Goal: Task Accomplishment & Management: Complete application form

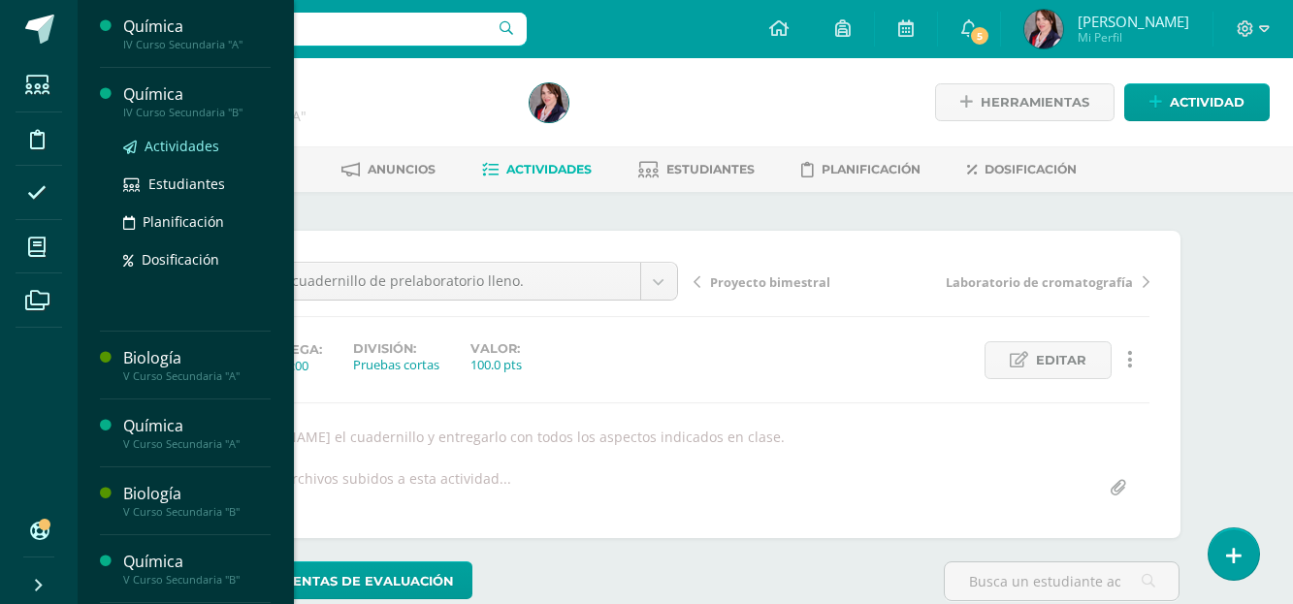
click at [176, 143] on span "Actividades" at bounding box center [182, 146] width 75 height 18
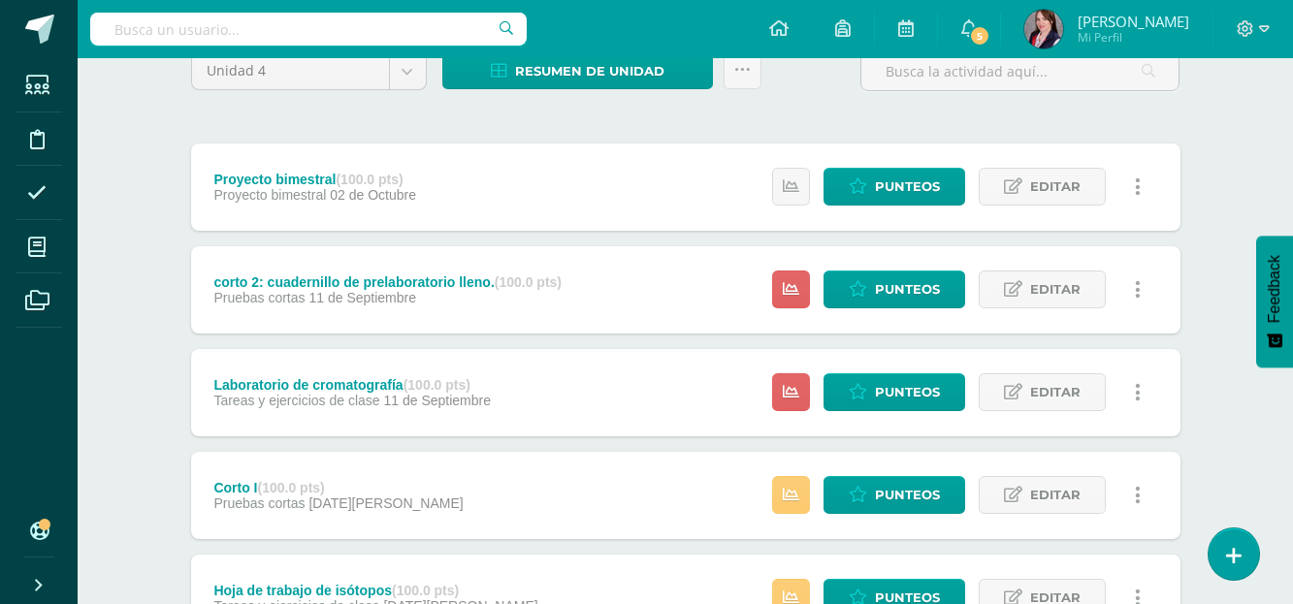
scroll to position [291, 0]
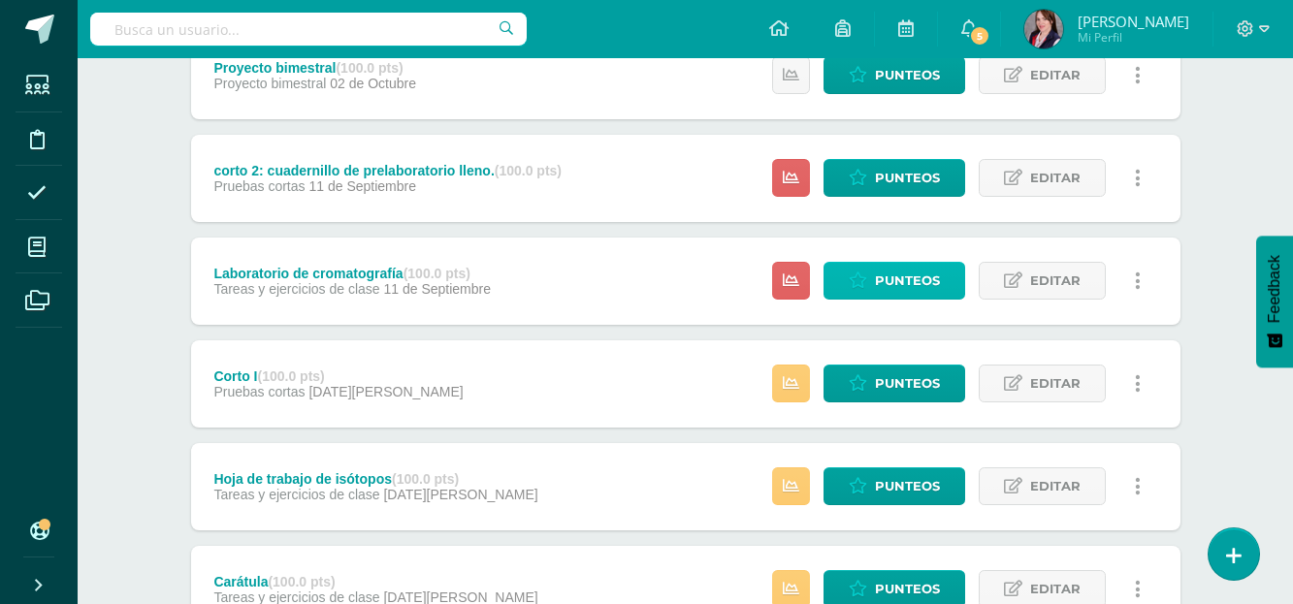
click at [927, 276] on span "Punteos" at bounding box center [907, 281] width 65 height 36
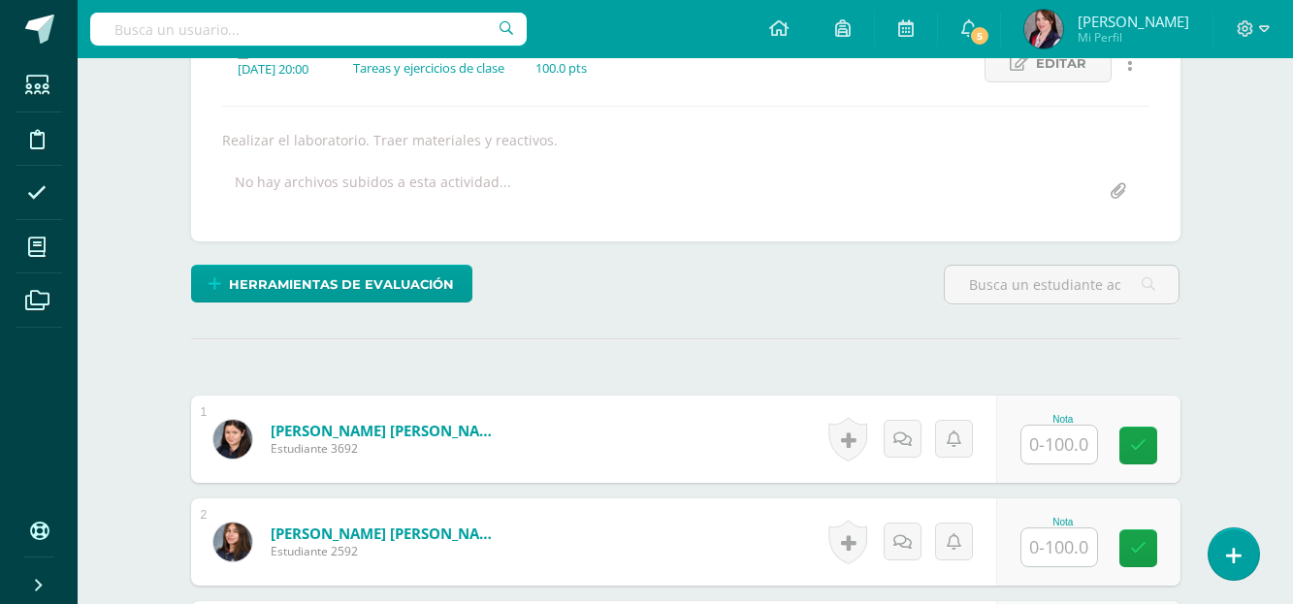
scroll to position [394, 0]
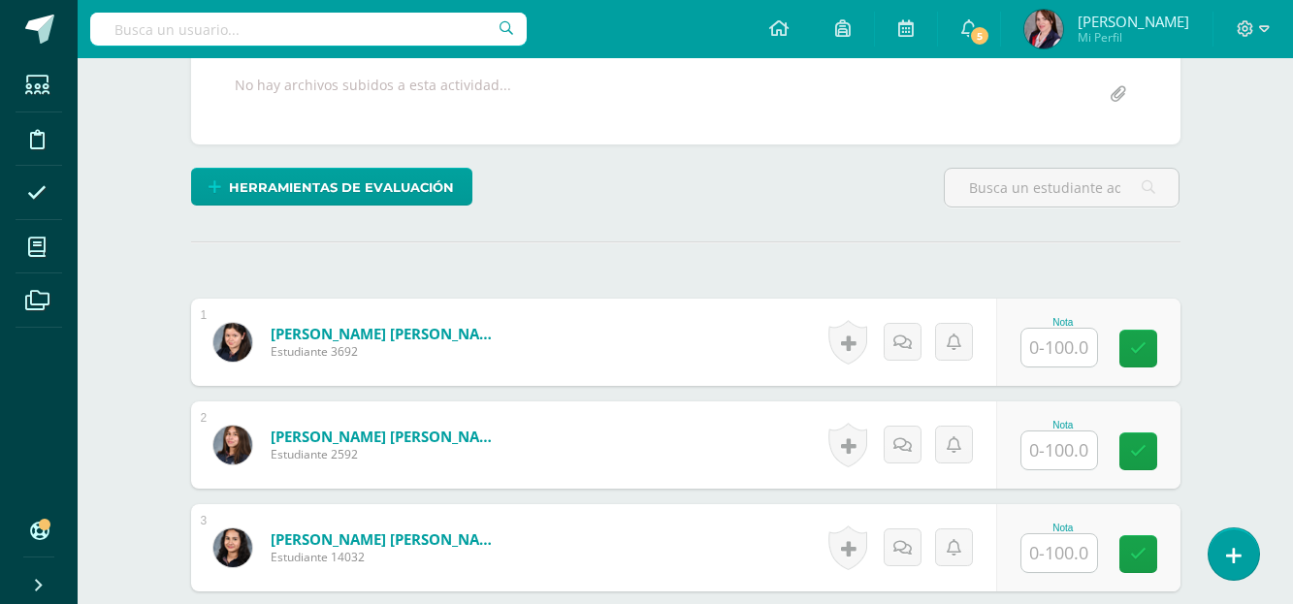
click at [1037, 347] on input "text" at bounding box center [1060, 348] width 76 height 38
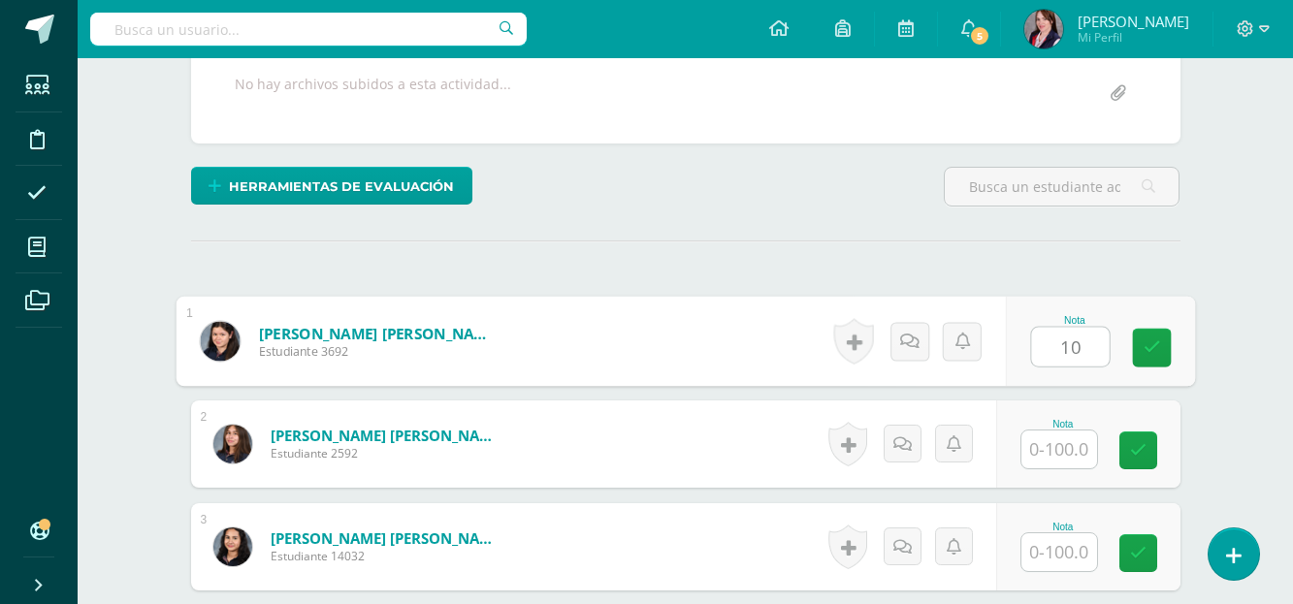
scroll to position [396, 0]
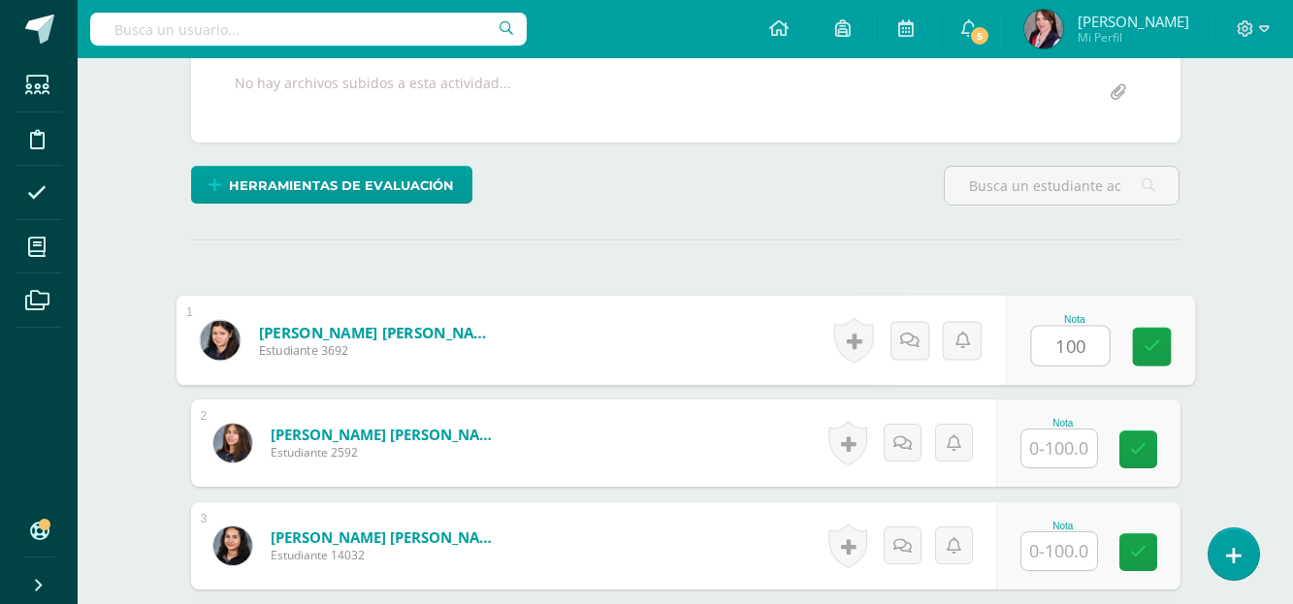
type input "100"
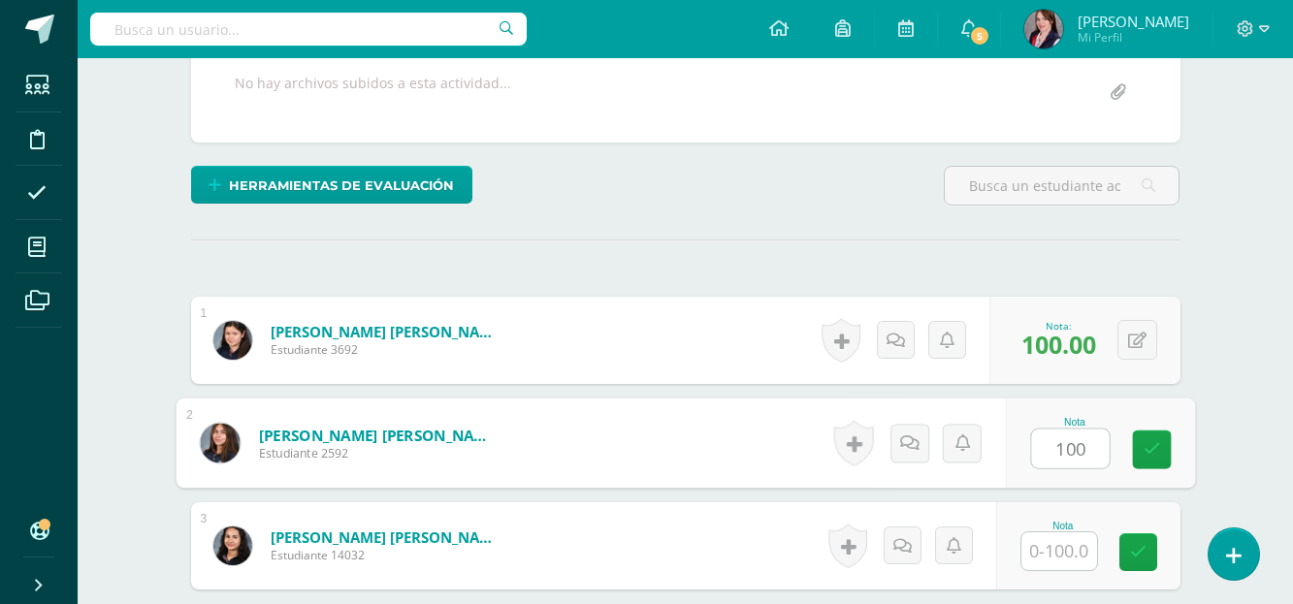
type input "100"
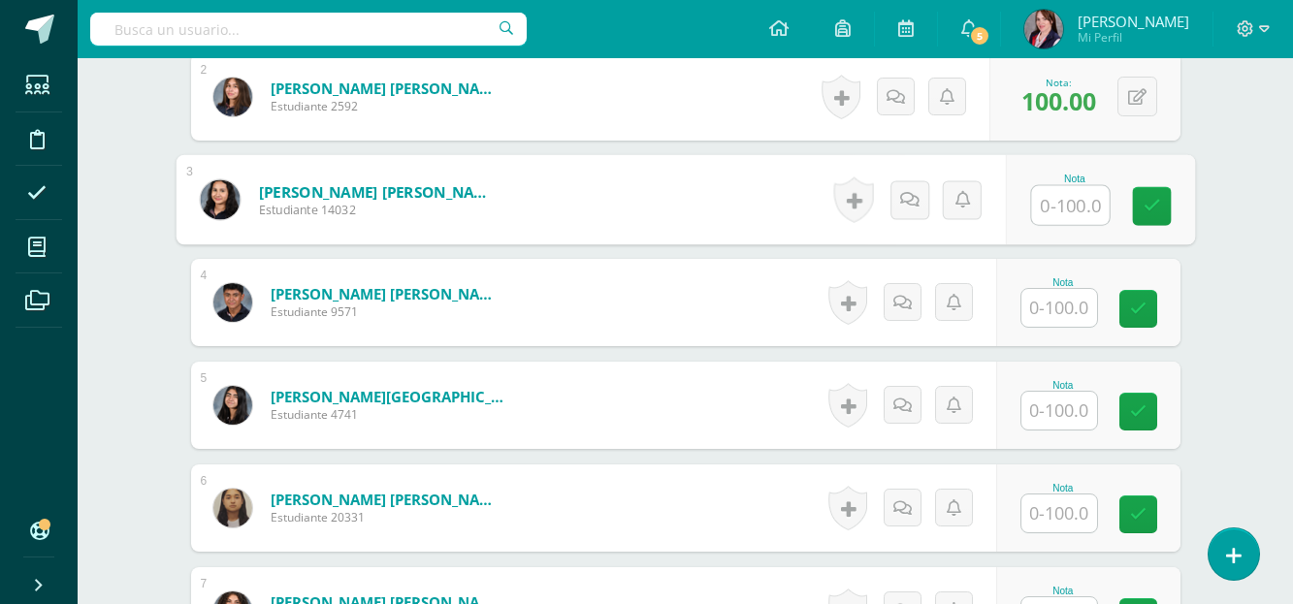
scroll to position [784, 0]
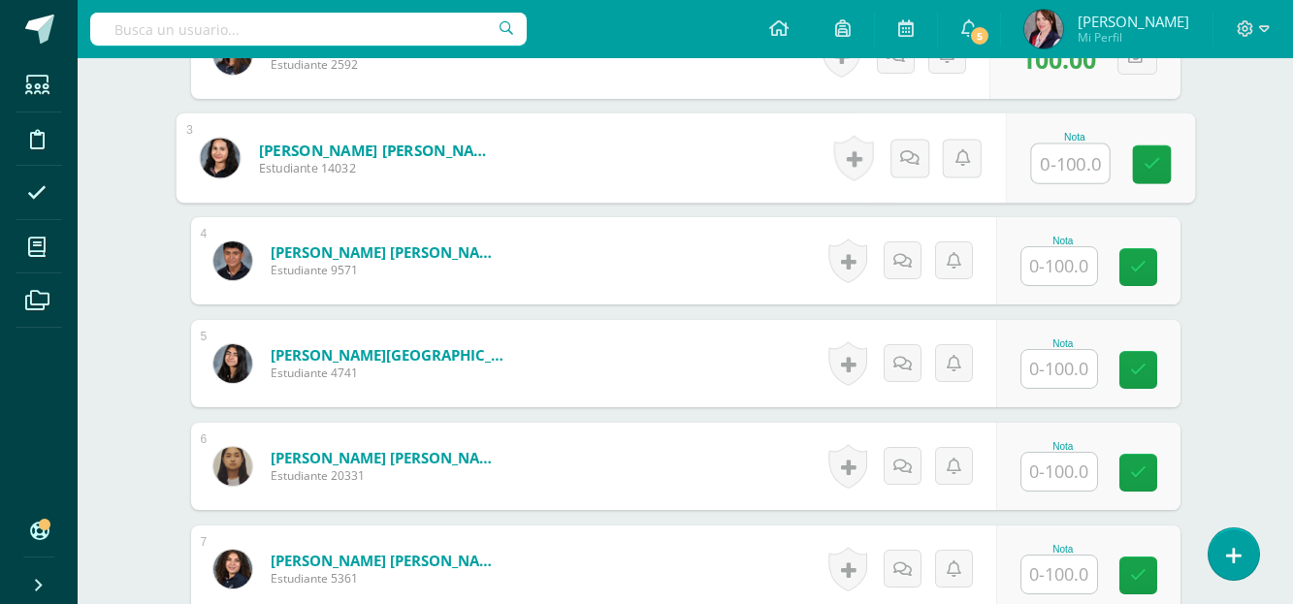
click at [1078, 273] on input "text" at bounding box center [1060, 266] width 76 height 38
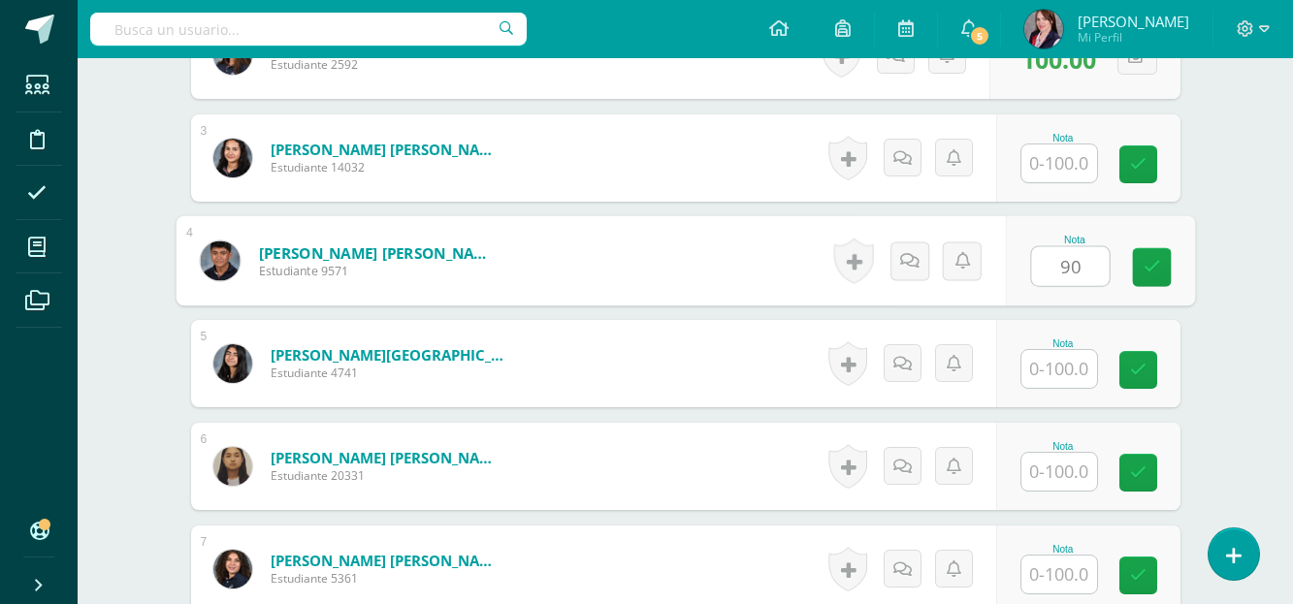
type input "90"
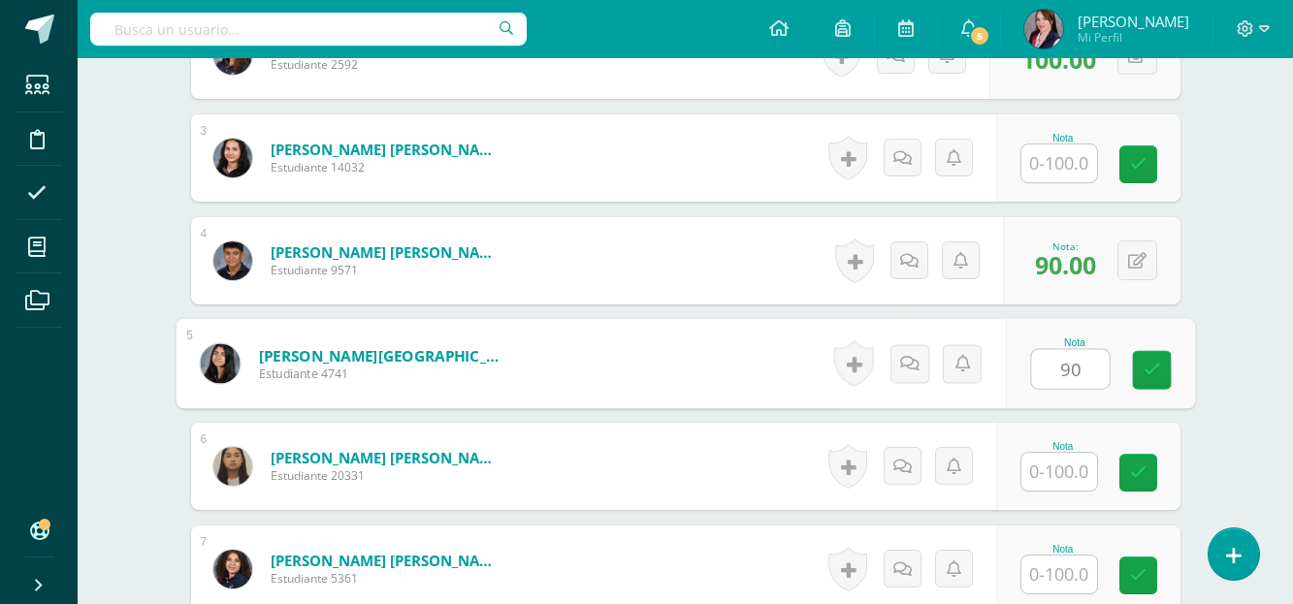
type input "90"
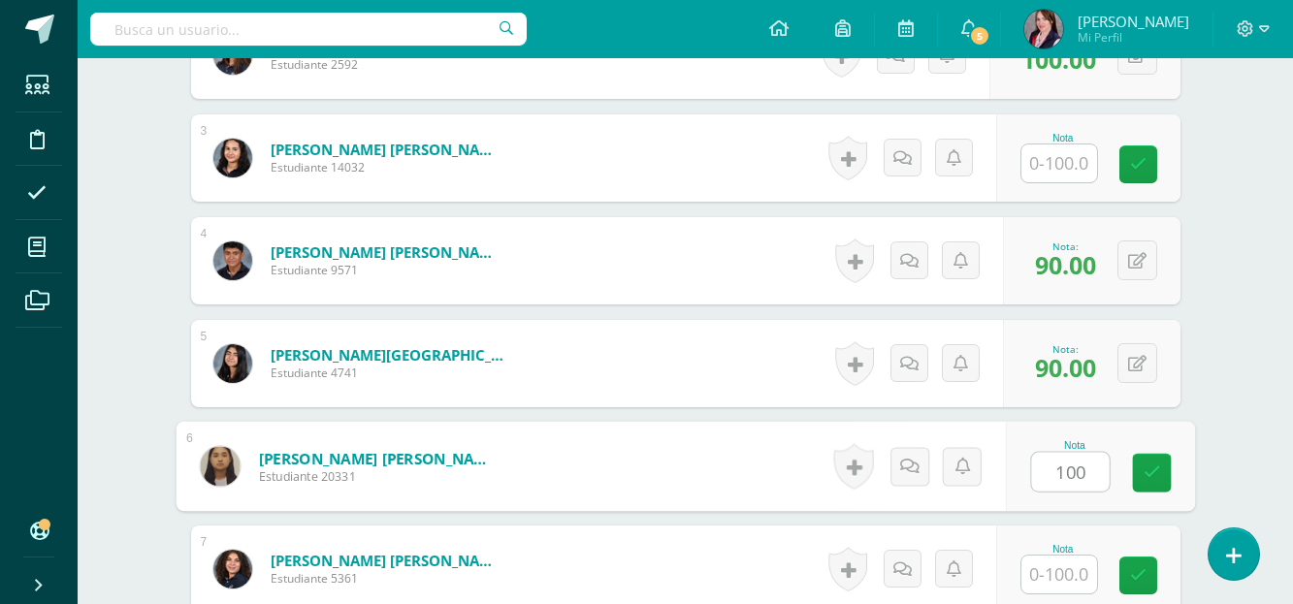
type input "100"
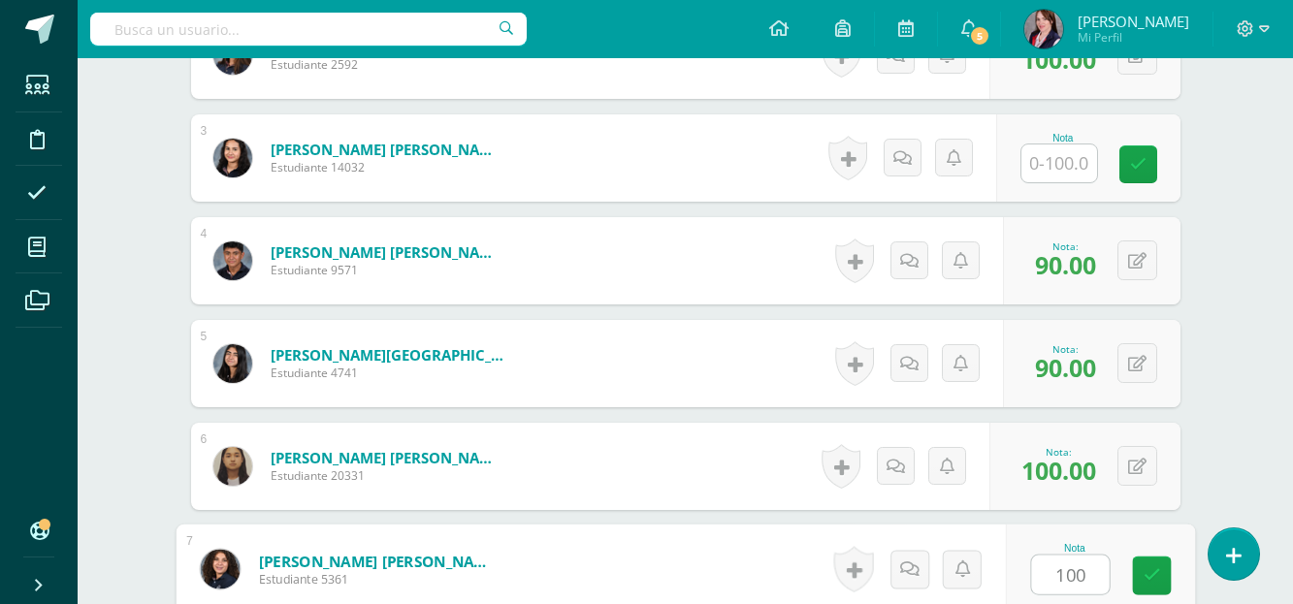
type input "100"
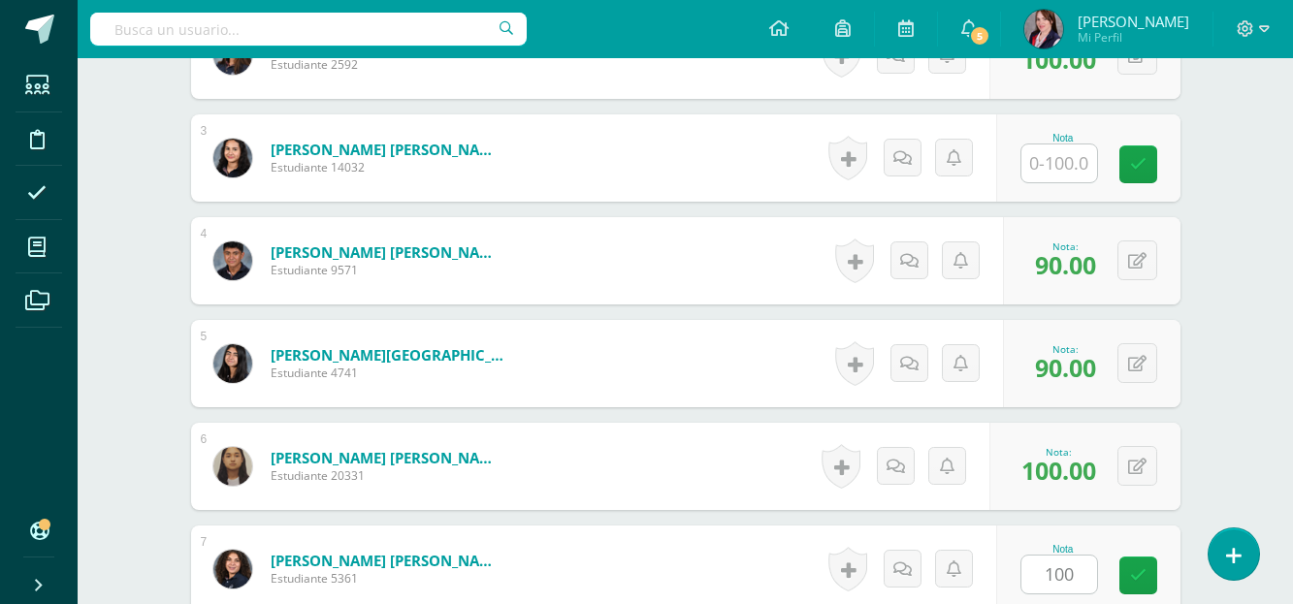
scroll to position [1159, 0]
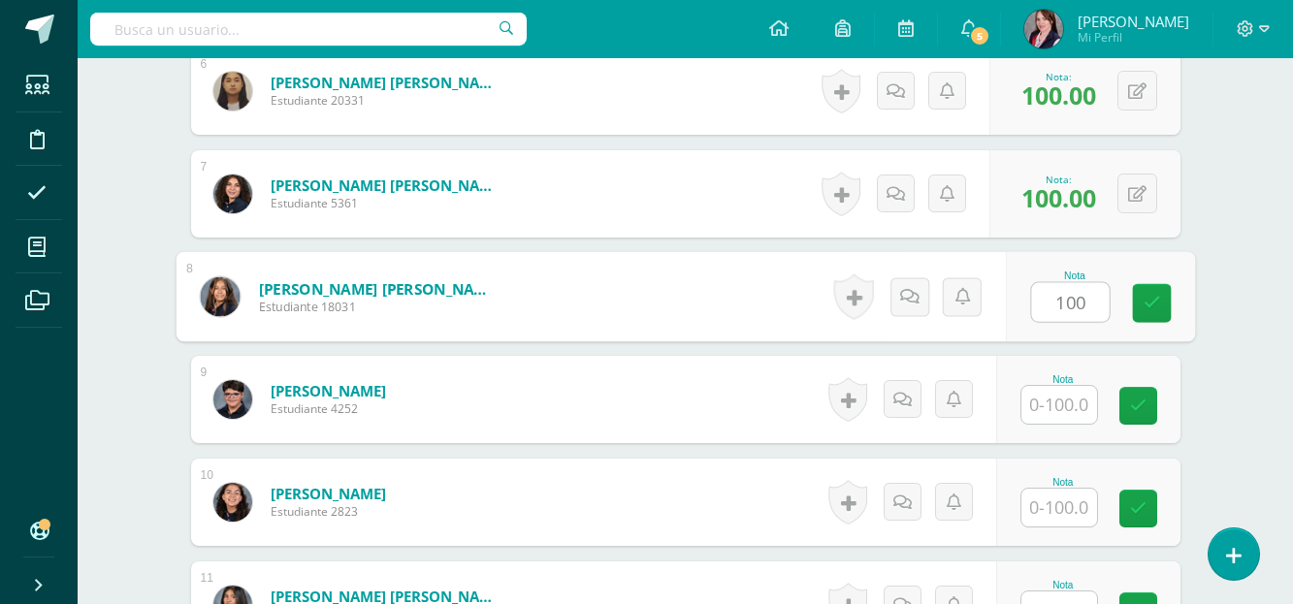
type input "100"
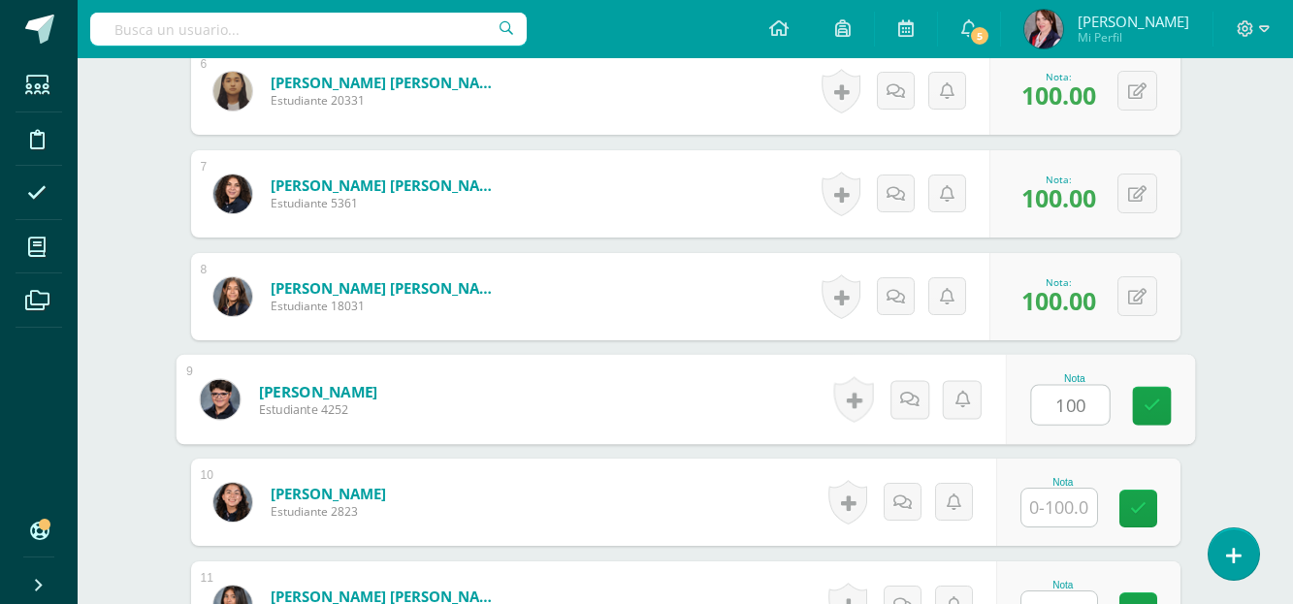
type input "100"
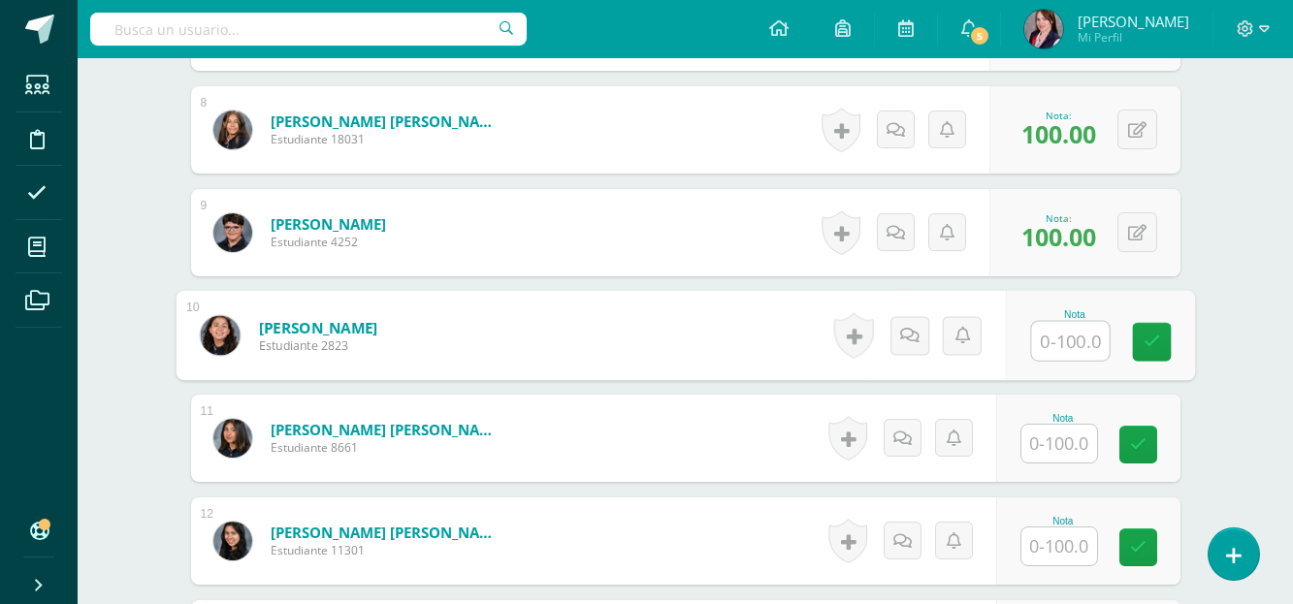
scroll to position [1353, 0]
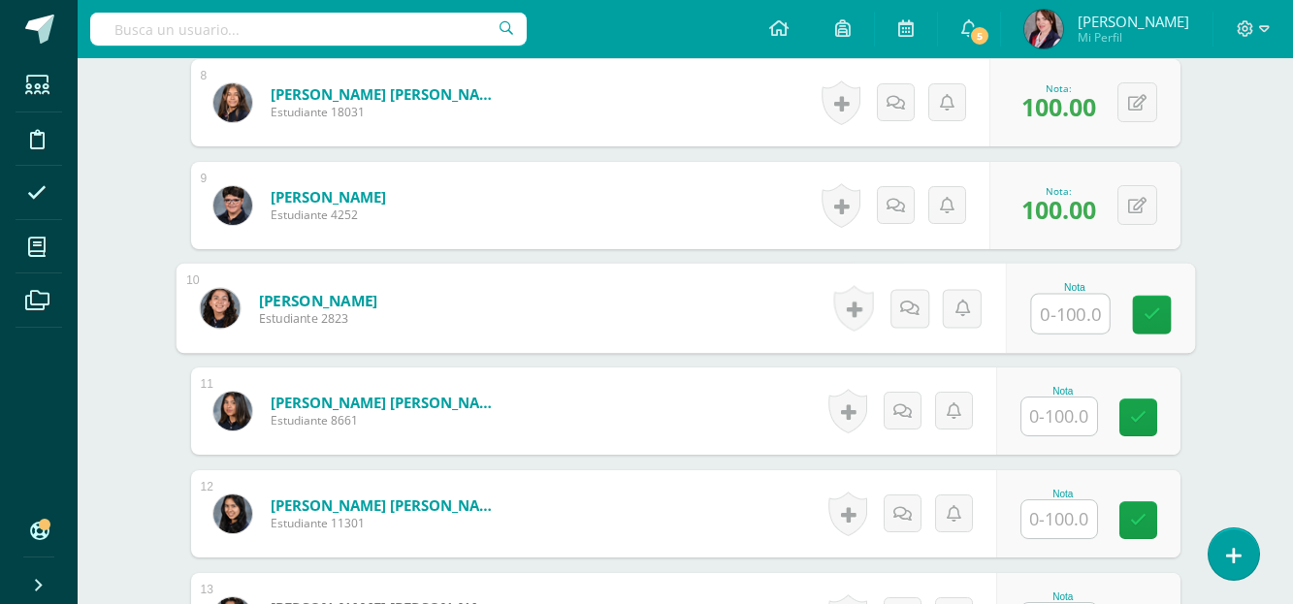
click at [1078, 421] on input "text" at bounding box center [1060, 417] width 76 height 38
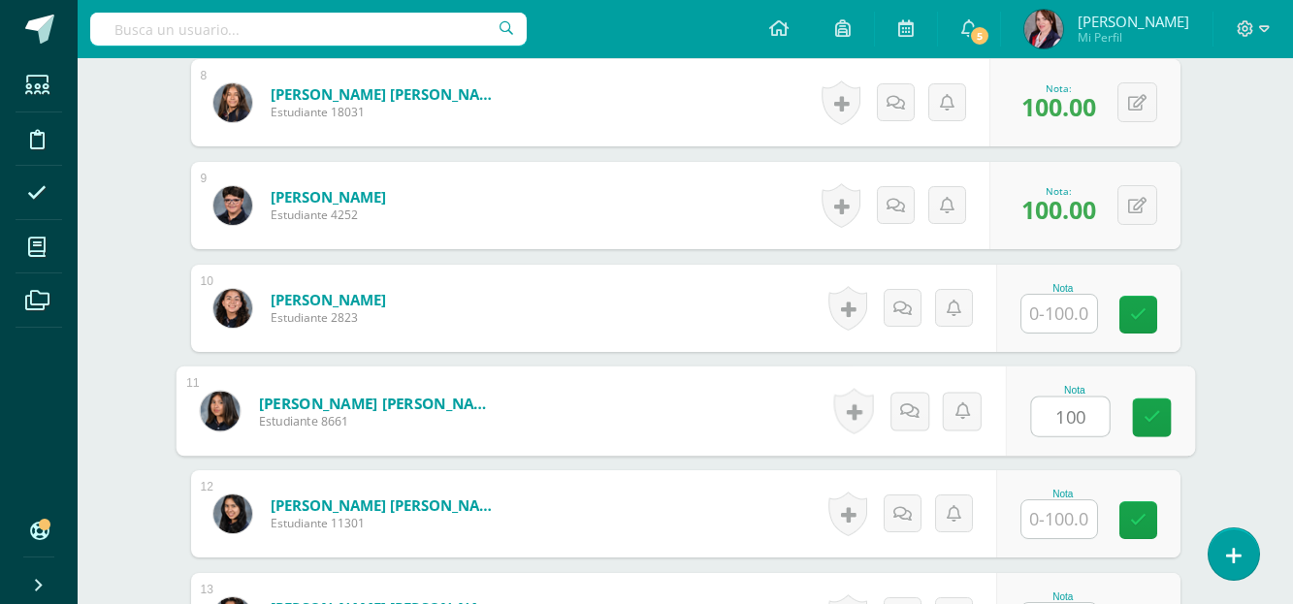
type input "100"
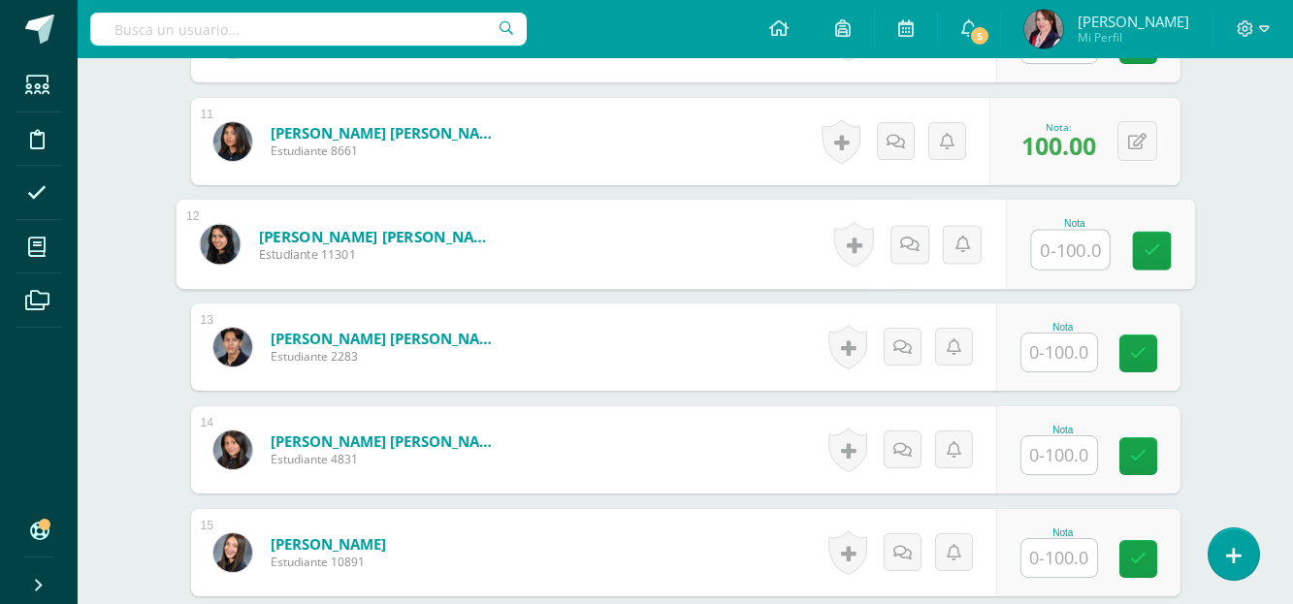
scroll to position [1645, 0]
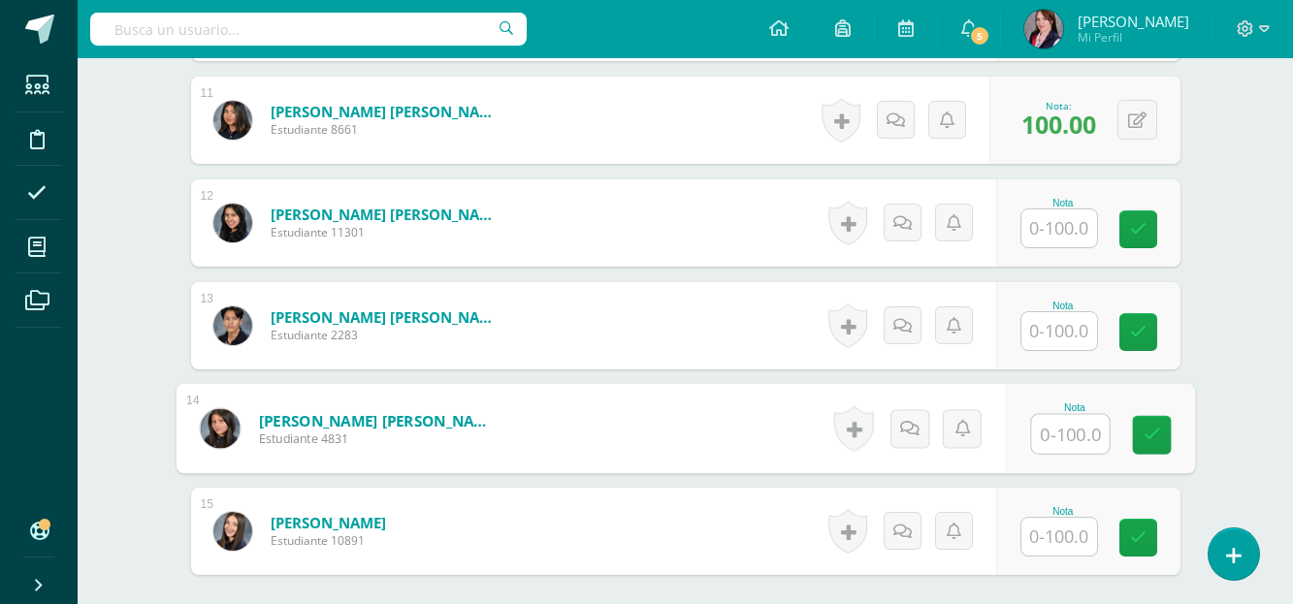
click at [1073, 437] on input "text" at bounding box center [1070, 434] width 78 height 39
type input "100"
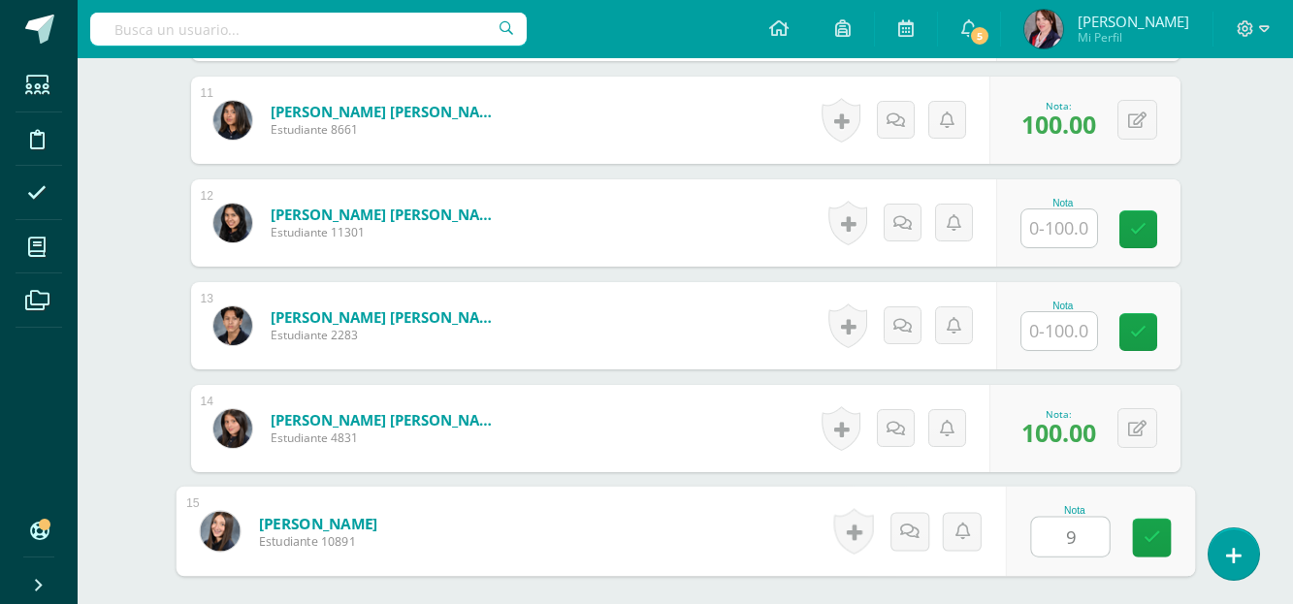
type input "90"
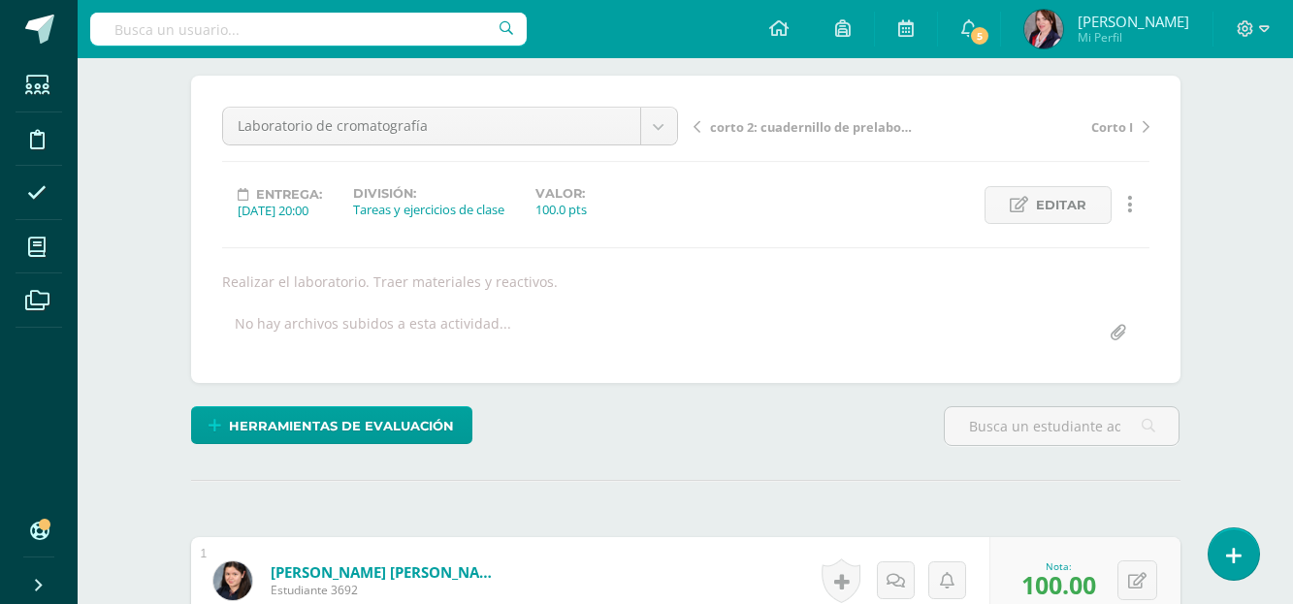
scroll to position [189, 0]
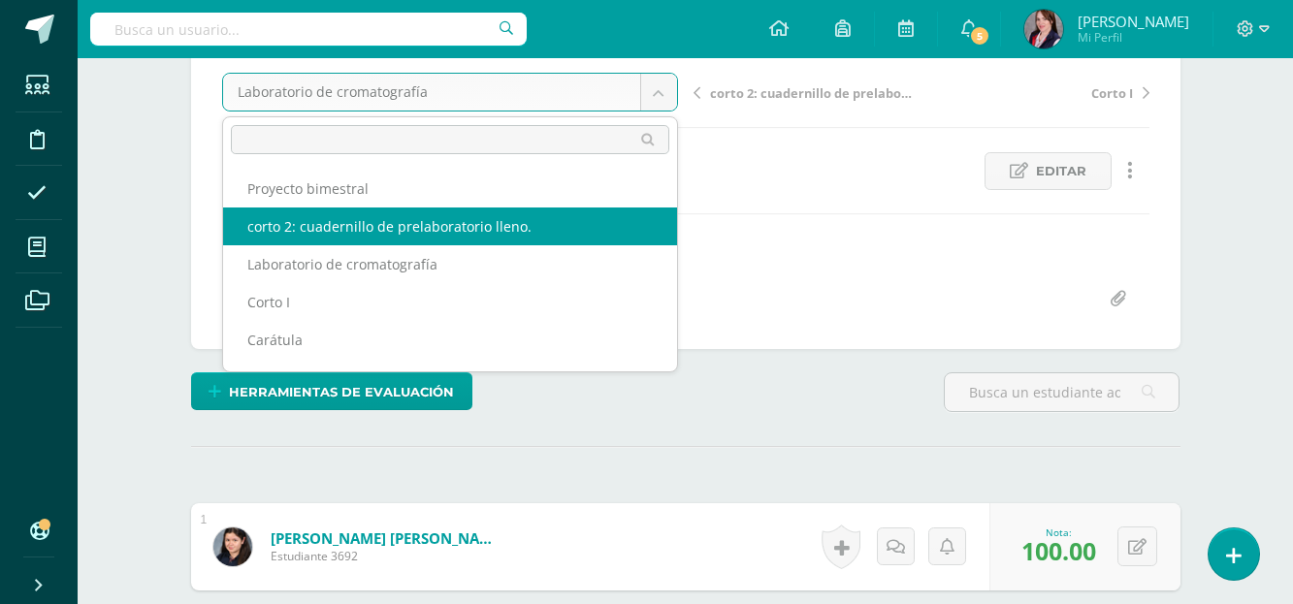
select select "/dashboard/teacher/grade-activity/234316/"
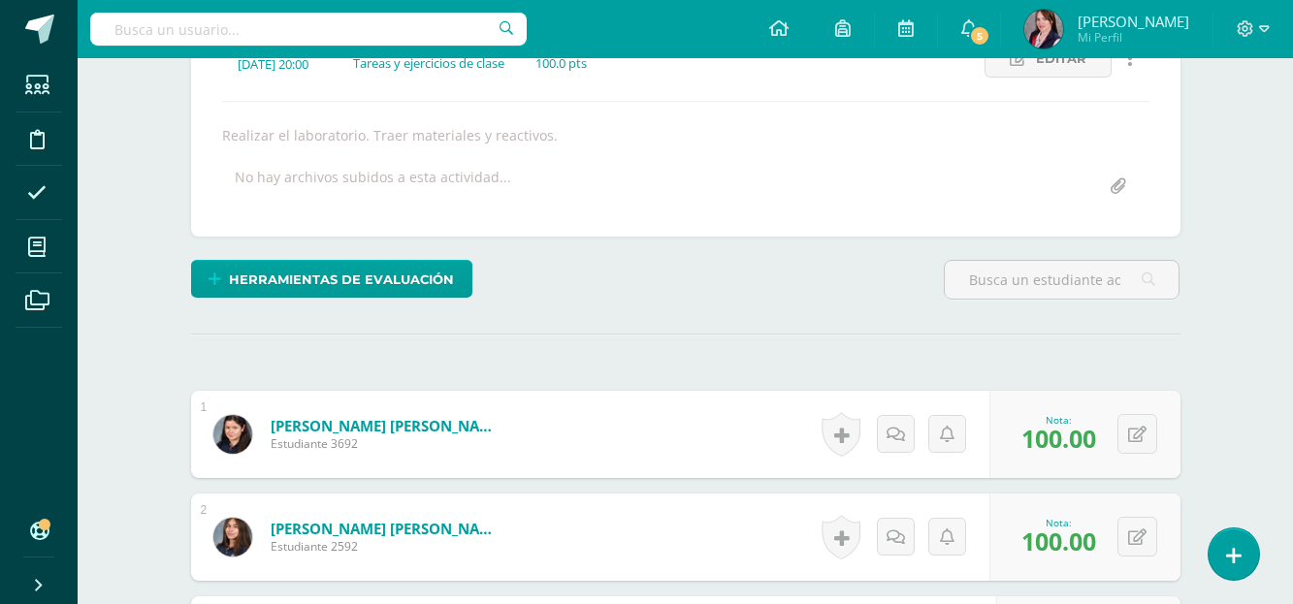
scroll to position [480, 0]
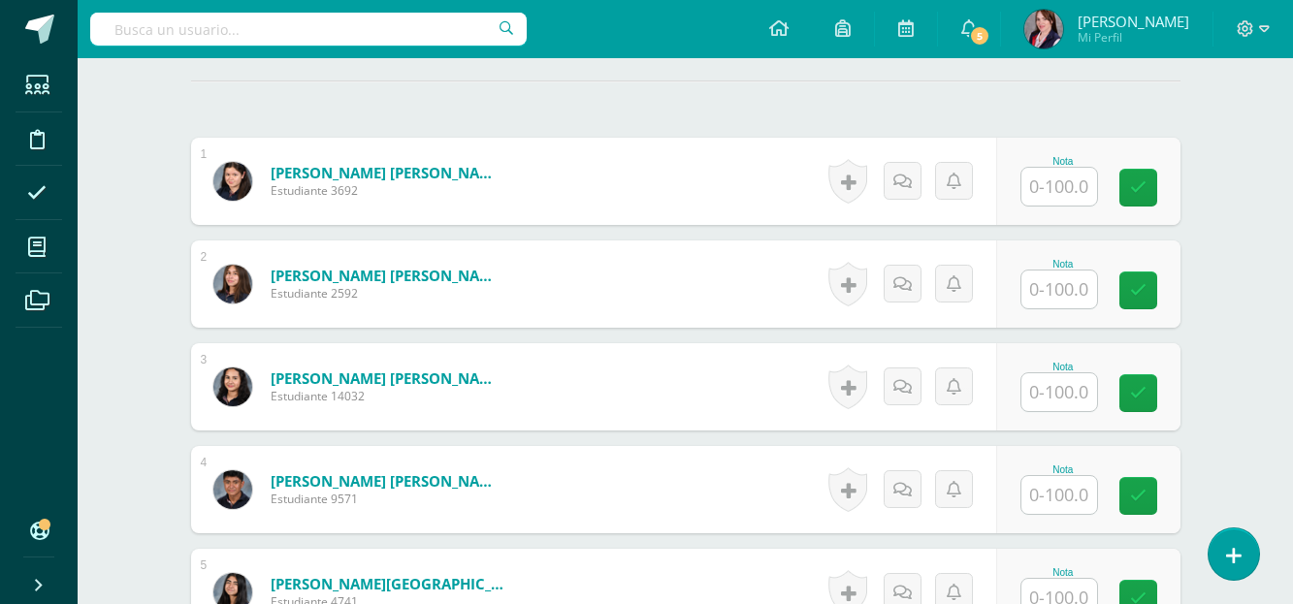
scroll to position [589, 0]
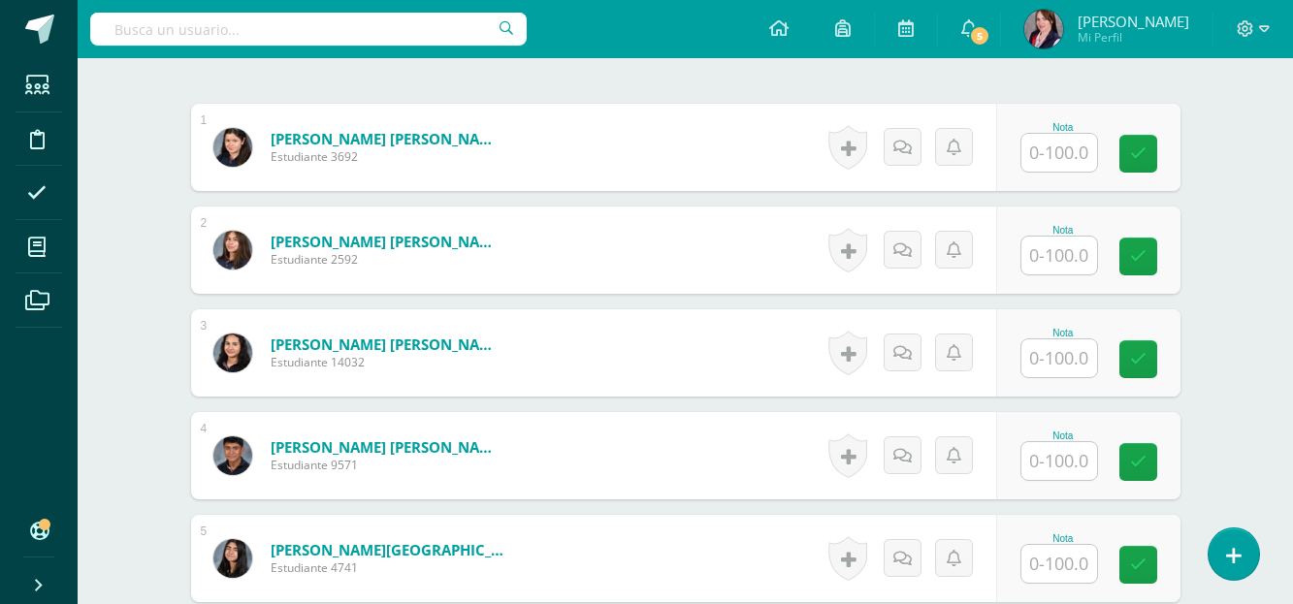
click at [1069, 150] on input "text" at bounding box center [1060, 153] width 76 height 38
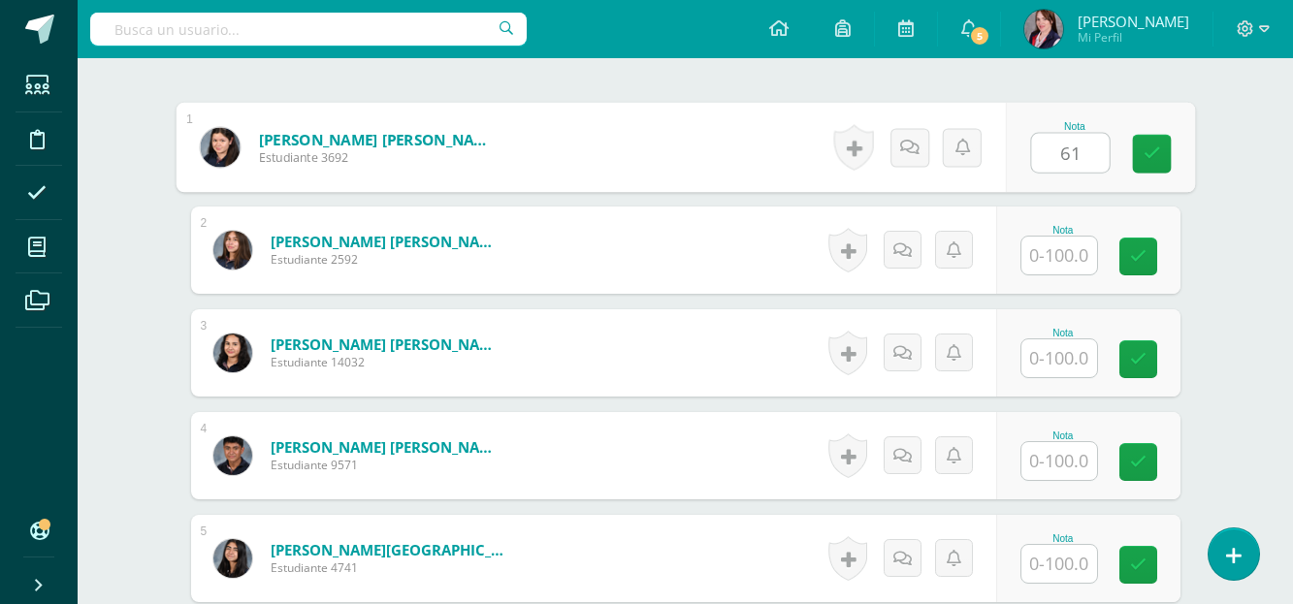
type input "61"
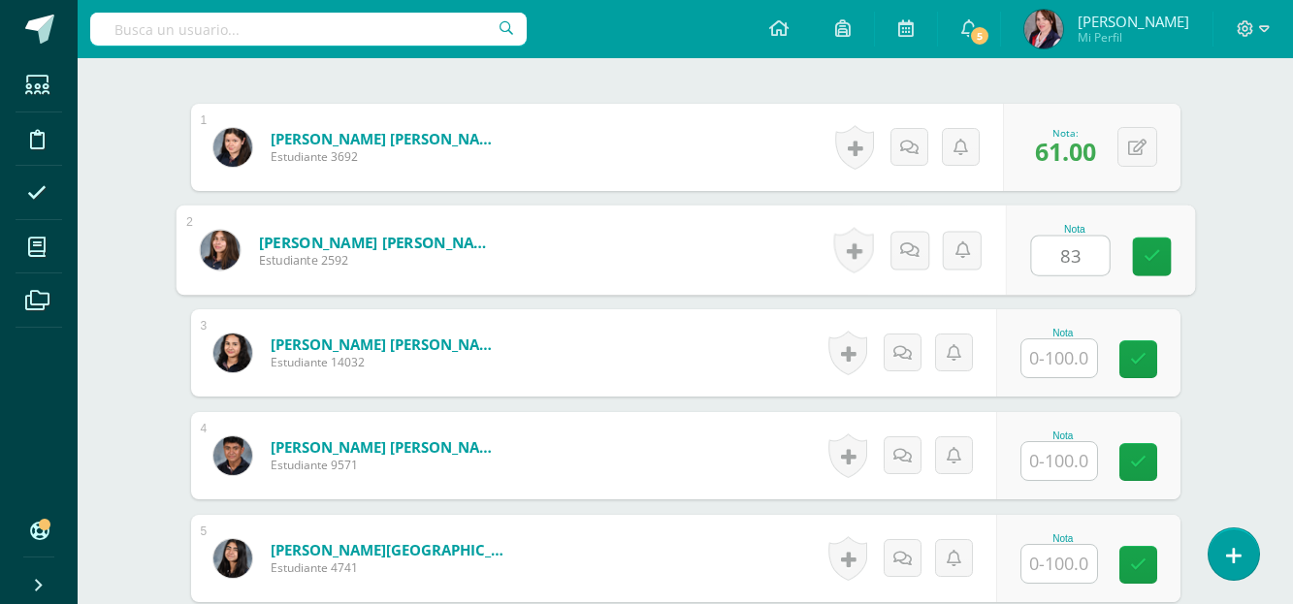
type input "83"
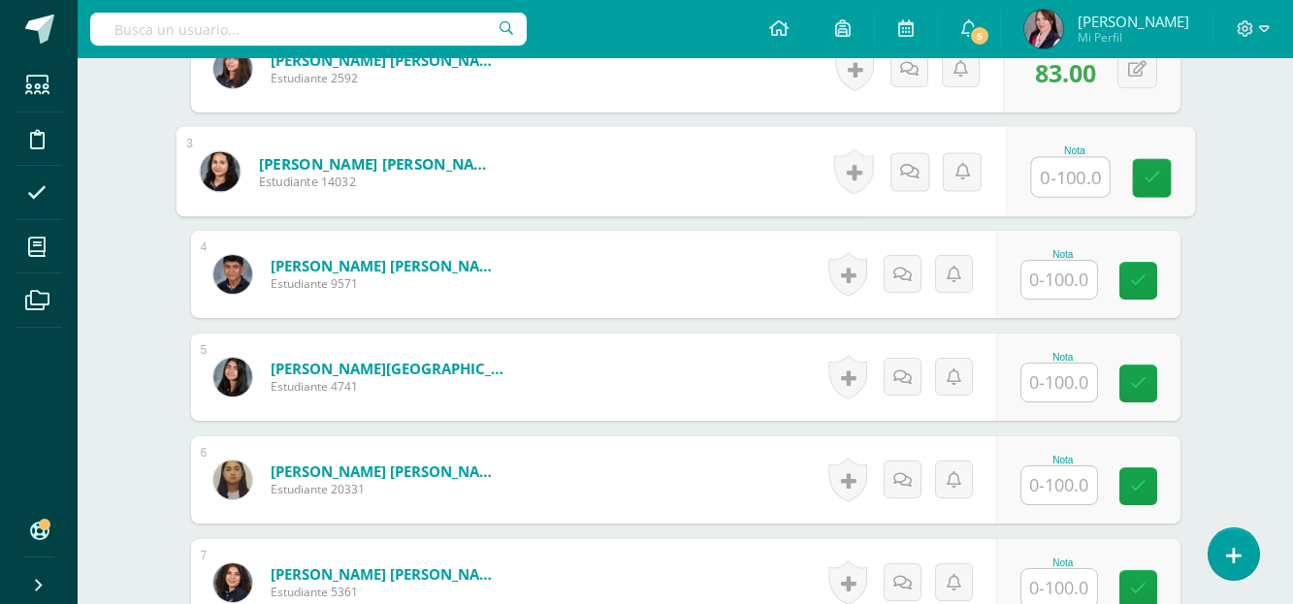
scroll to position [783, 0]
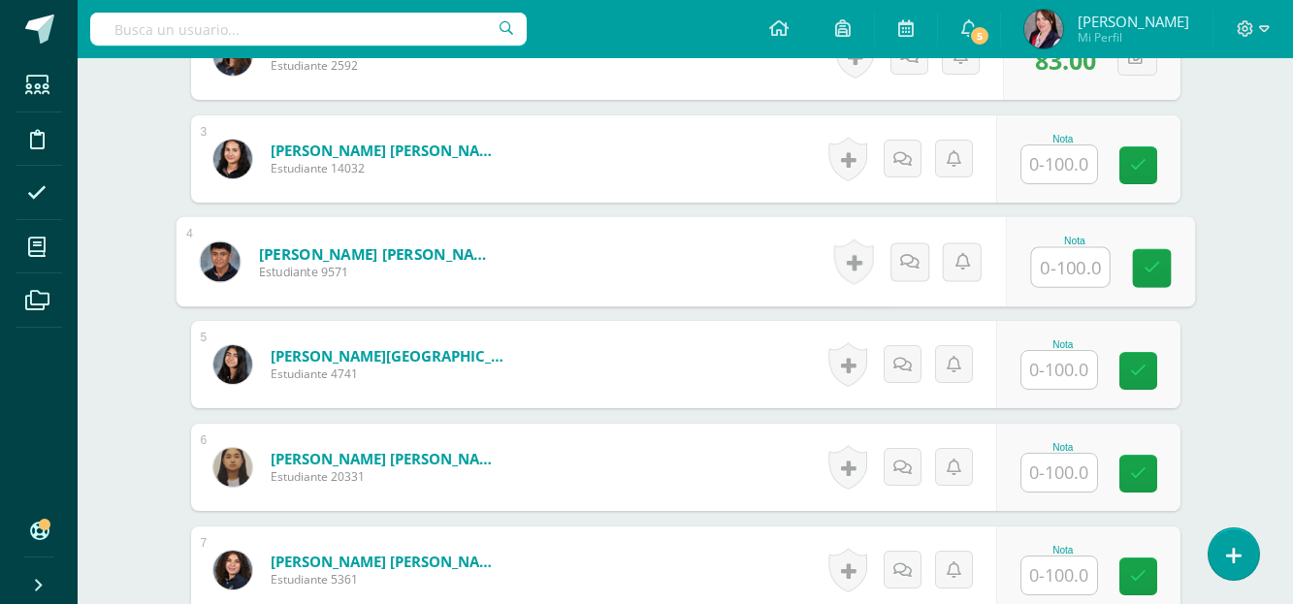
click at [1069, 267] on input "text" at bounding box center [1070, 267] width 78 height 39
type input "72"
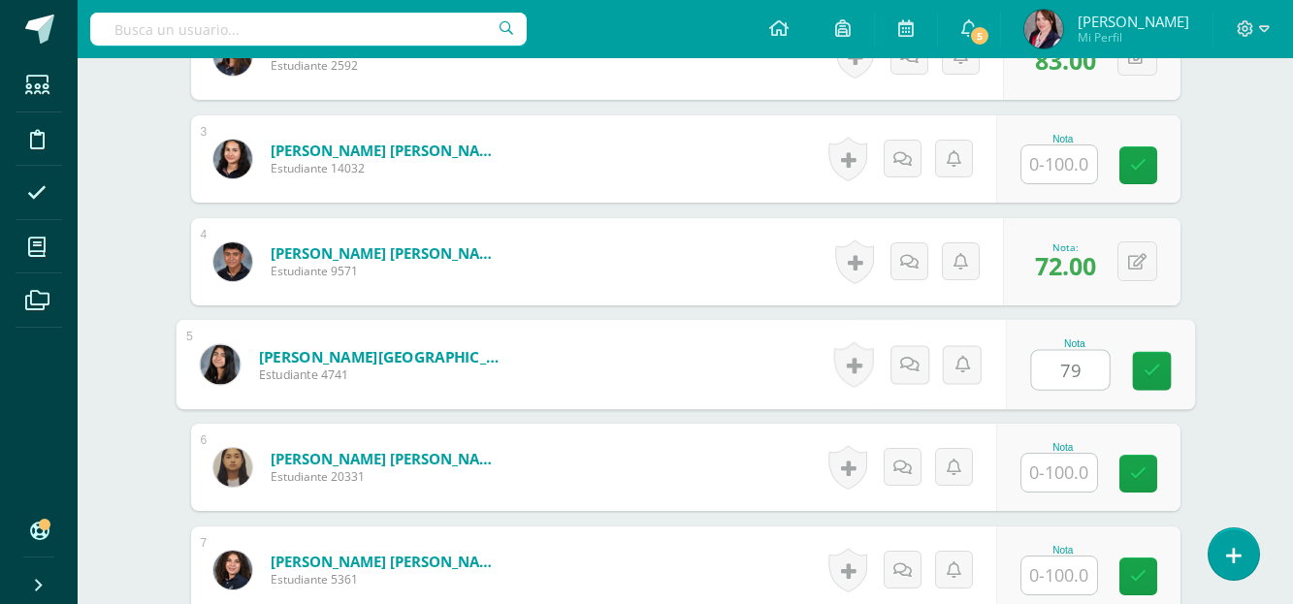
type input "79"
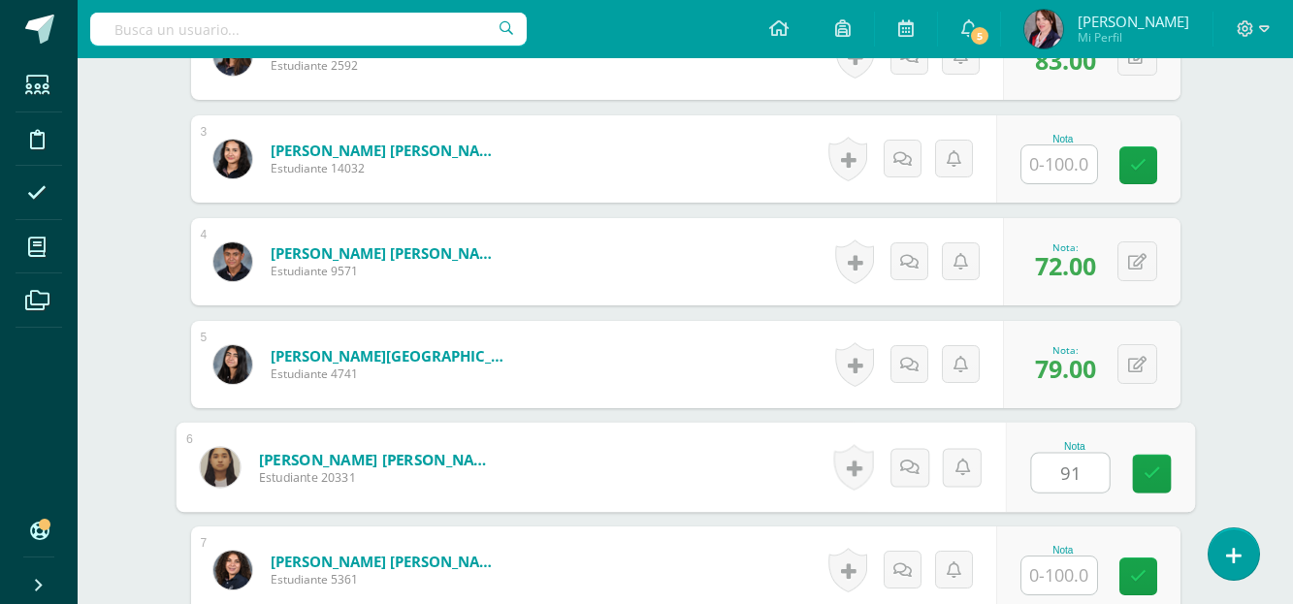
type input "91"
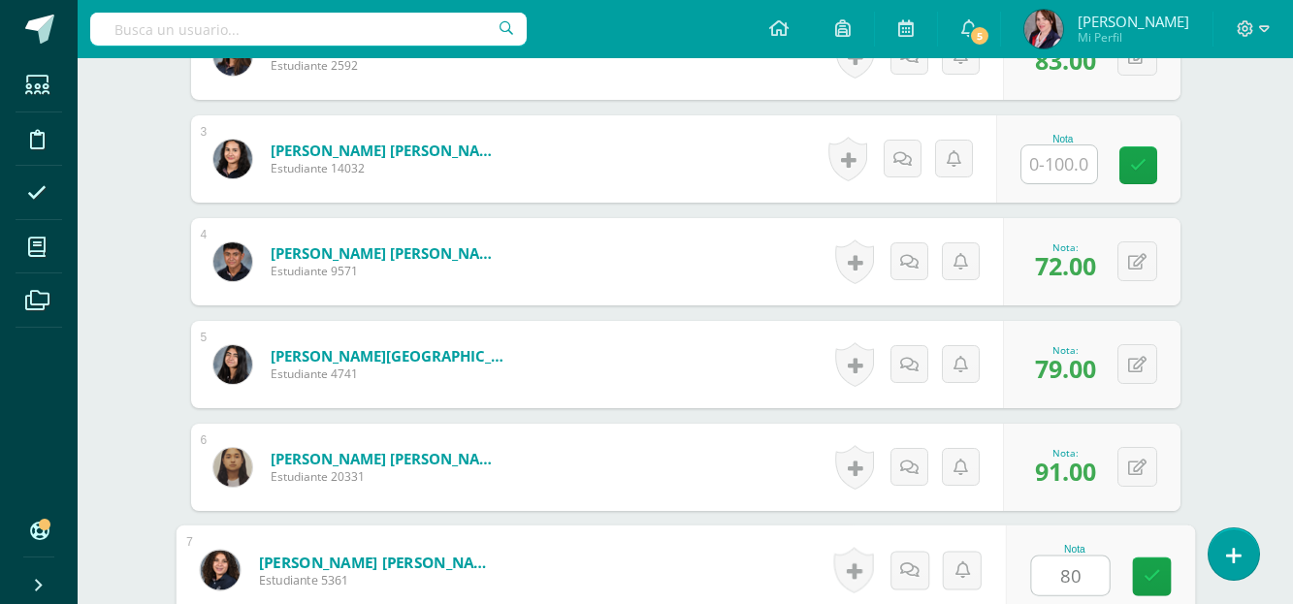
type input "80"
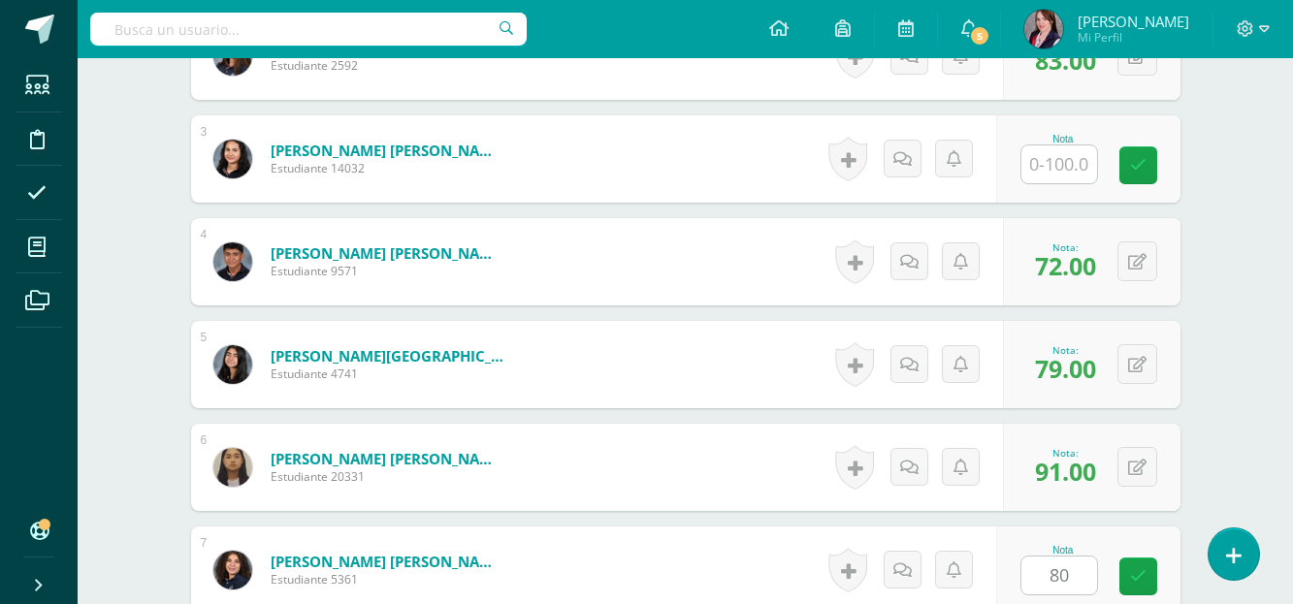
scroll to position [1159, 0]
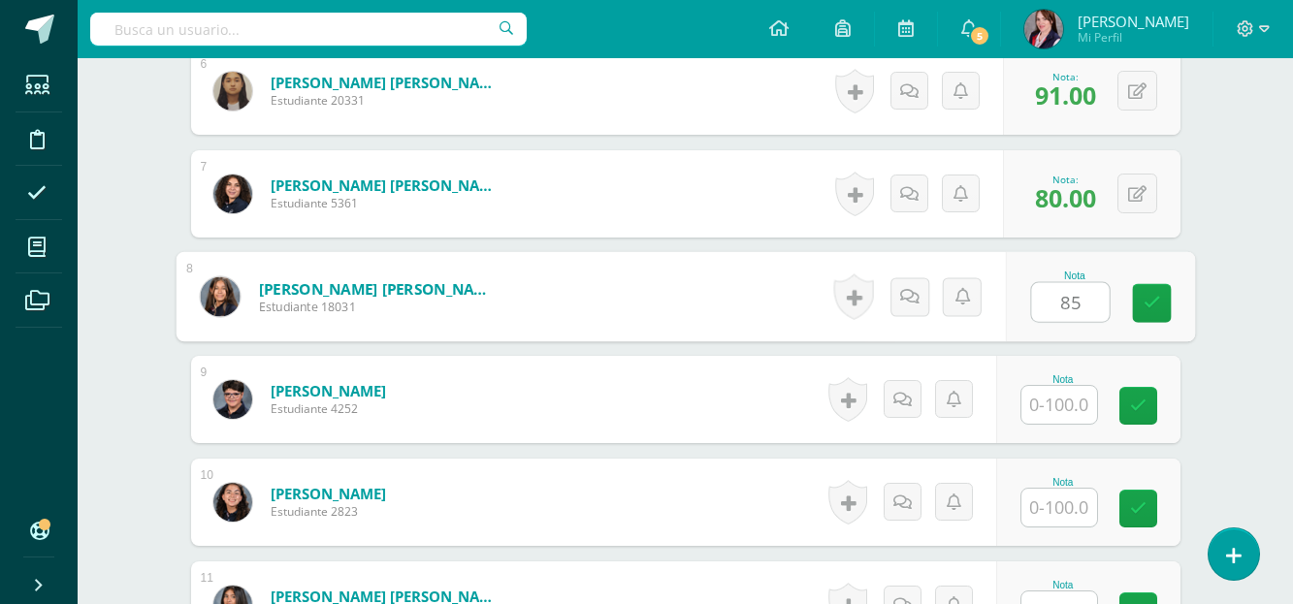
type input "85"
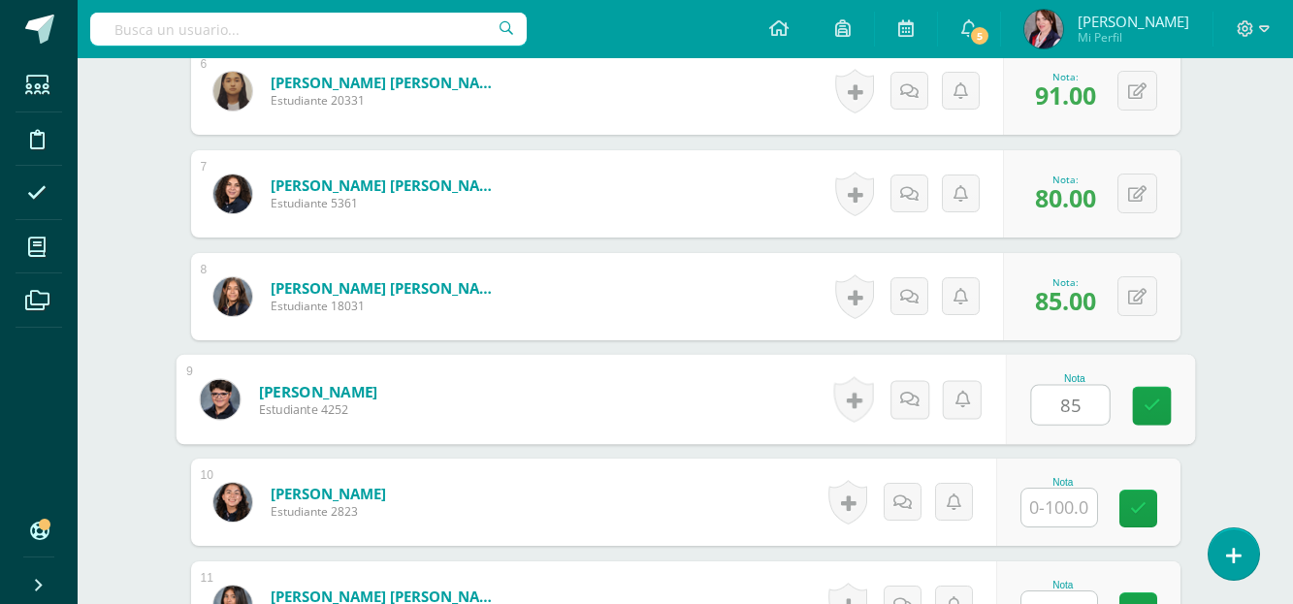
type input "85"
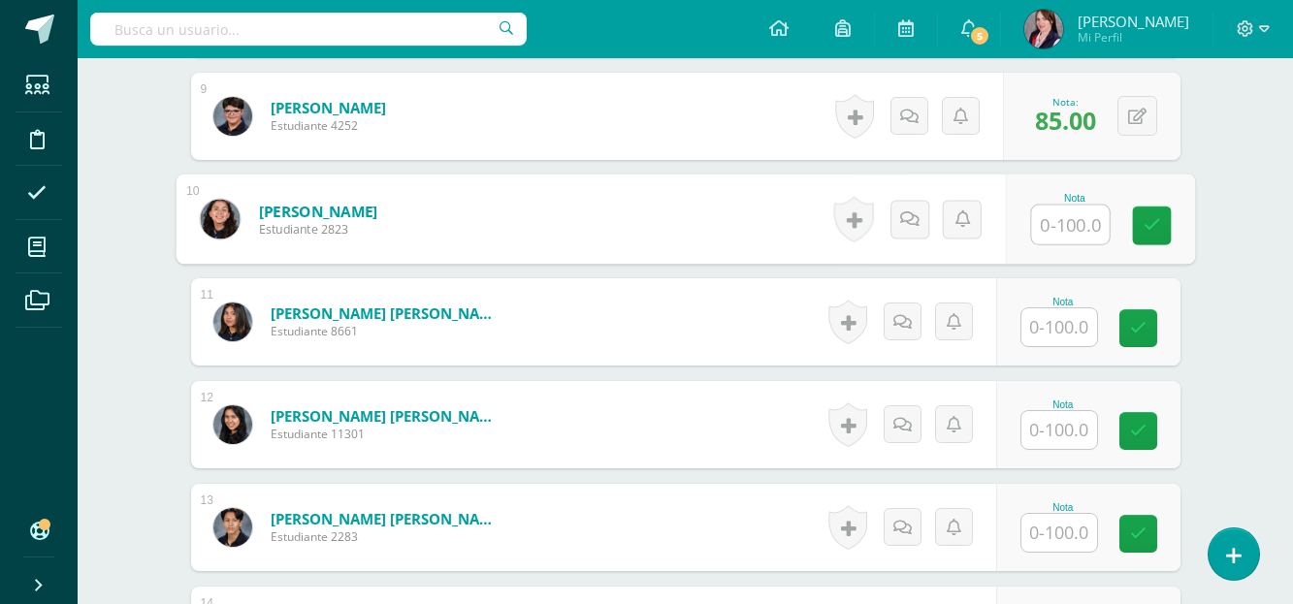
scroll to position [1451, 0]
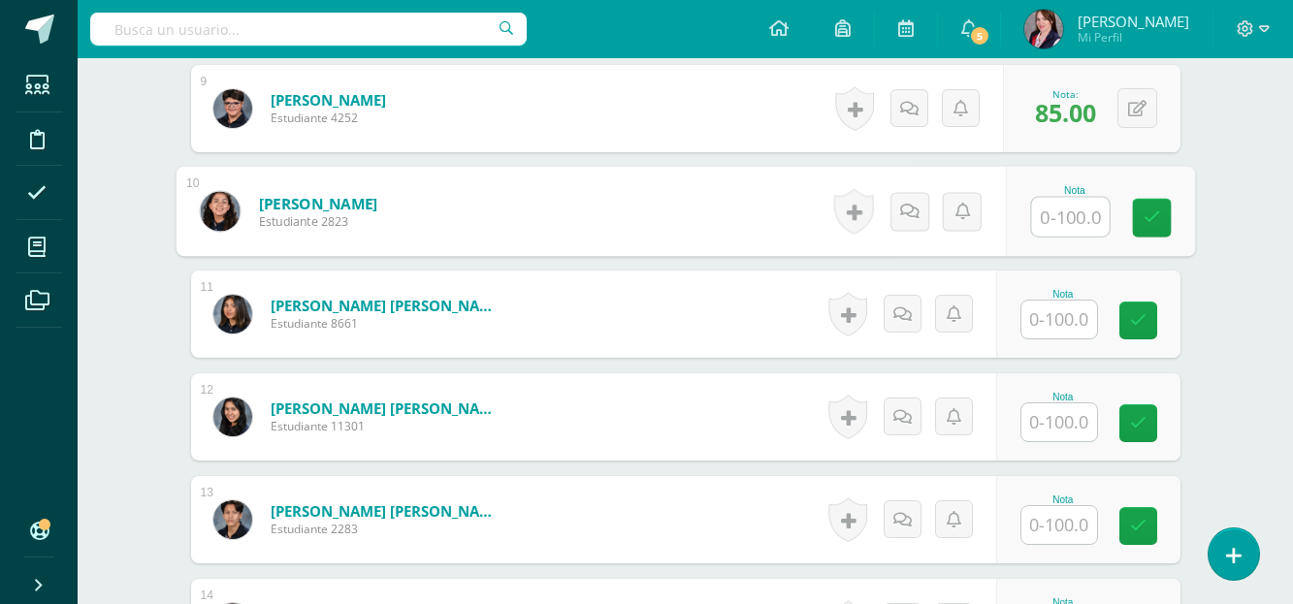
click at [1082, 314] on input "text" at bounding box center [1060, 320] width 76 height 38
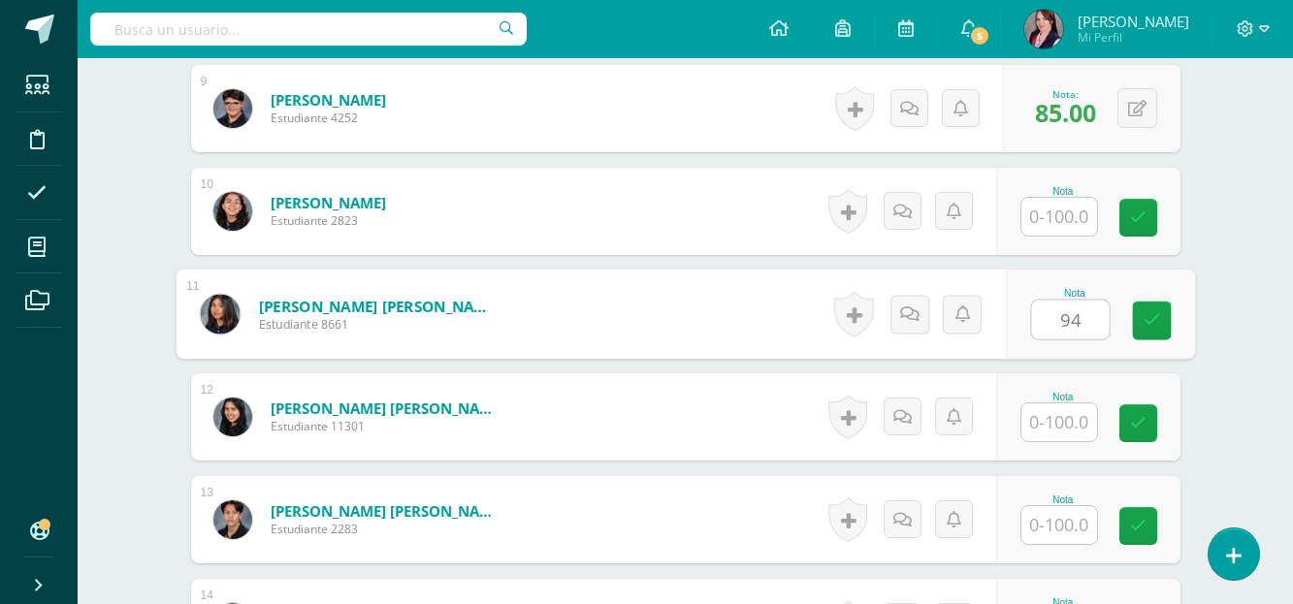
type input "94"
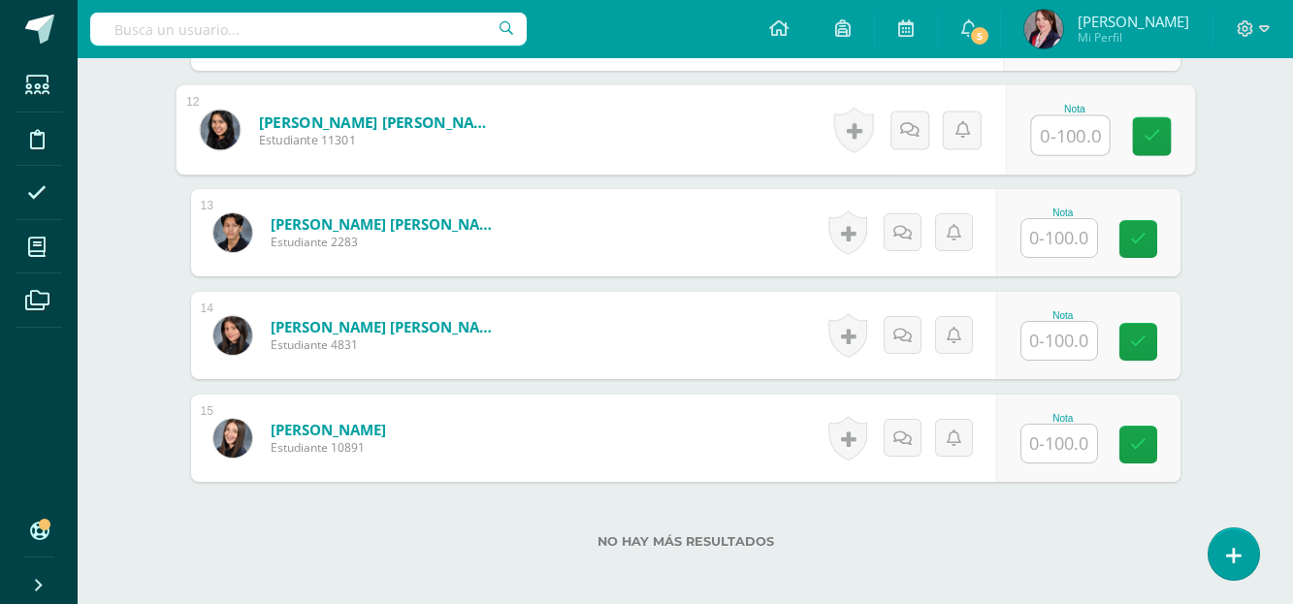
scroll to position [1742, 0]
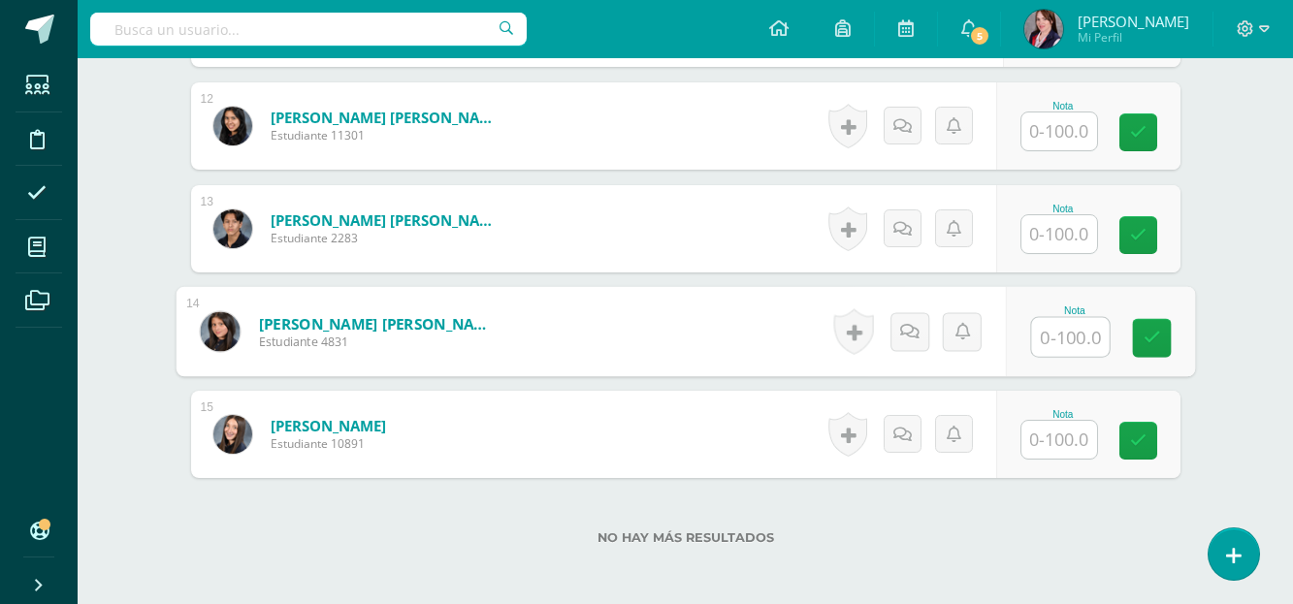
click at [1062, 341] on input "text" at bounding box center [1070, 337] width 78 height 39
type input "77"
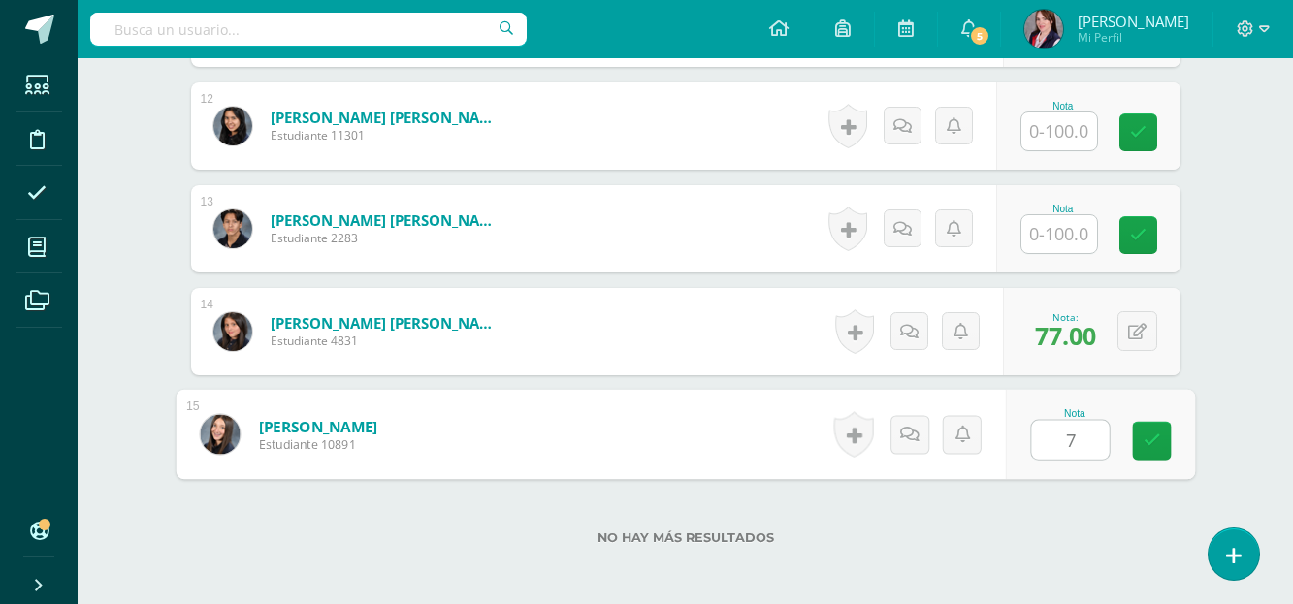
type input "71"
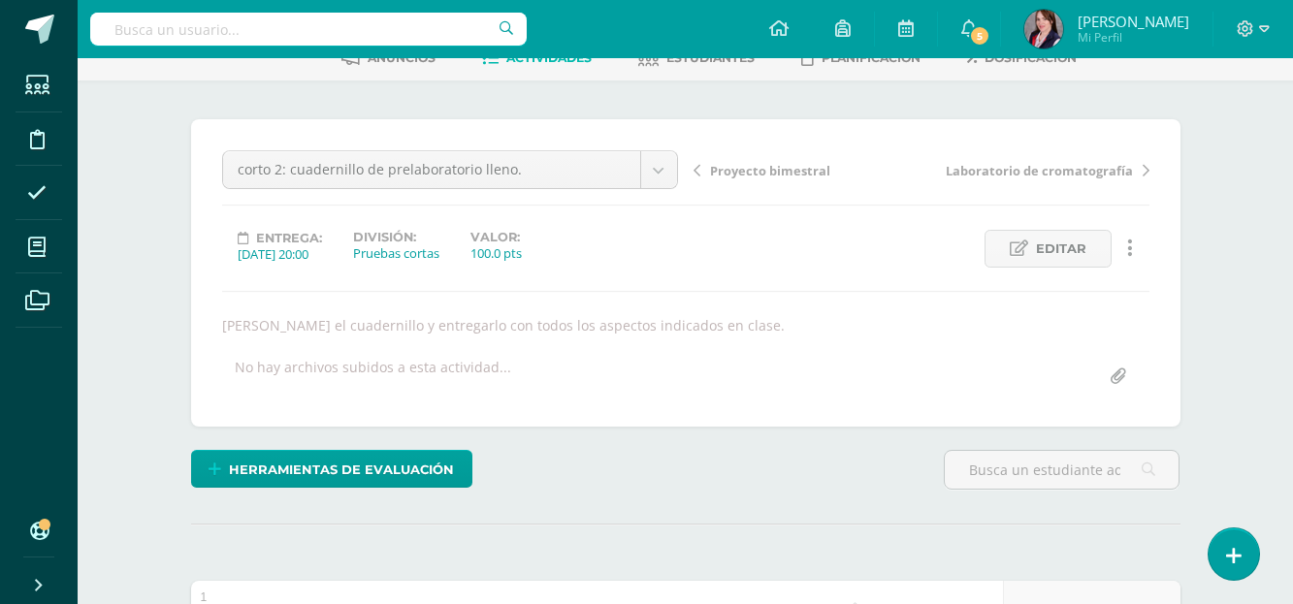
scroll to position [0, 0]
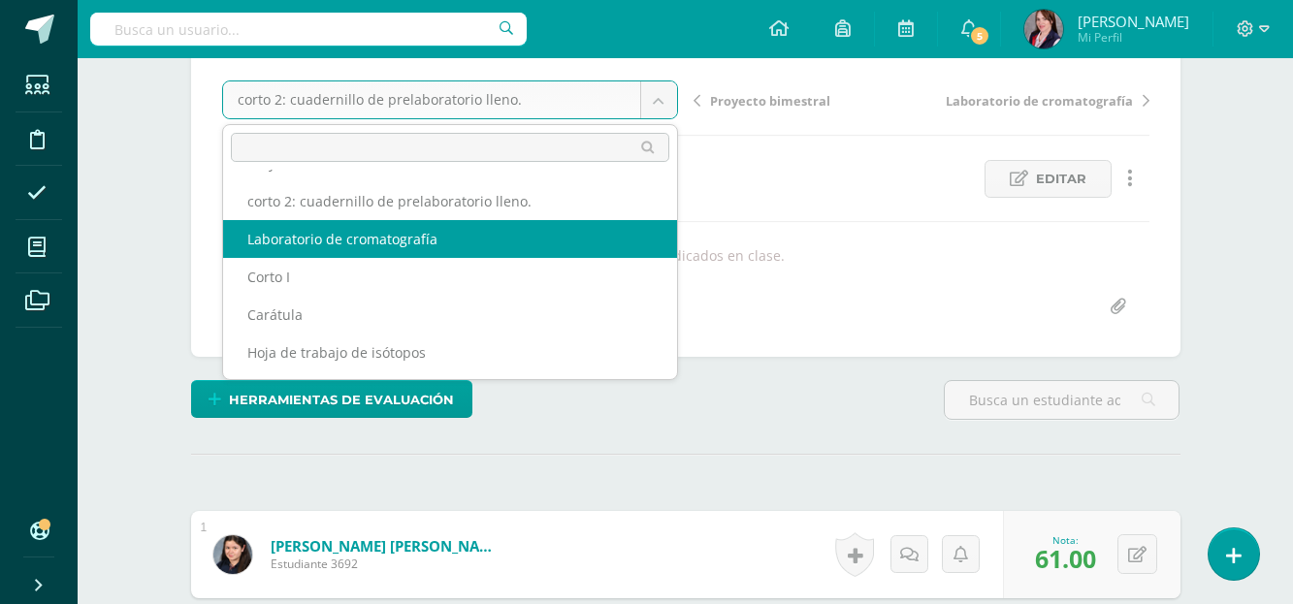
scroll to position [194, 0]
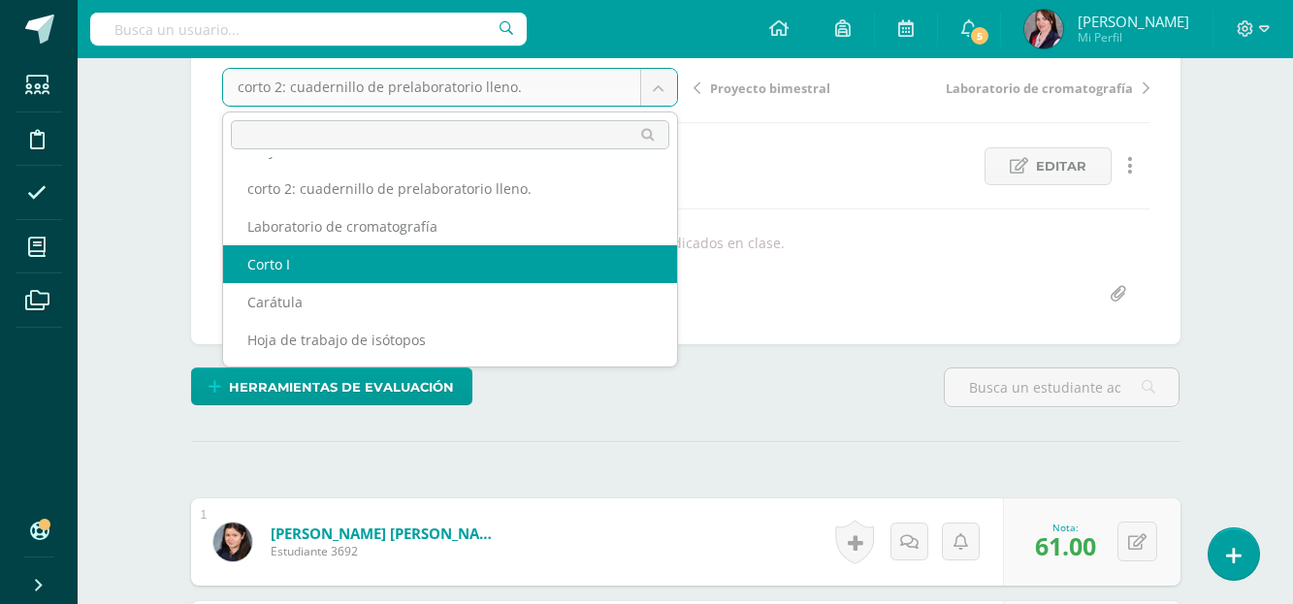
select select "/dashboard/teacher/grade-activity/233289/"
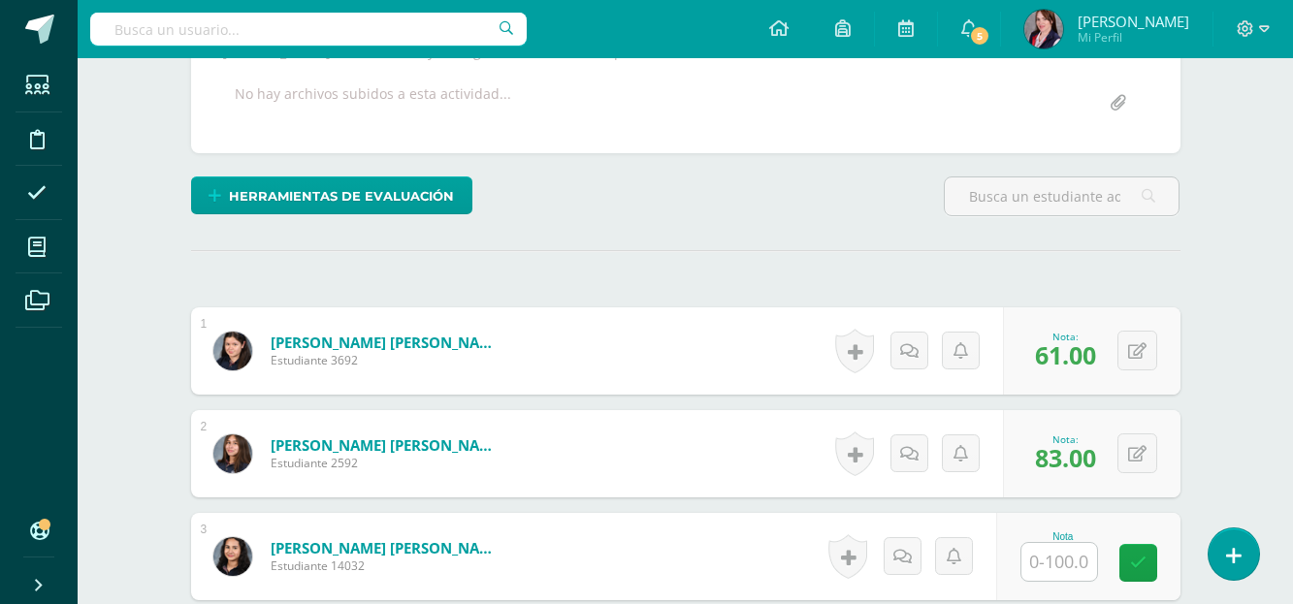
scroll to position [388, 0]
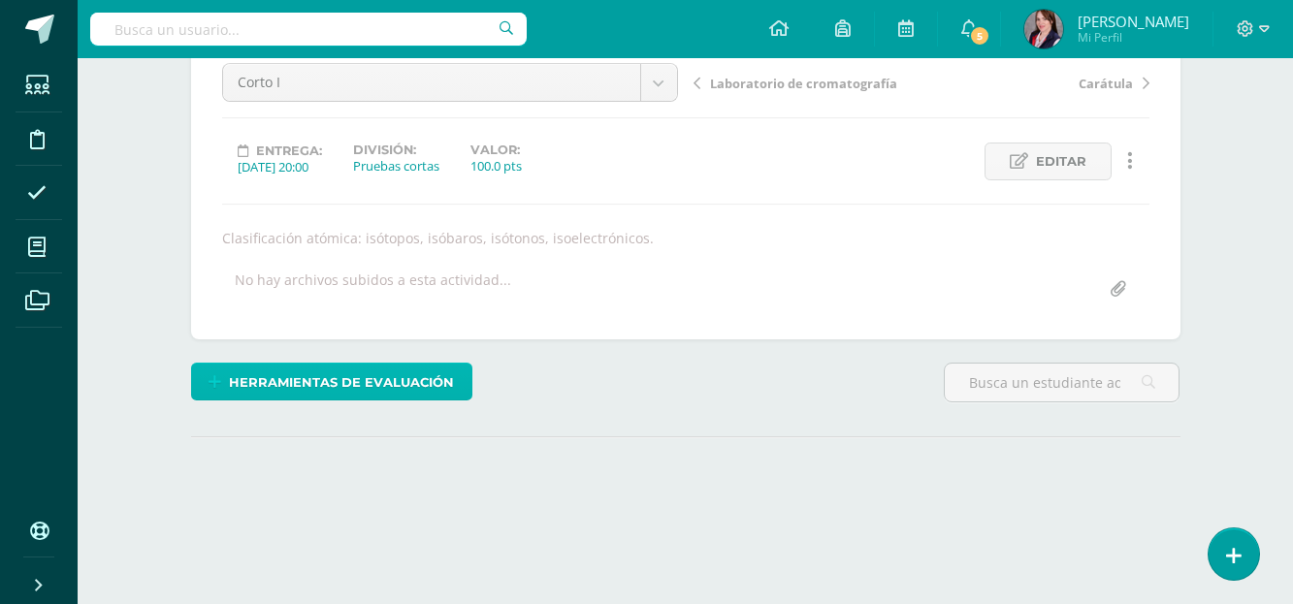
click at [382, 375] on span "Herramientas de evaluación" at bounding box center [341, 383] width 225 height 36
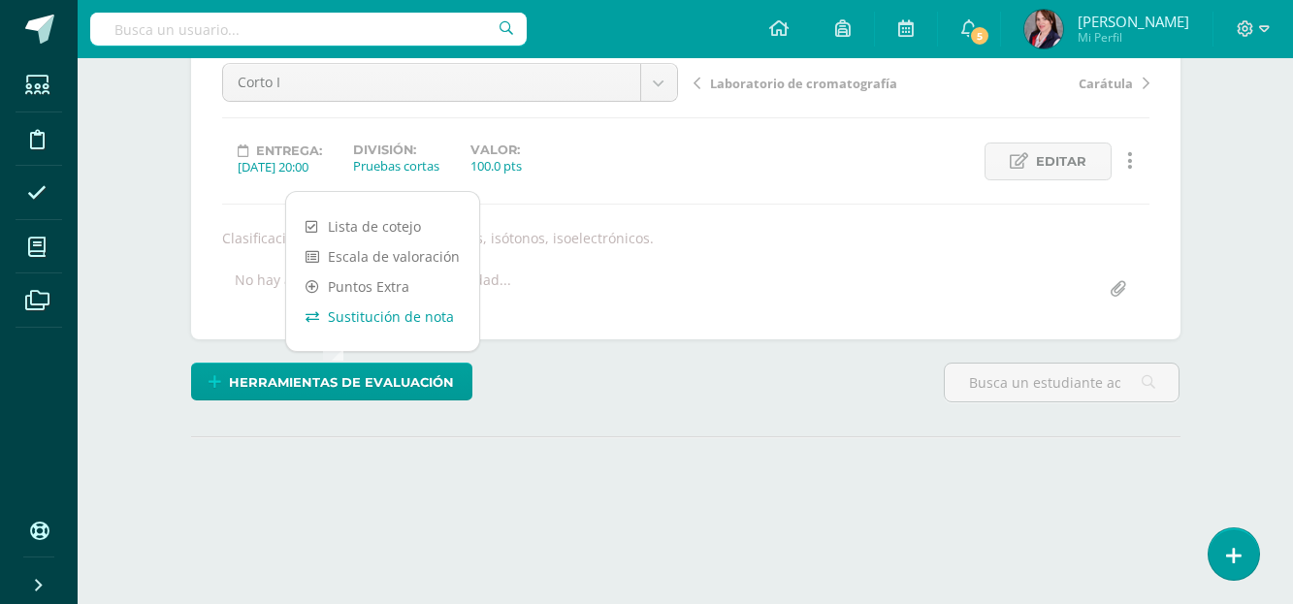
click at [399, 316] on link "Sustitución de nota" at bounding box center [382, 317] width 193 height 30
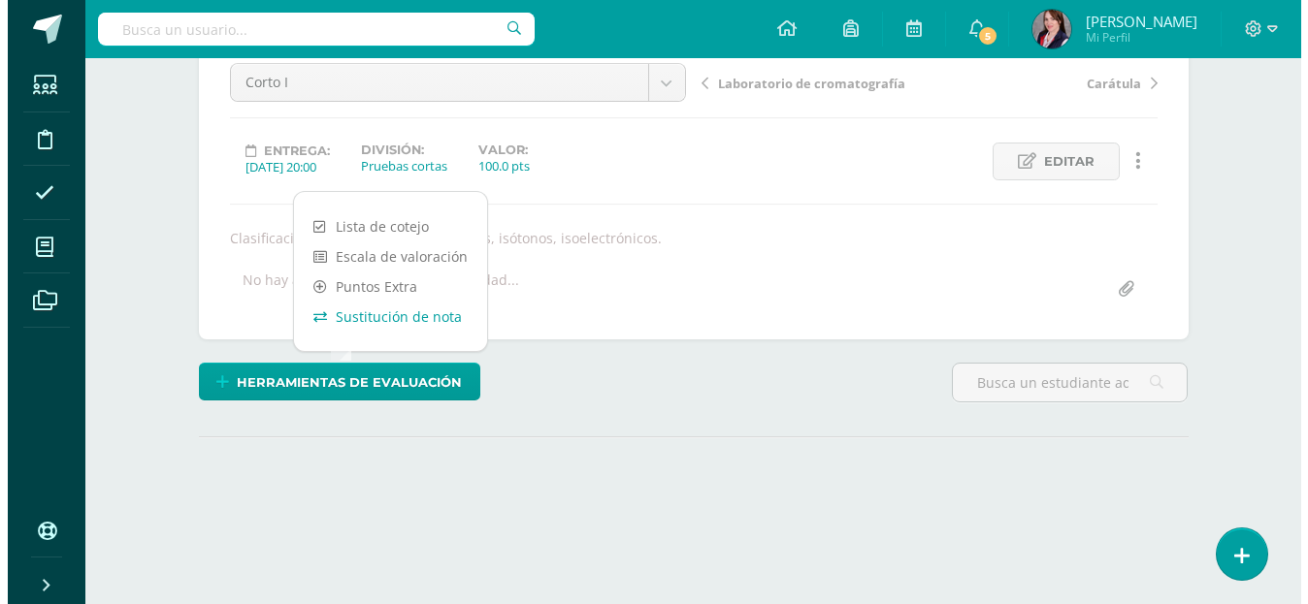
scroll to position [182, 0]
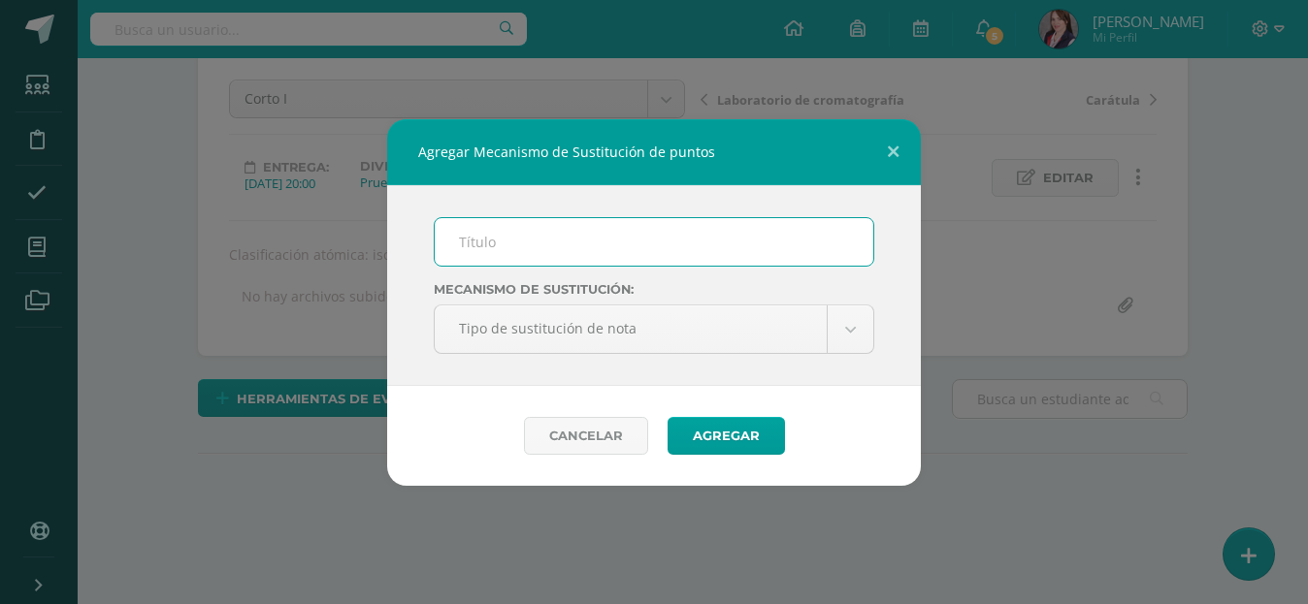
click at [510, 251] on input "text" at bounding box center [654, 242] width 439 height 48
type input "PMA corto 1"
click at [845, 338] on body "Agregar Mecanismo de Sustitución de puntos PMA corto 1 Mecanismo de sustitución…" at bounding box center [654, 211] width 1308 height 787
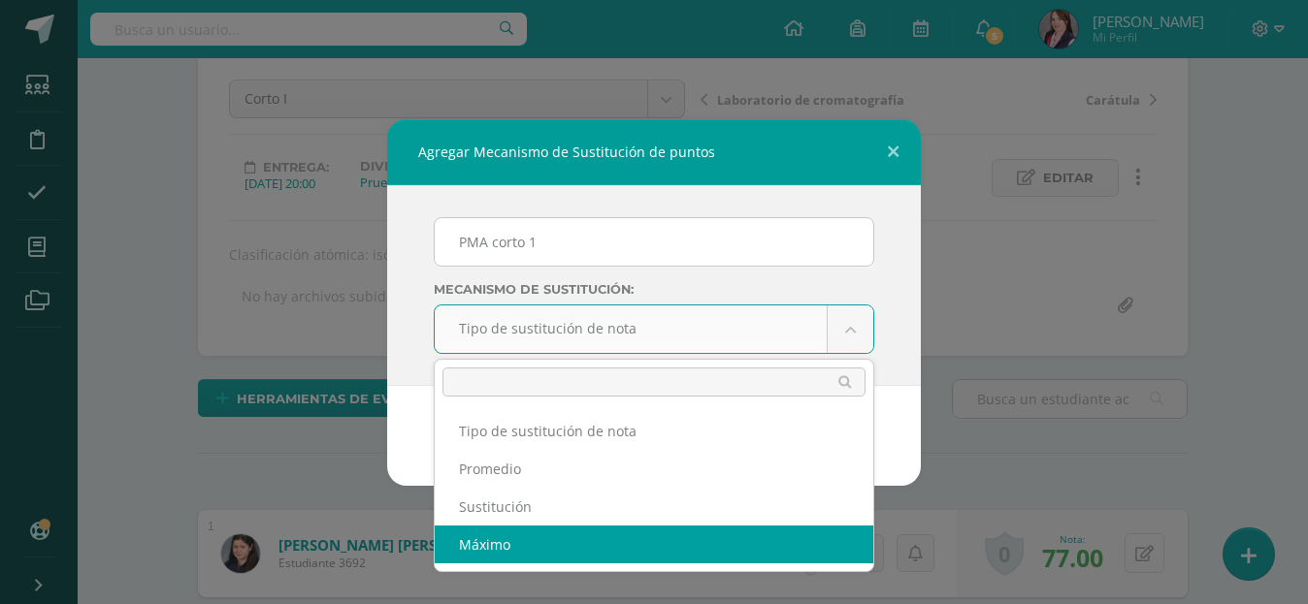
select select "maximum"
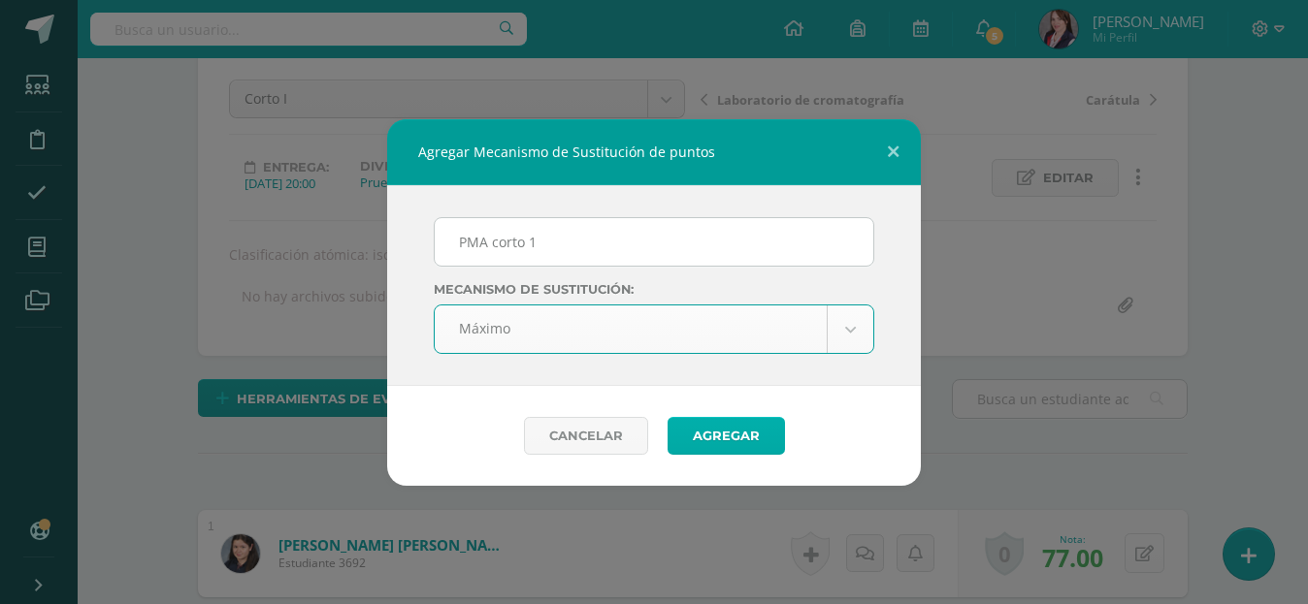
scroll to position [183, 0]
click at [717, 437] on button "Agregar" at bounding box center [726, 436] width 117 height 38
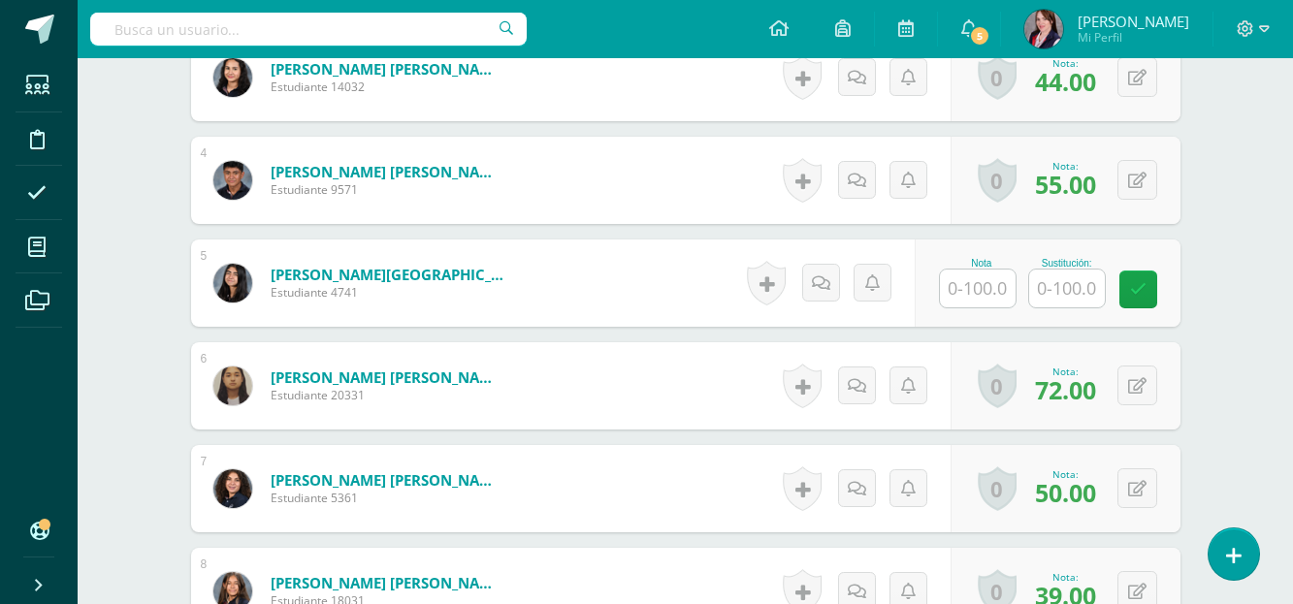
scroll to position [976, 0]
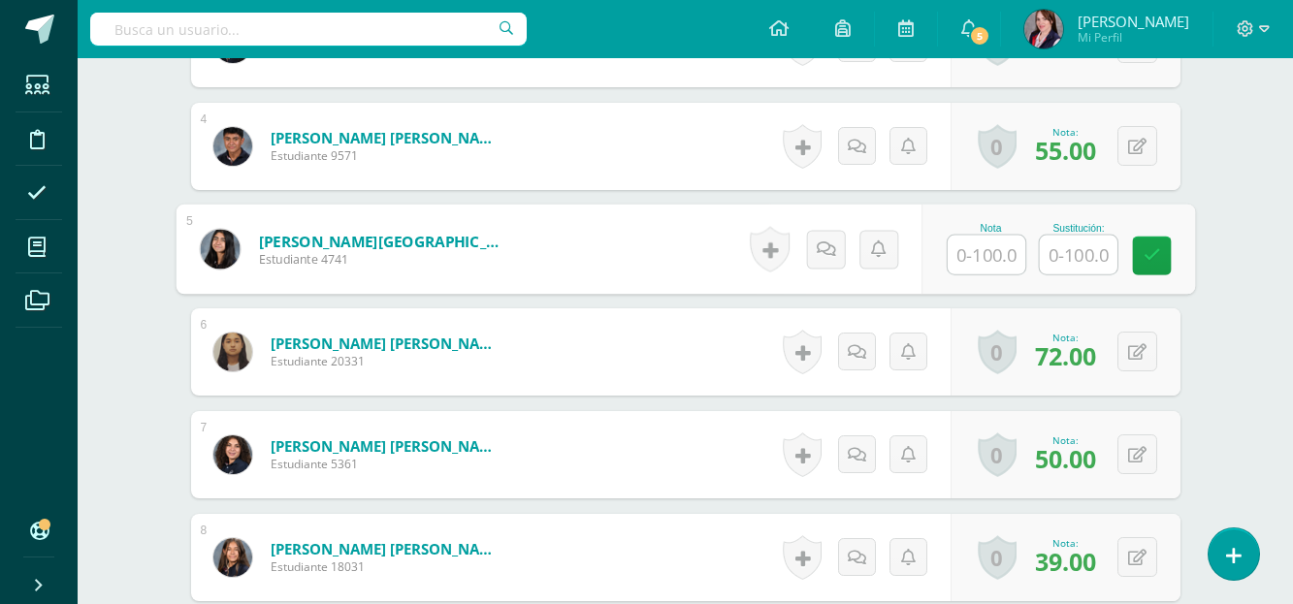
click at [983, 259] on input "text" at bounding box center [987, 255] width 78 height 39
type input "3"
click at [1143, 252] on icon at bounding box center [1151, 255] width 17 height 16
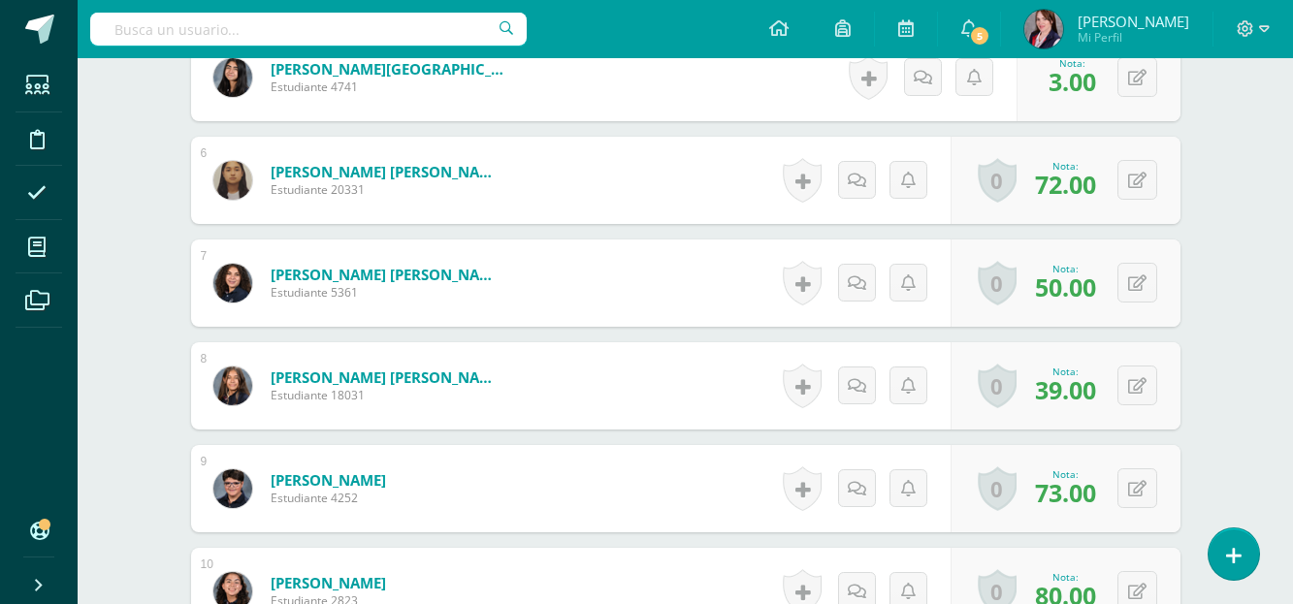
scroll to position [1170, 0]
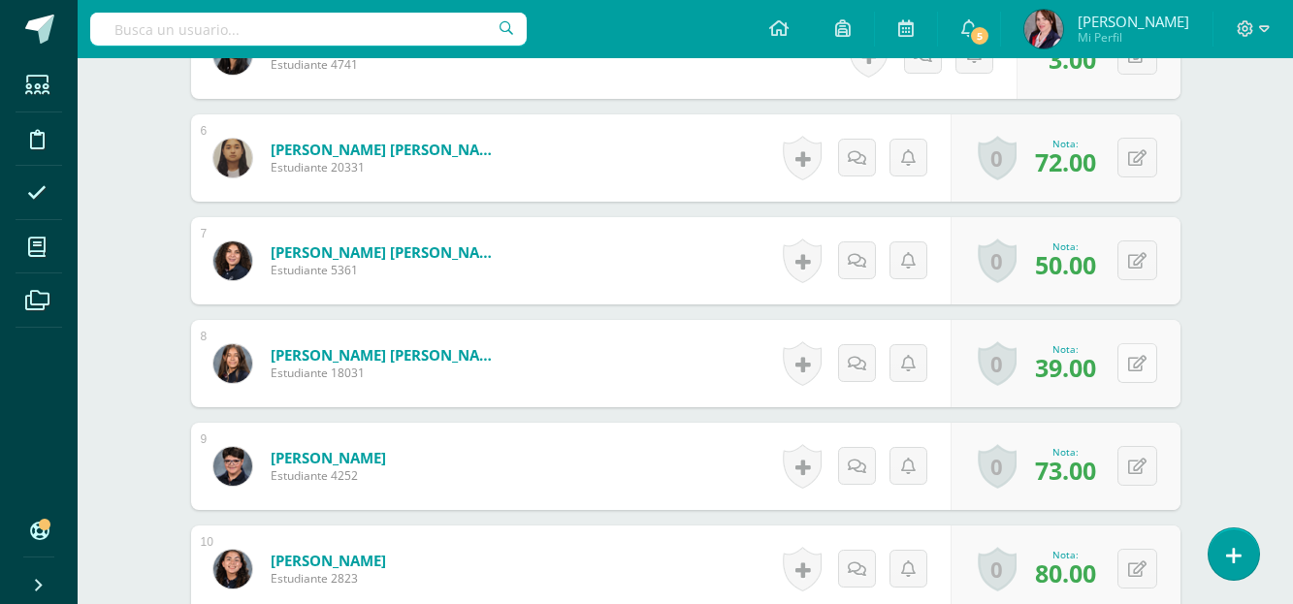
click at [1135, 356] on button at bounding box center [1138, 363] width 40 height 40
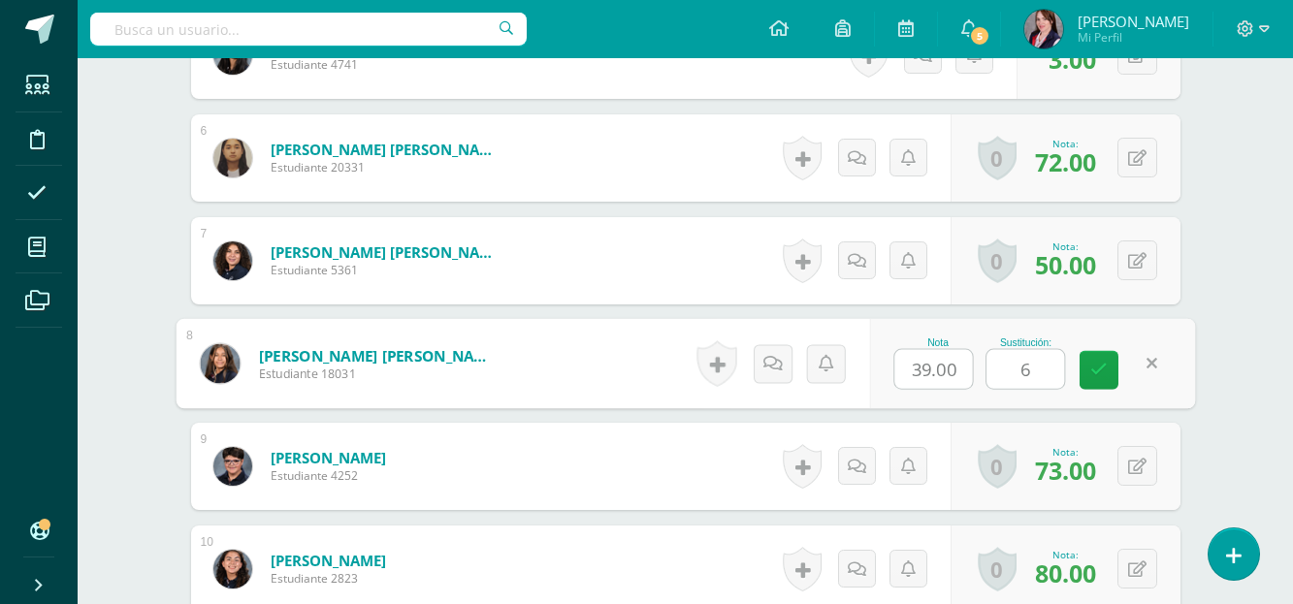
type input "60"
click at [1105, 372] on icon at bounding box center [1099, 370] width 17 height 16
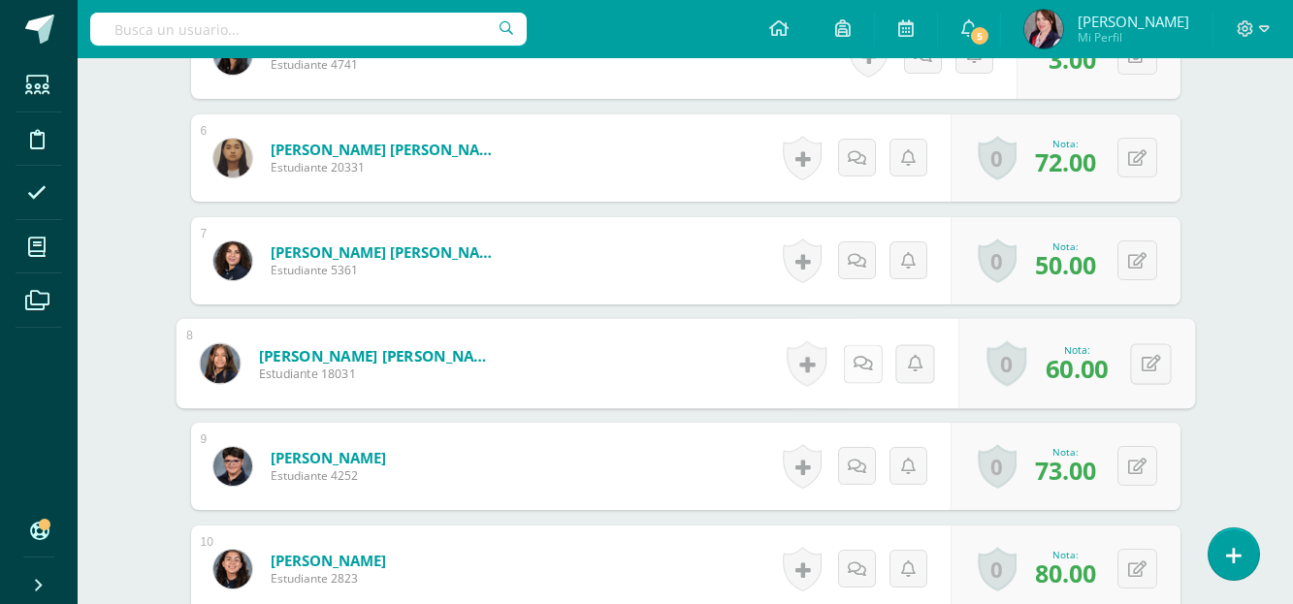
click at [860, 366] on icon at bounding box center [862, 363] width 19 height 16
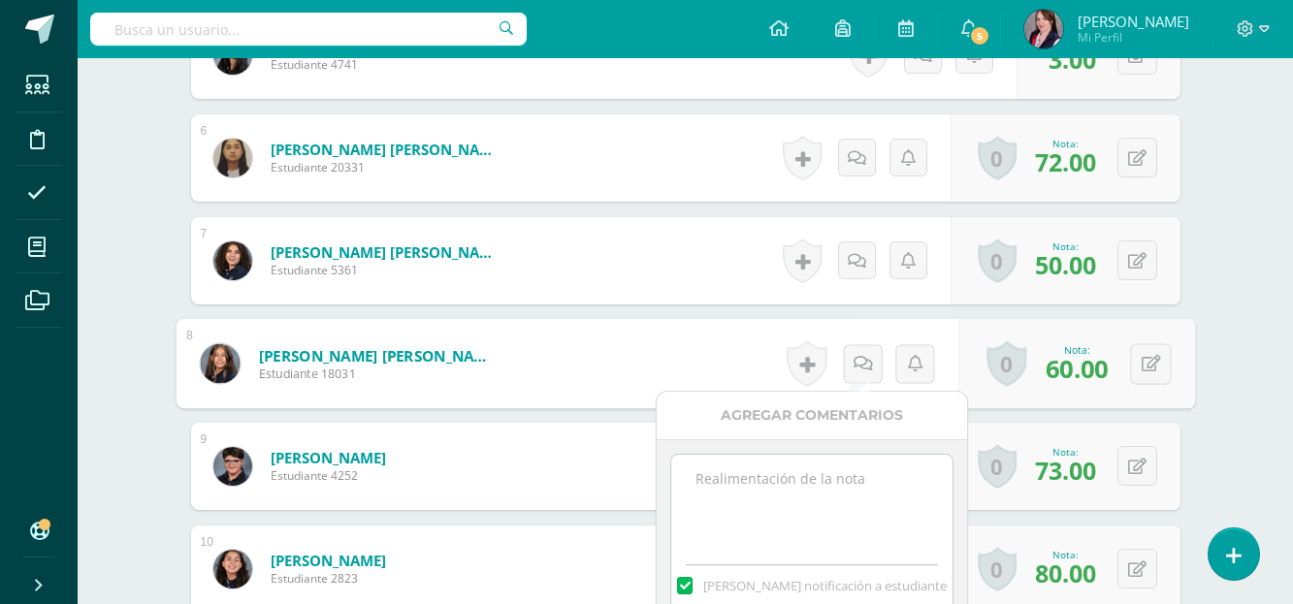
click at [767, 478] on textarea at bounding box center [811, 503] width 280 height 97
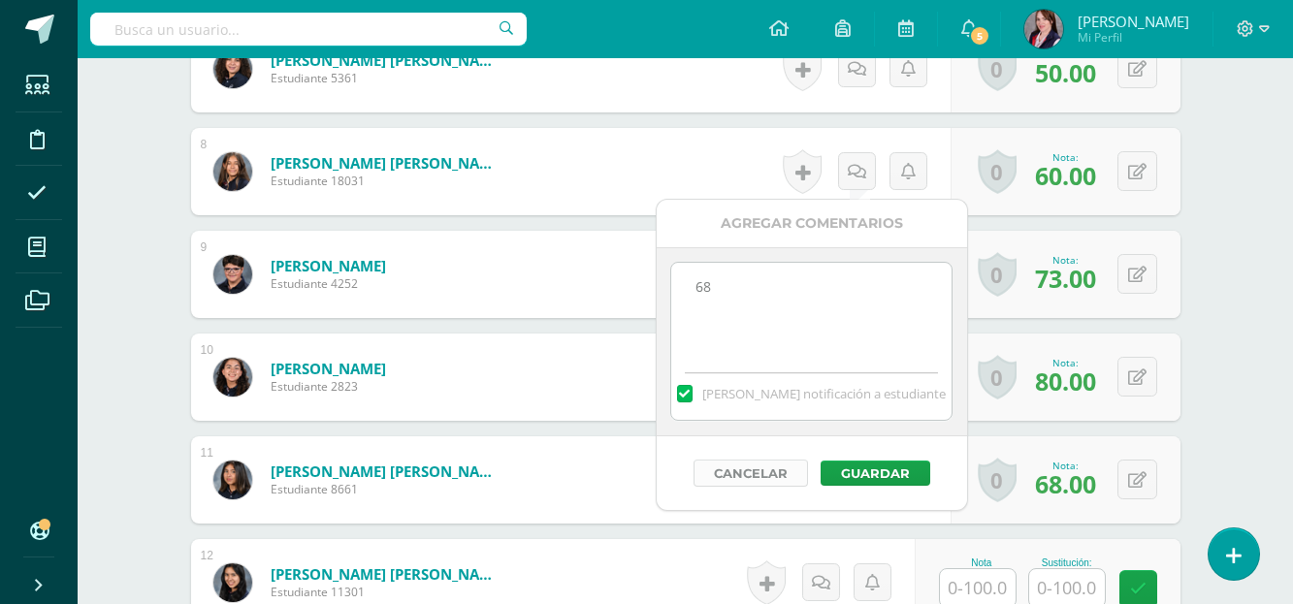
scroll to position [1364, 0]
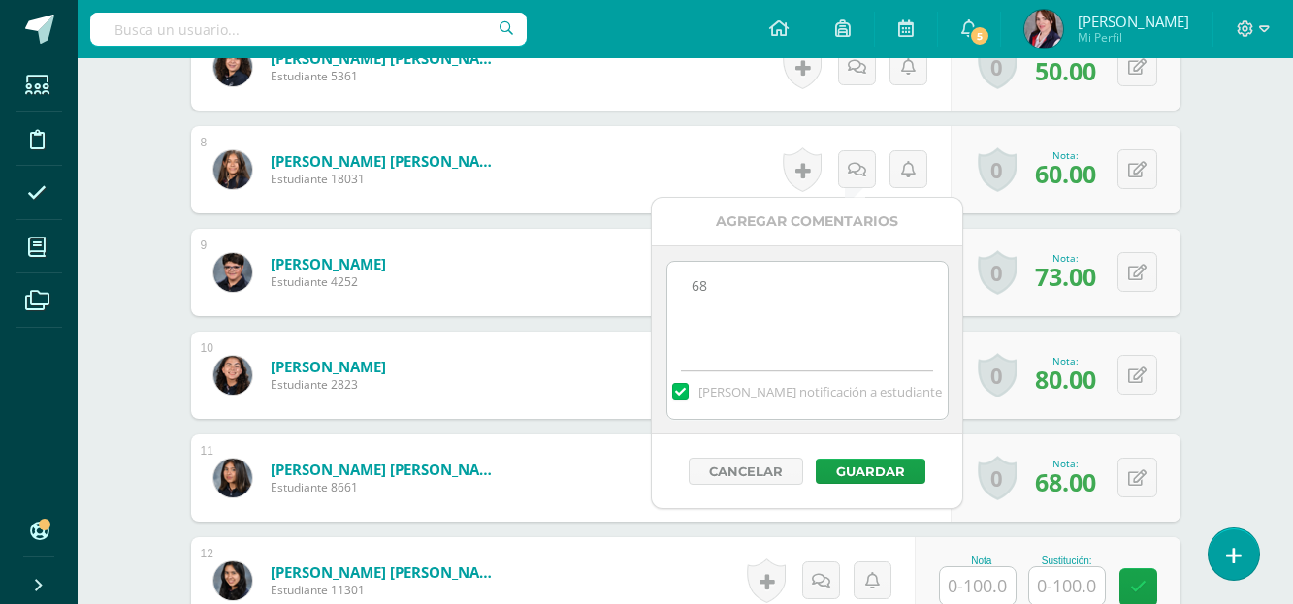
type textarea "68"
click at [688, 398] on label at bounding box center [680, 391] width 16 height 17
click at [0, 0] on input "Mandar notificación a estudiante" at bounding box center [0, 0] width 0 height 0
click at [866, 467] on button "Guardar" at bounding box center [871, 471] width 110 height 25
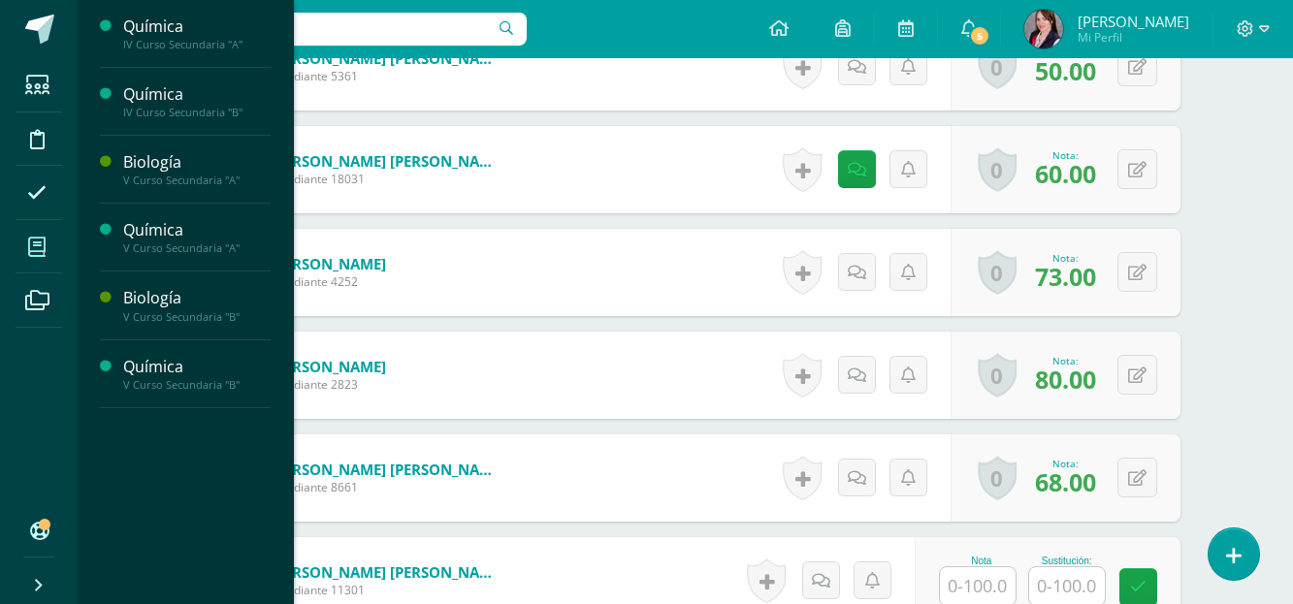
click at [46, 244] on icon at bounding box center [36, 247] width 17 height 19
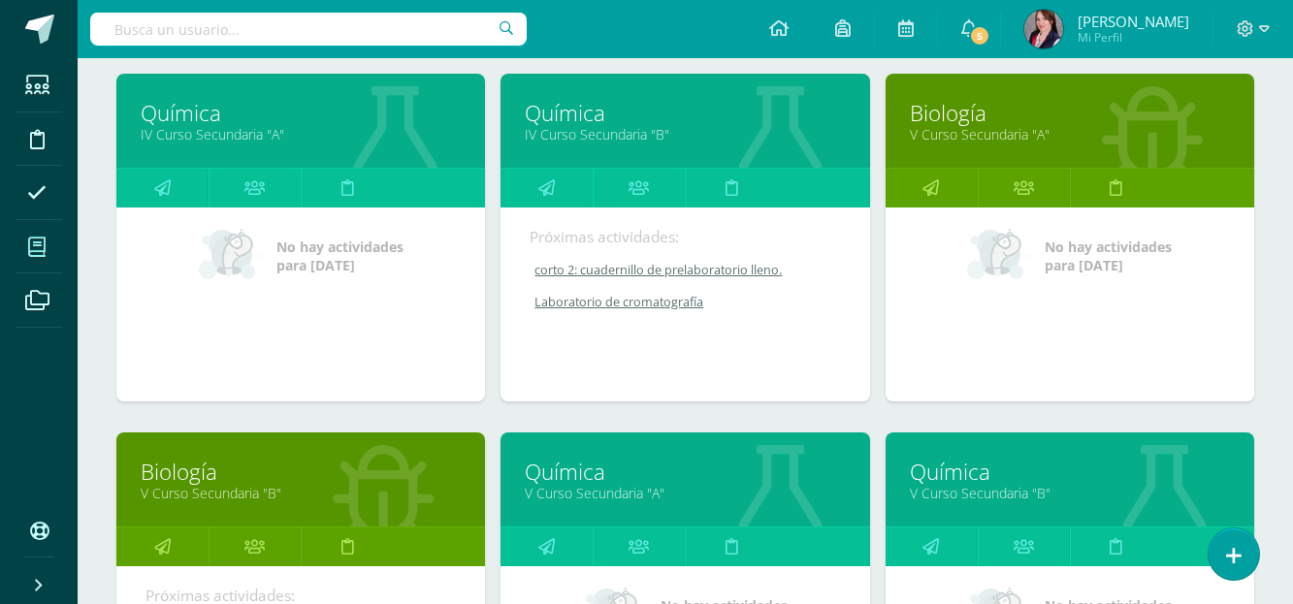
scroll to position [291, 0]
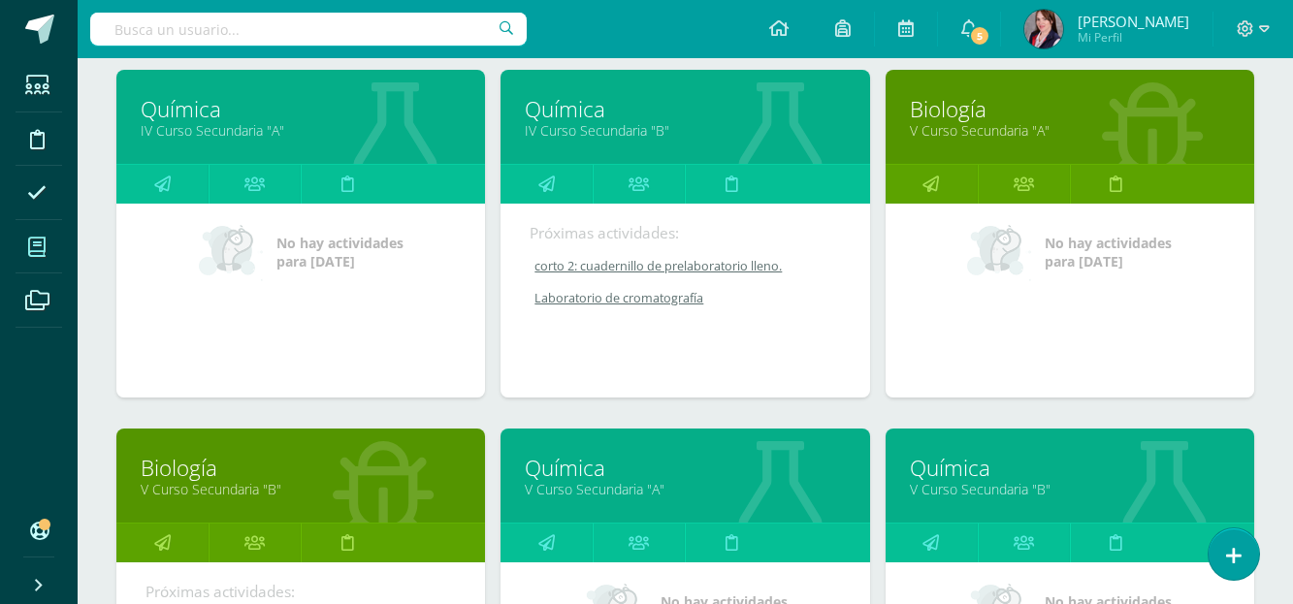
click at [951, 470] on link "Química" at bounding box center [1070, 468] width 320 height 30
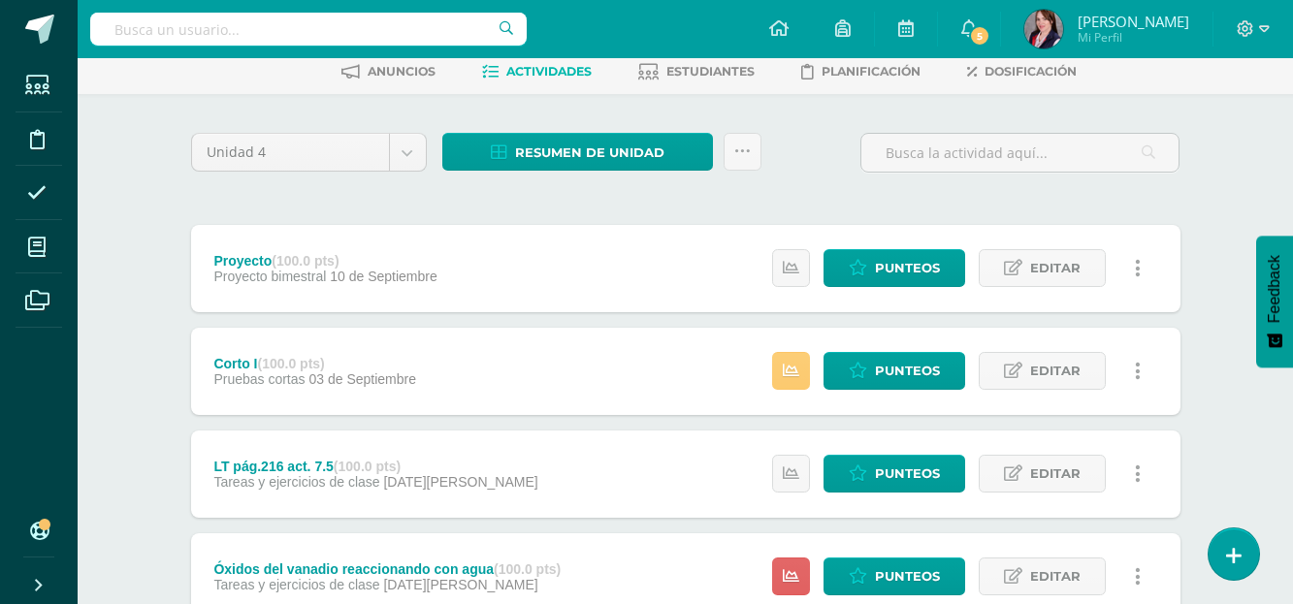
scroll to position [97, 0]
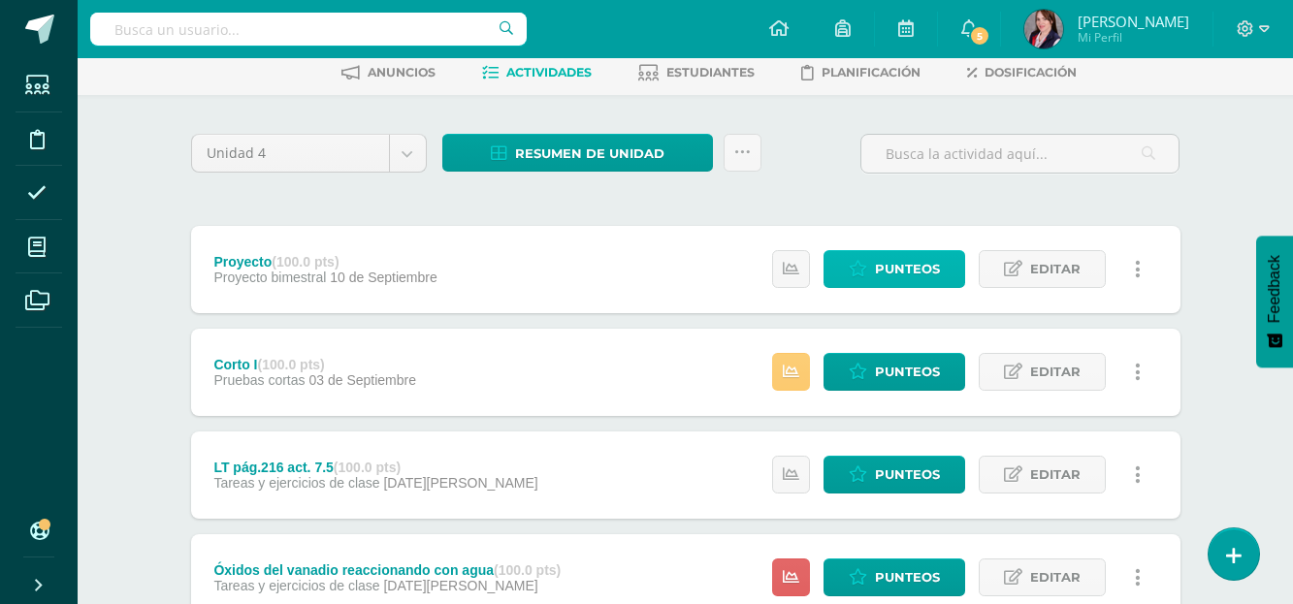
click at [896, 265] on span "Punteos" at bounding box center [907, 269] width 65 height 36
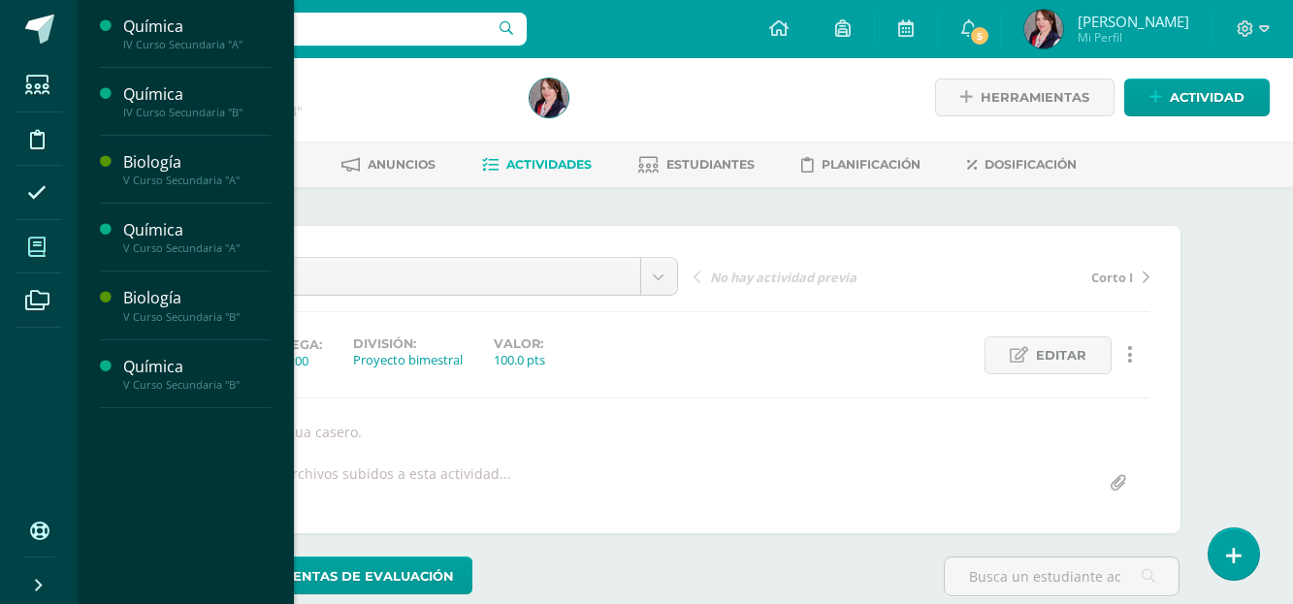
click at [42, 243] on icon at bounding box center [36, 247] width 17 height 19
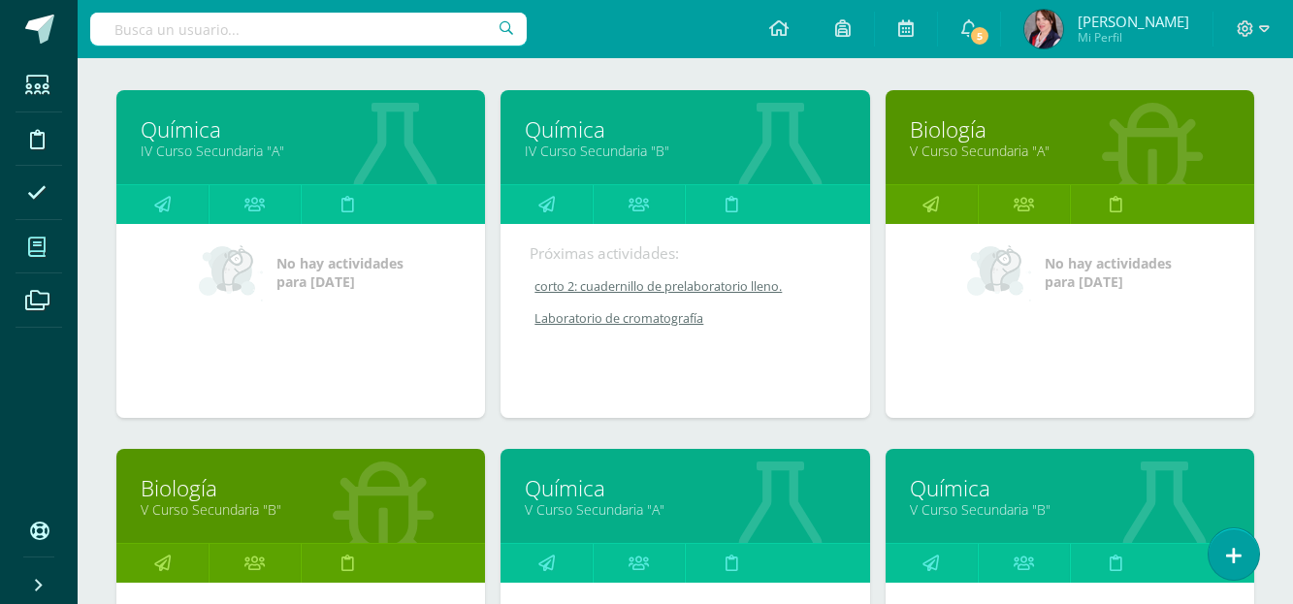
scroll to position [291, 0]
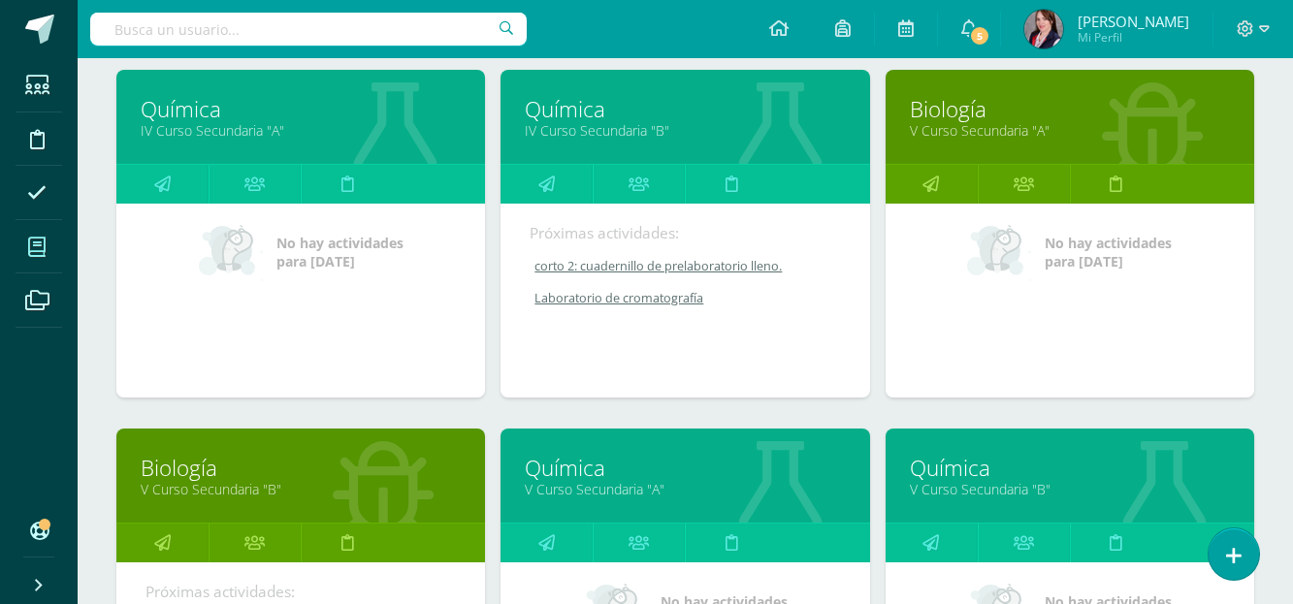
click at [251, 483] on link "V Curso Secundaria "B"" at bounding box center [301, 489] width 320 height 18
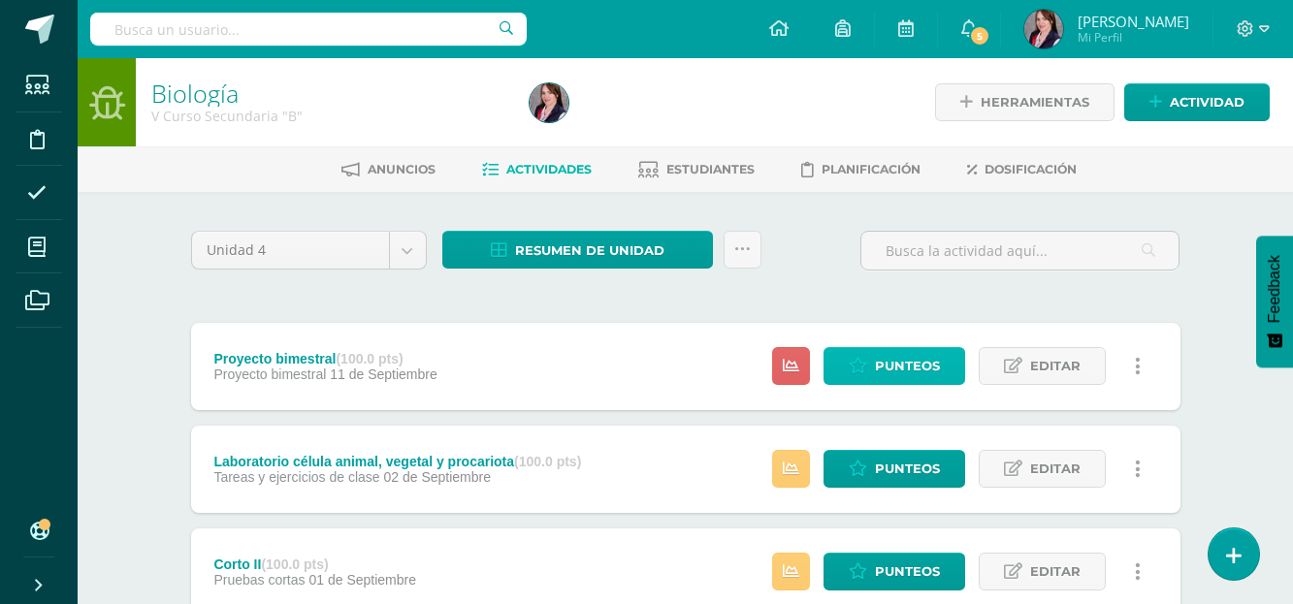
click at [918, 372] on span "Punteos" at bounding box center [907, 366] width 65 height 36
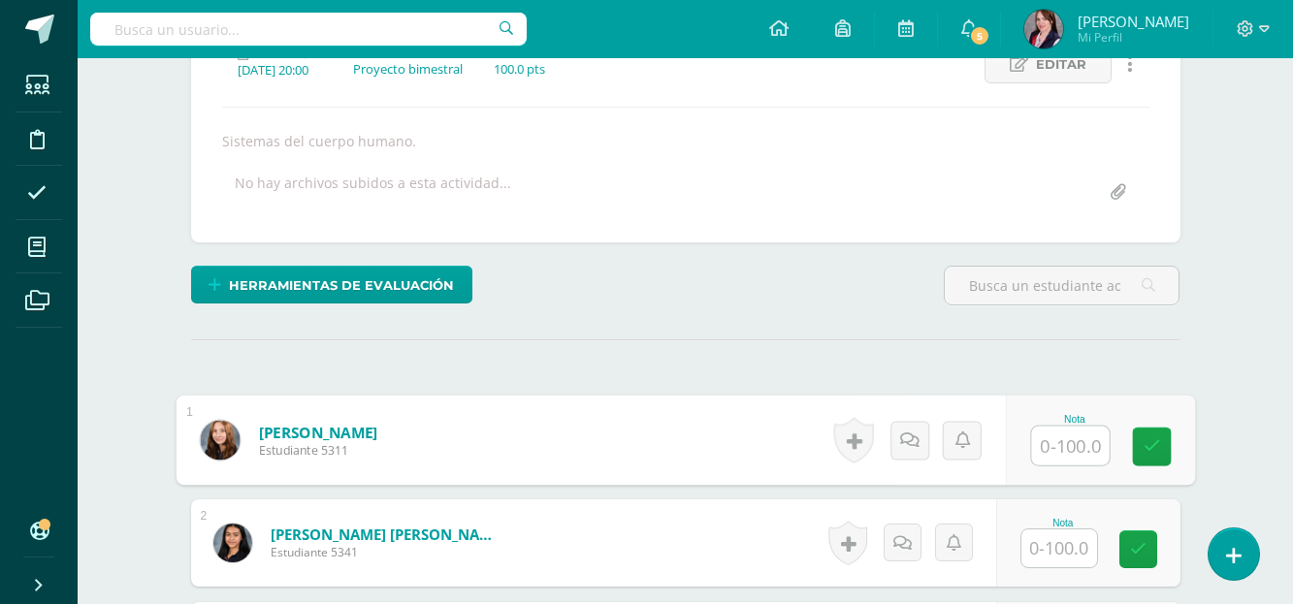
scroll to position [297, 0]
click at [1060, 429] on input "text" at bounding box center [1070, 445] width 78 height 39
type input "100"
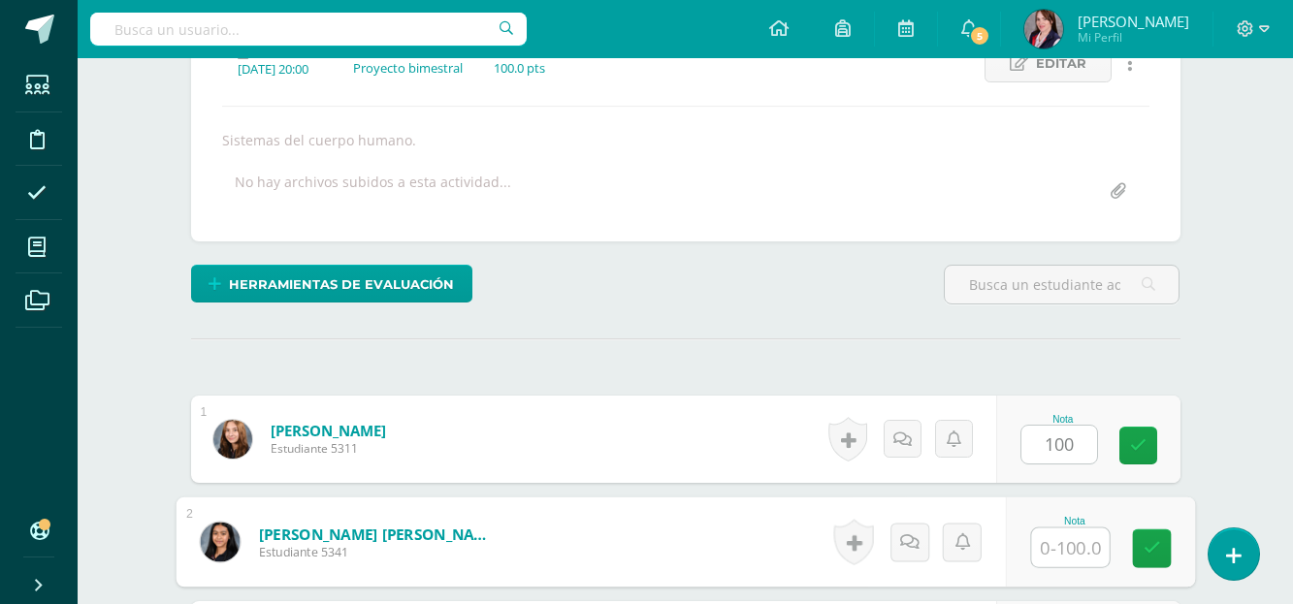
scroll to position [298, 0]
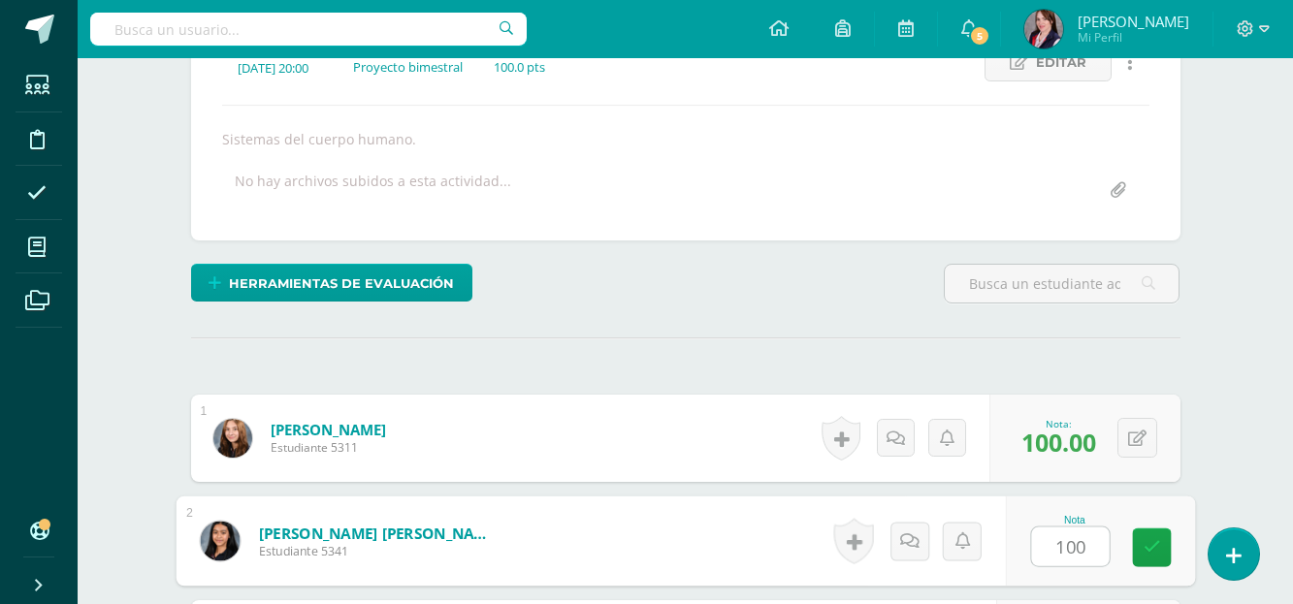
type input "100"
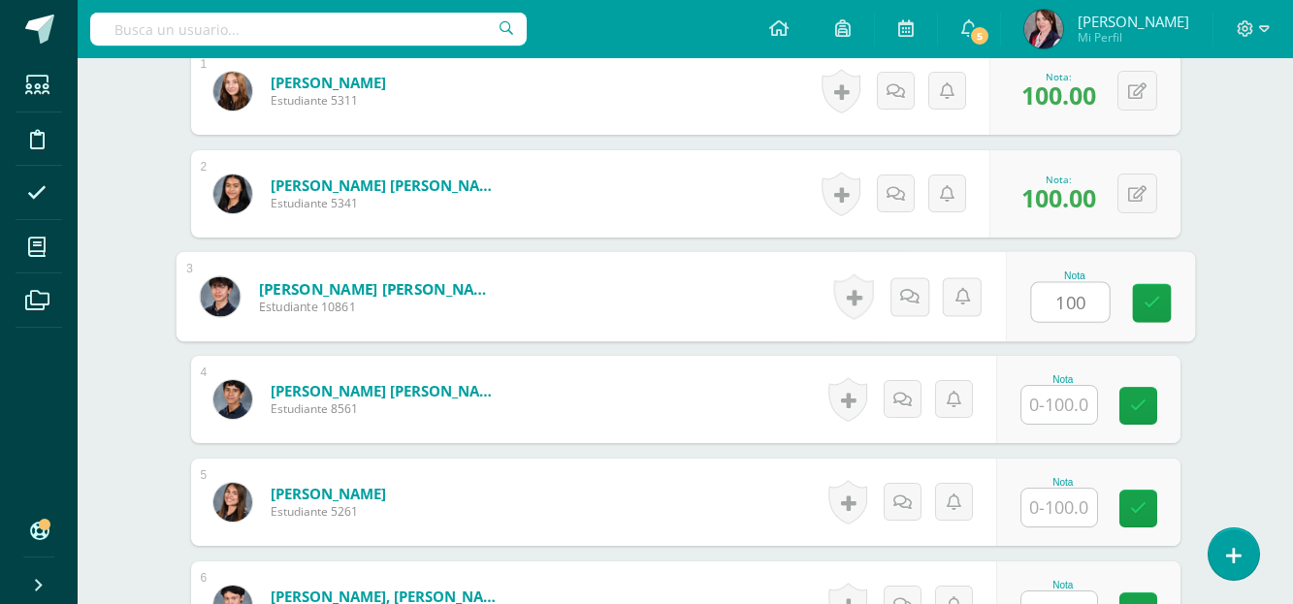
type input "100"
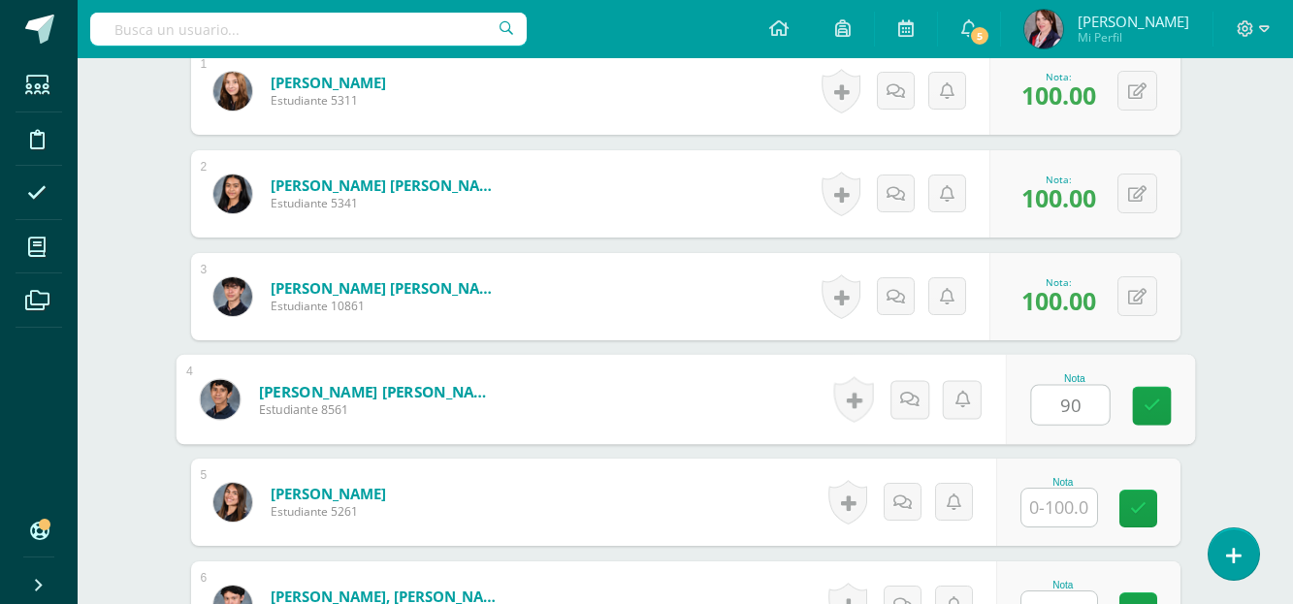
type input "90"
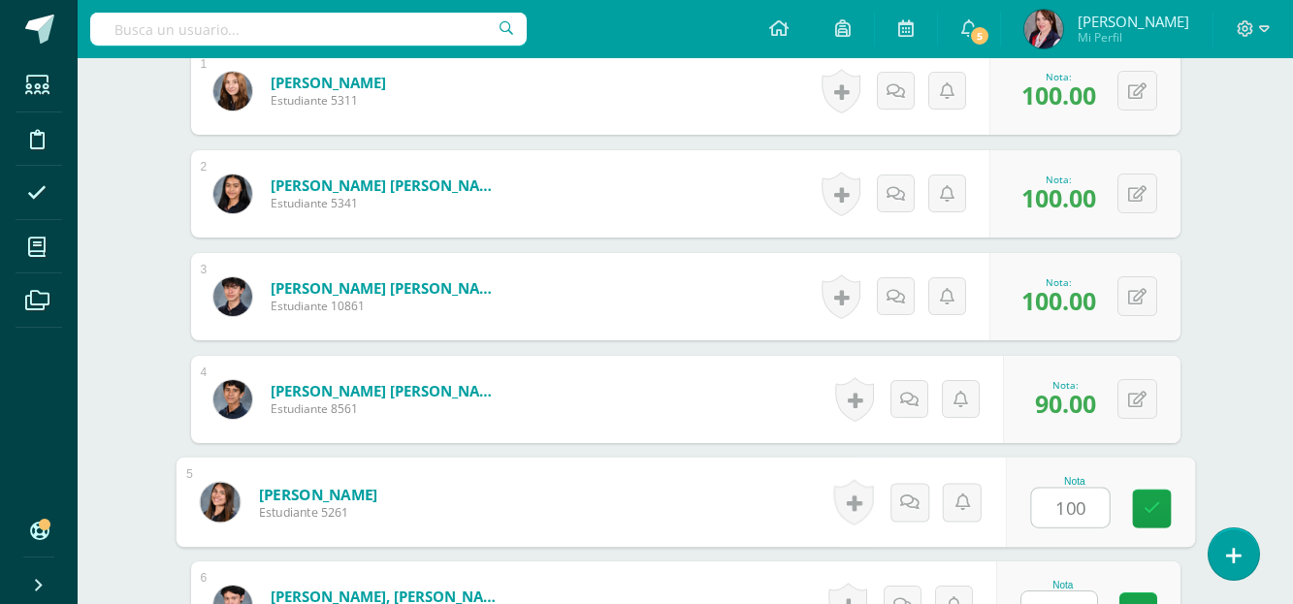
type input "100"
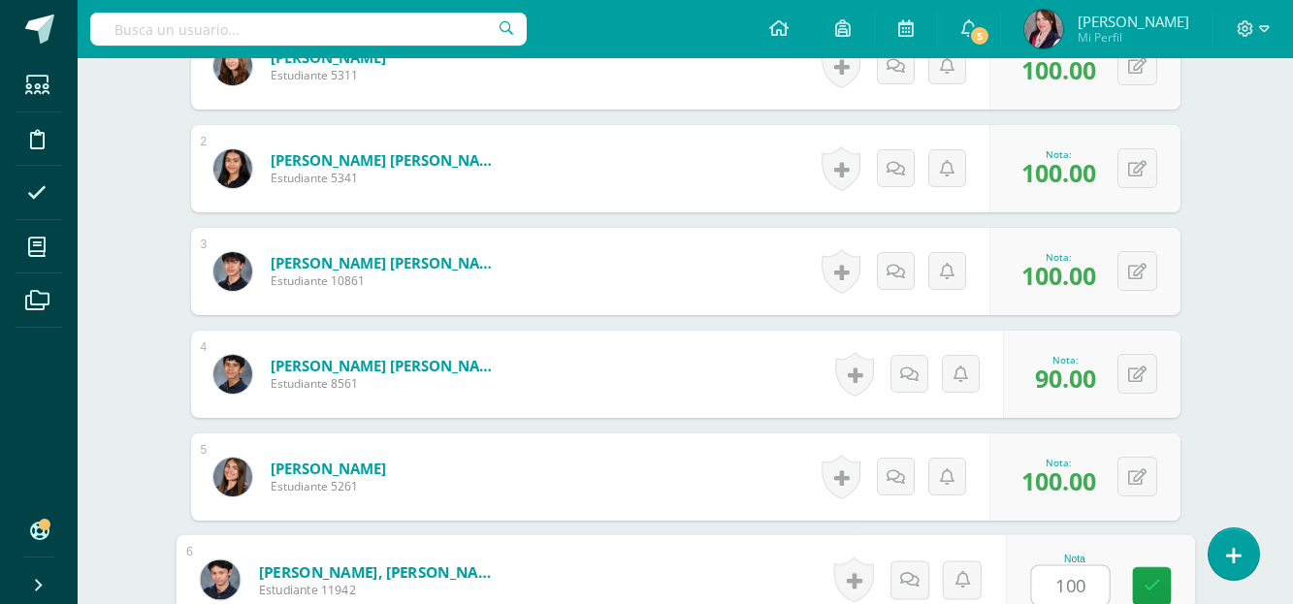
type input "100"
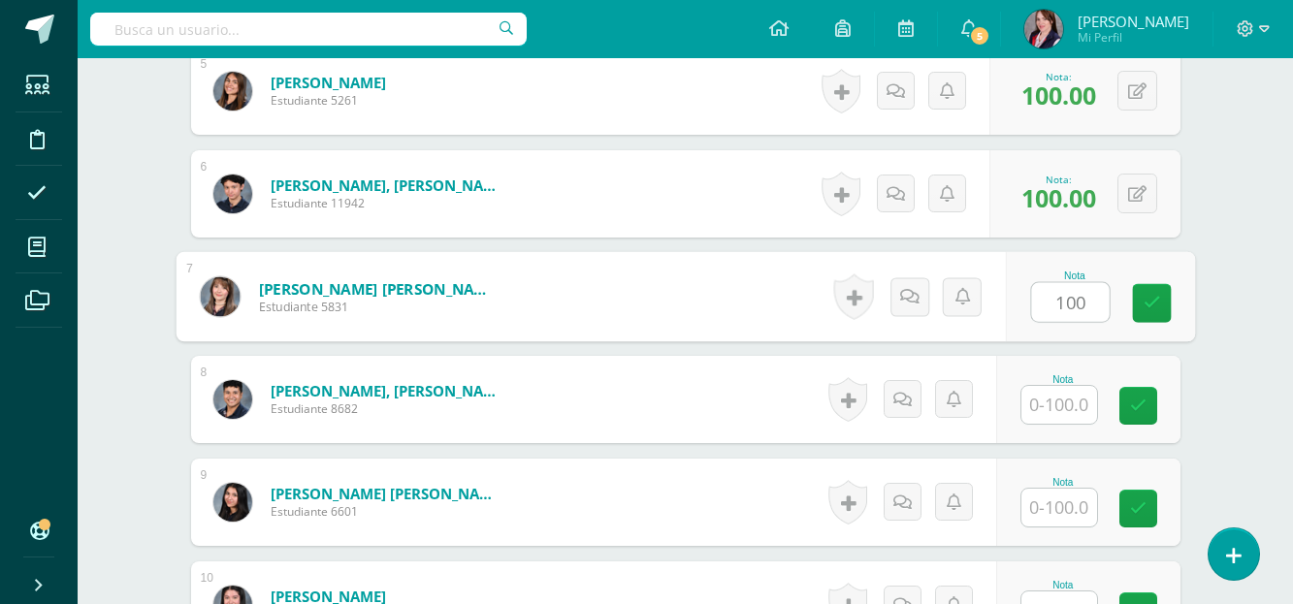
type input "100"
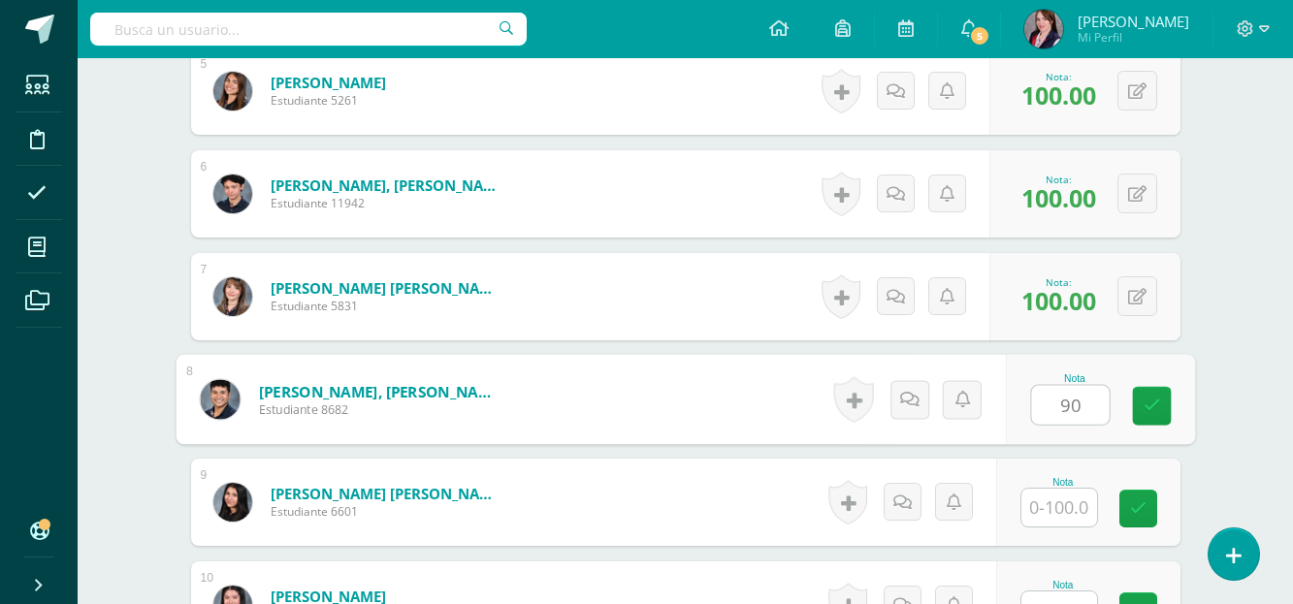
type input "90"
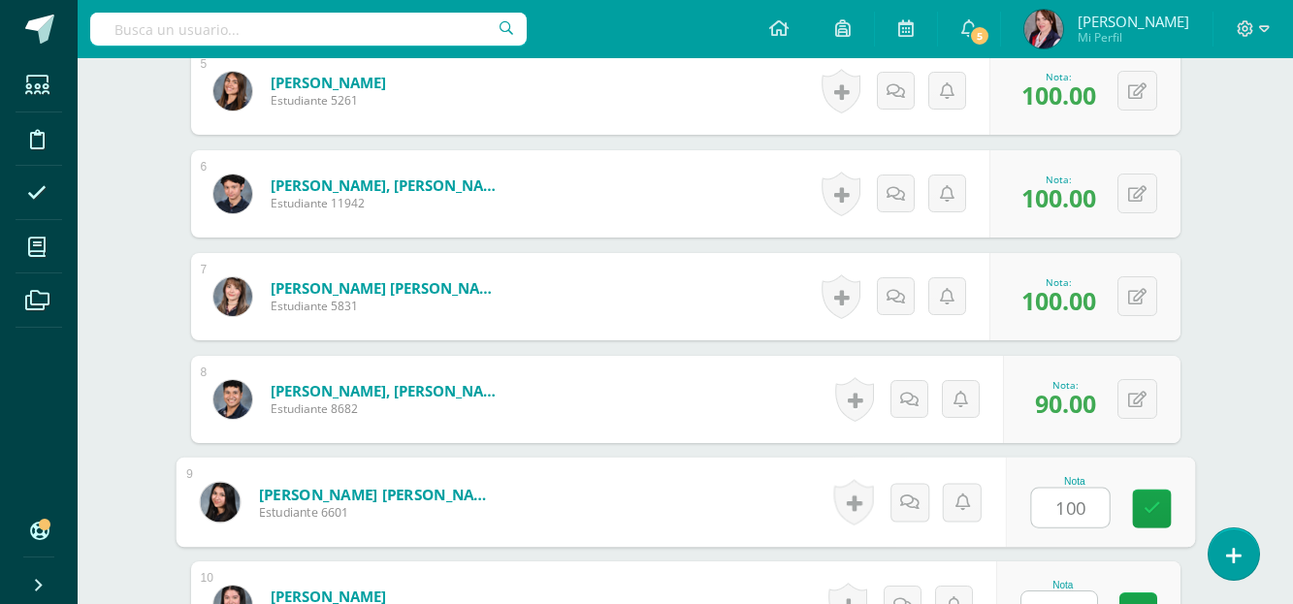
type input "100"
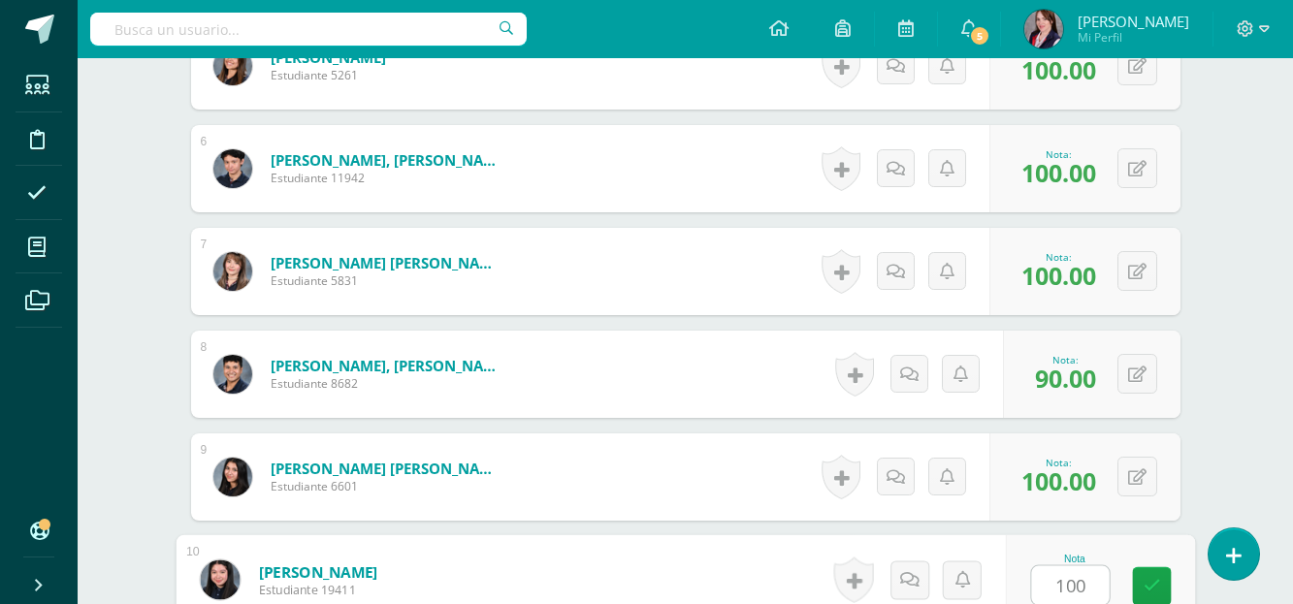
type input "100"
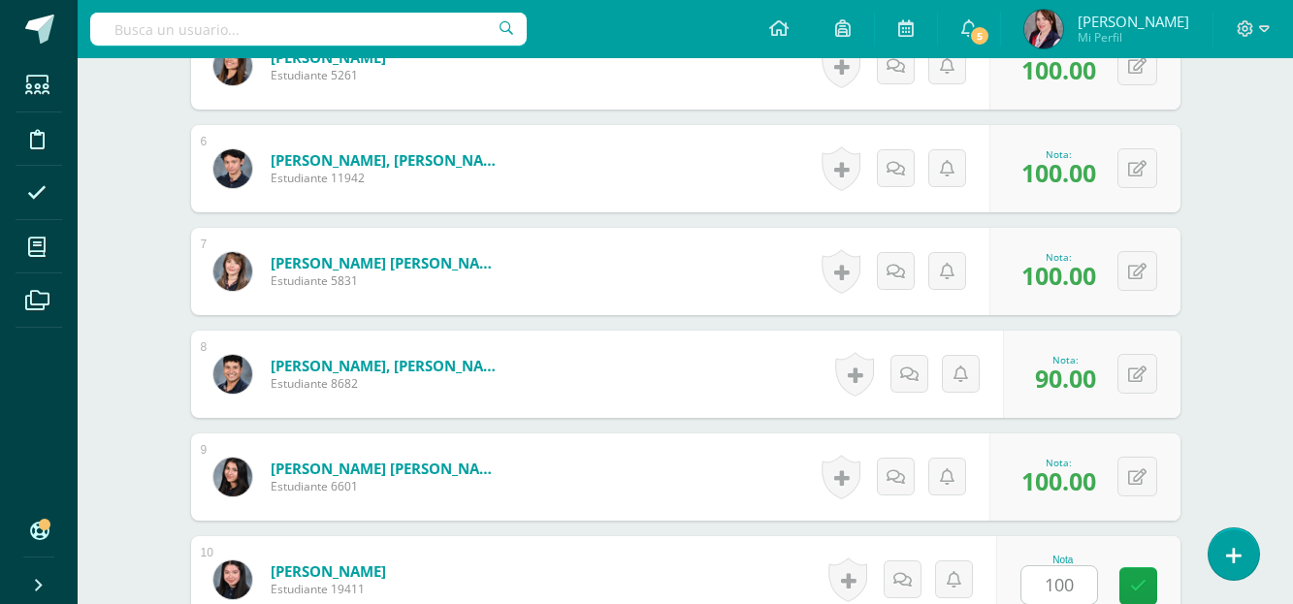
scroll to position [1468, 0]
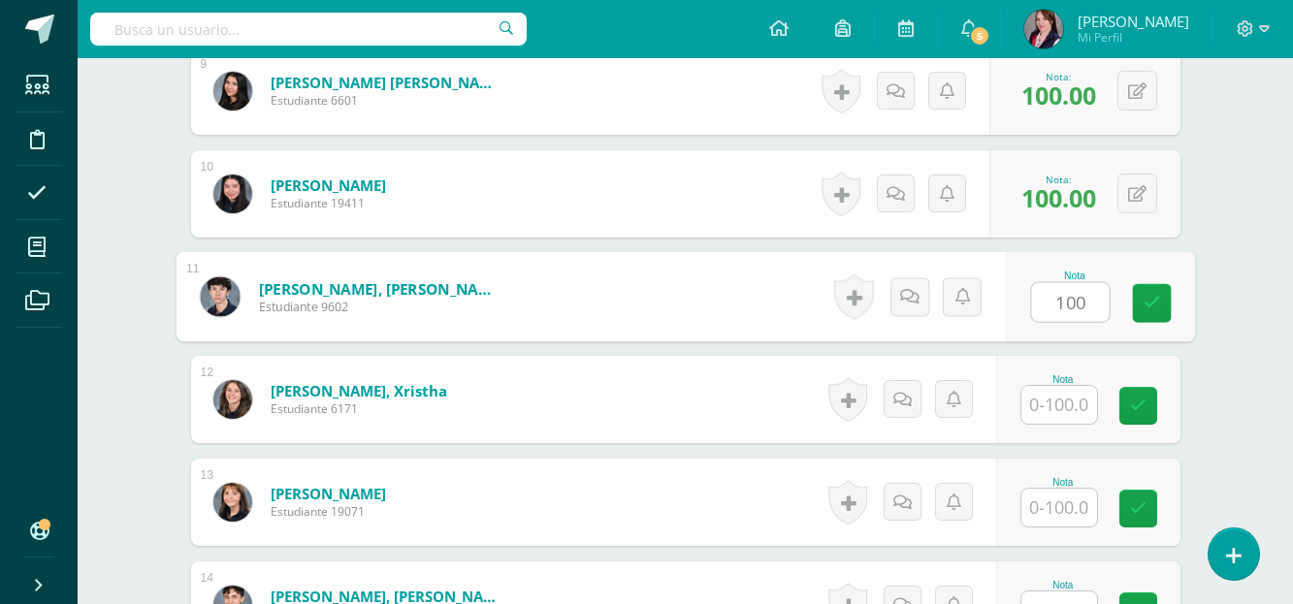
type input "100"
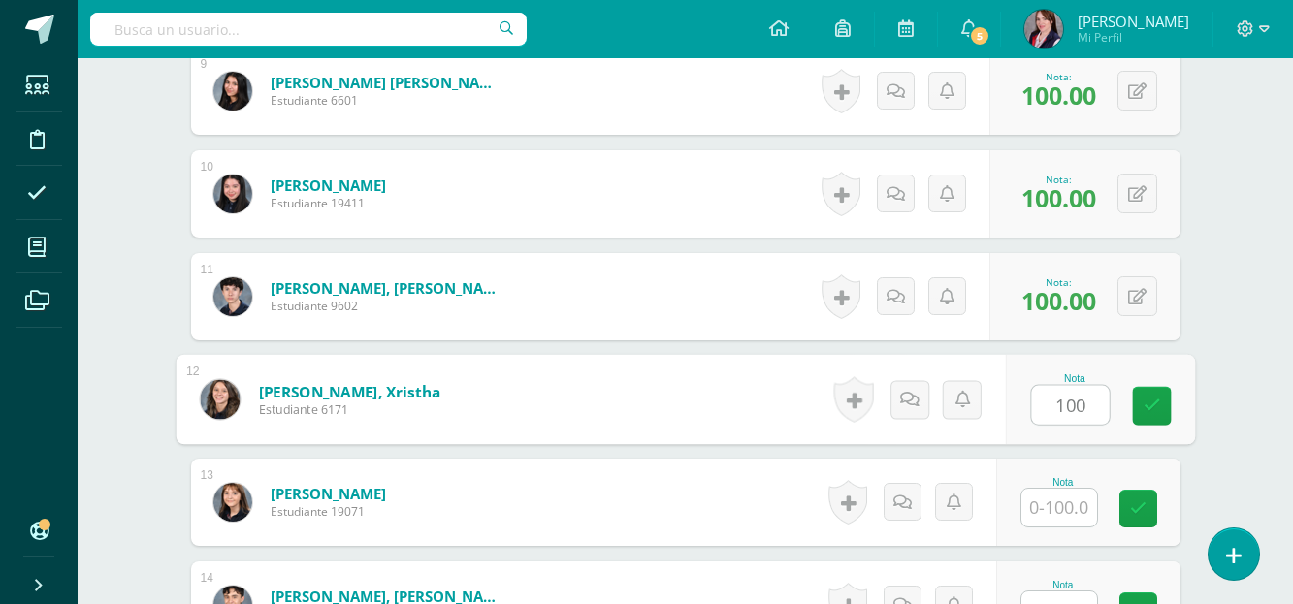
type input "100"
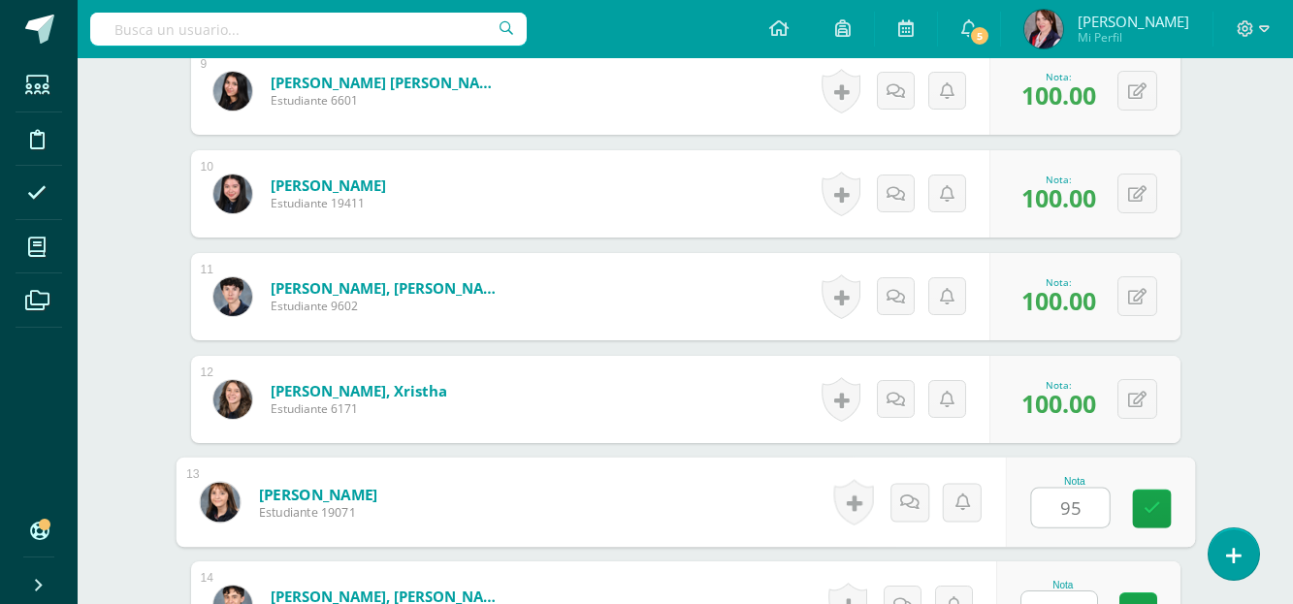
type input "95"
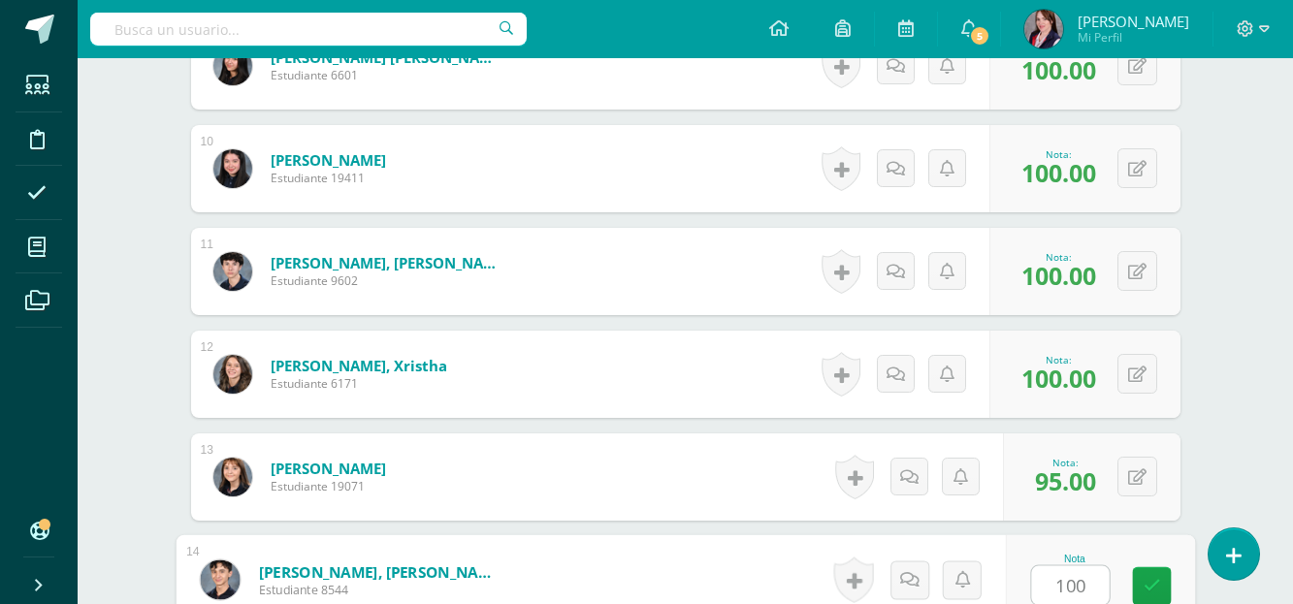
type input "100"
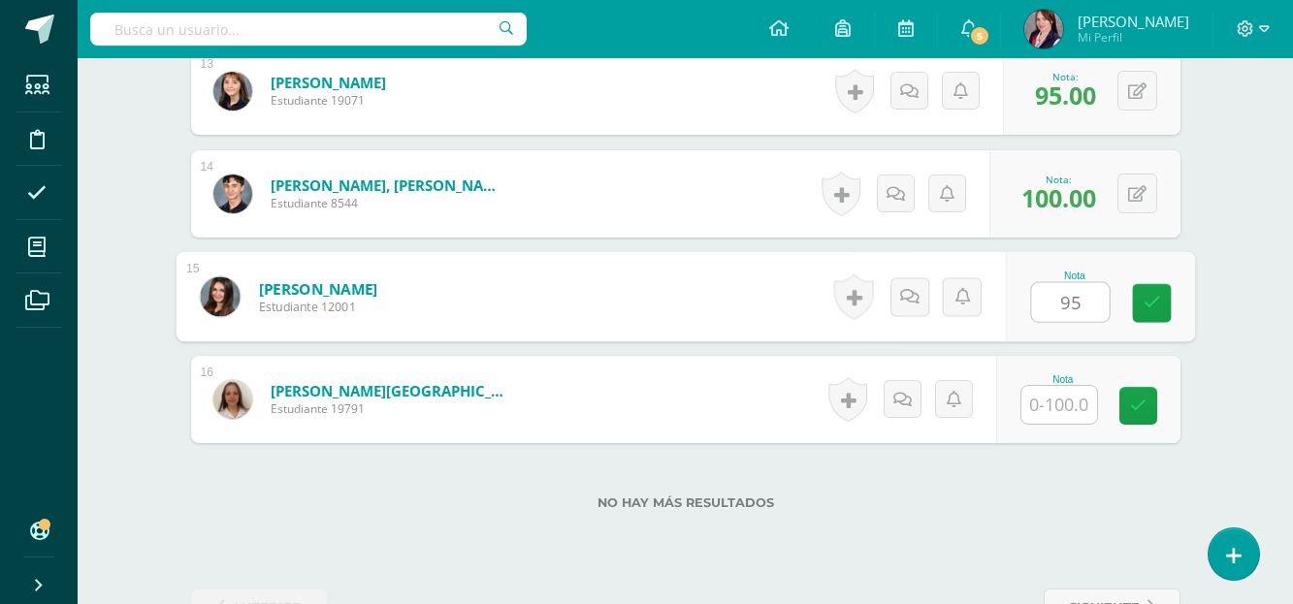
type input "95"
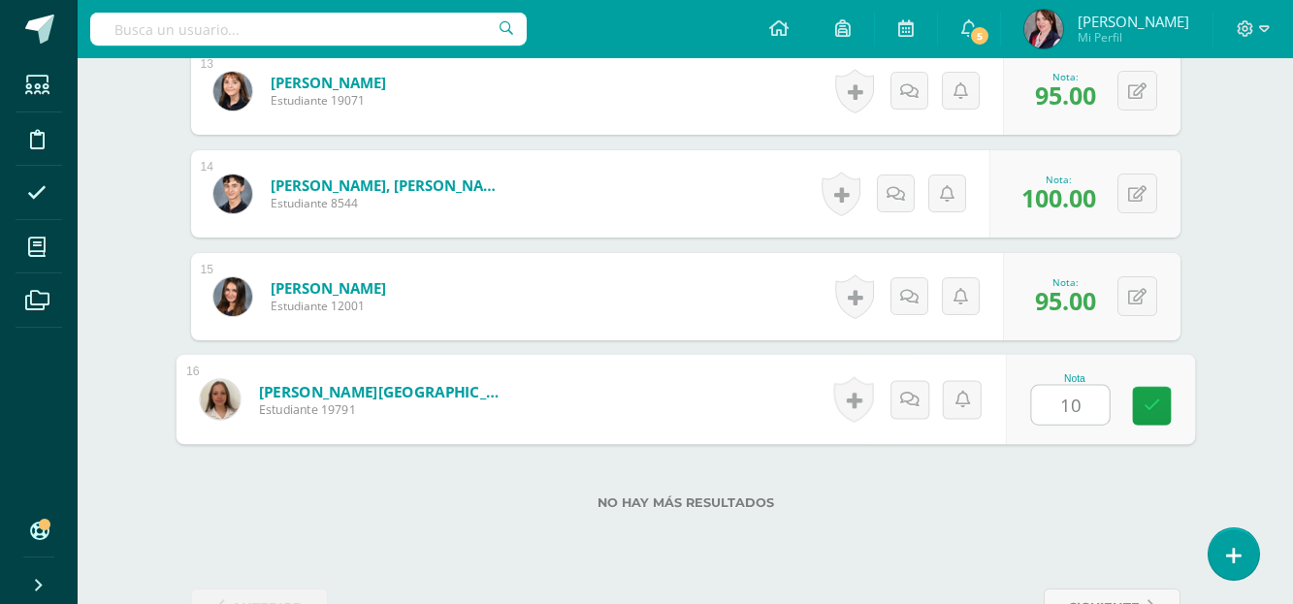
type input "100"
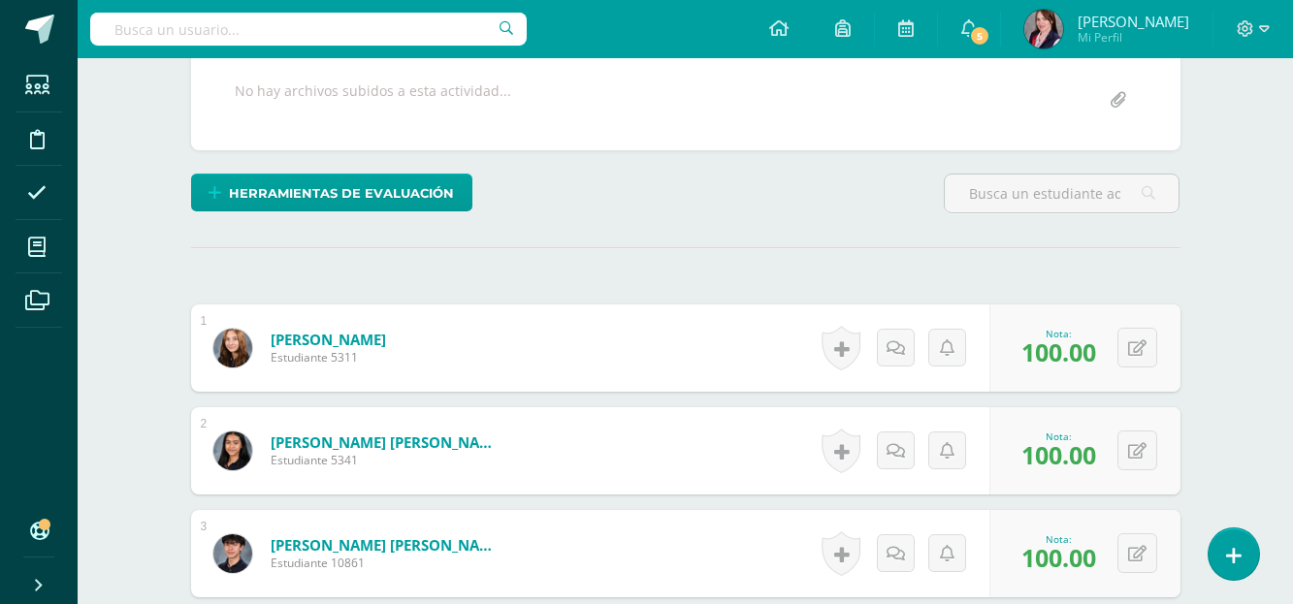
scroll to position [0, 0]
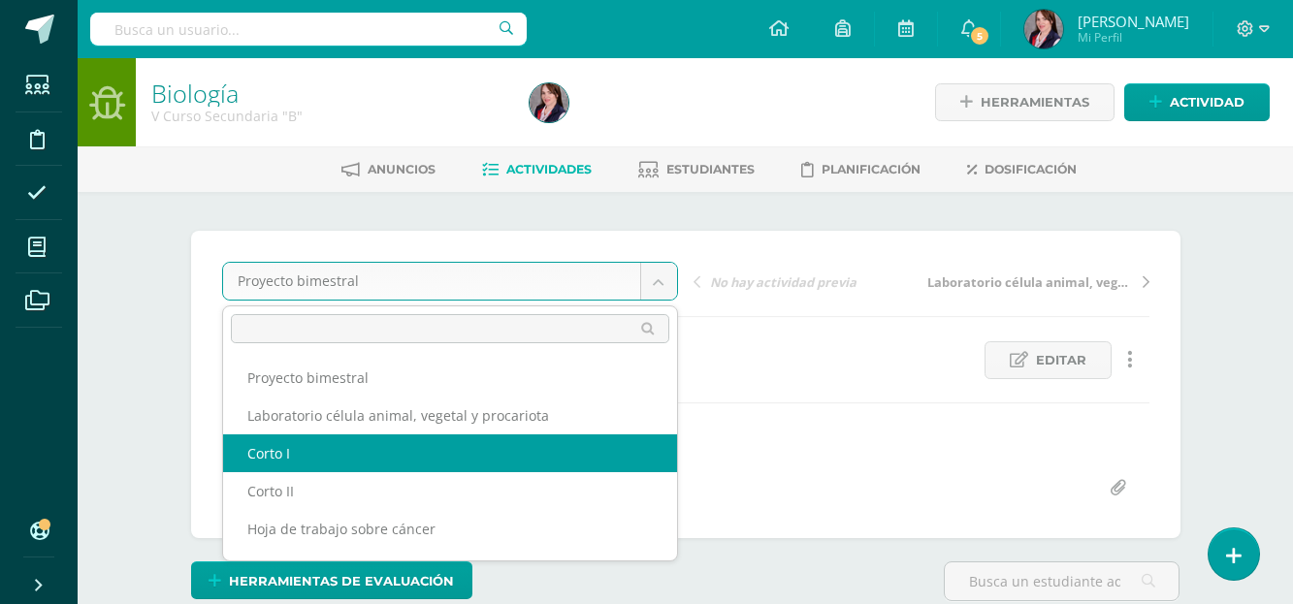
select select "/dashboard/teacher/grade-activity/233379/"
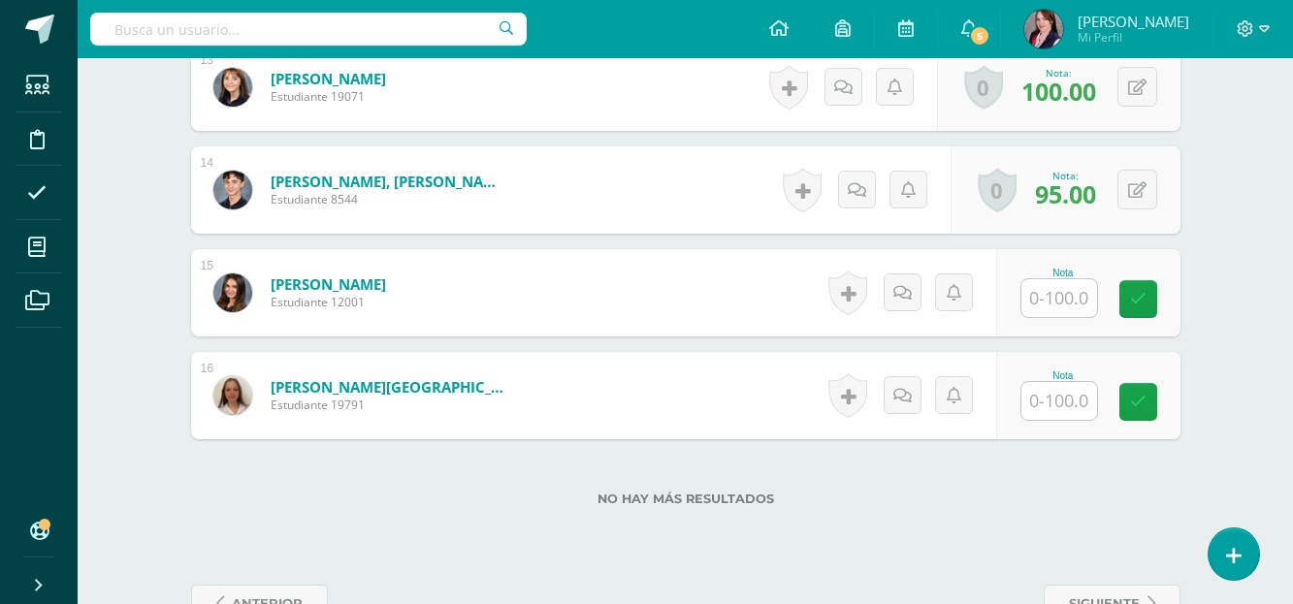
scroll to position [1900, 0]
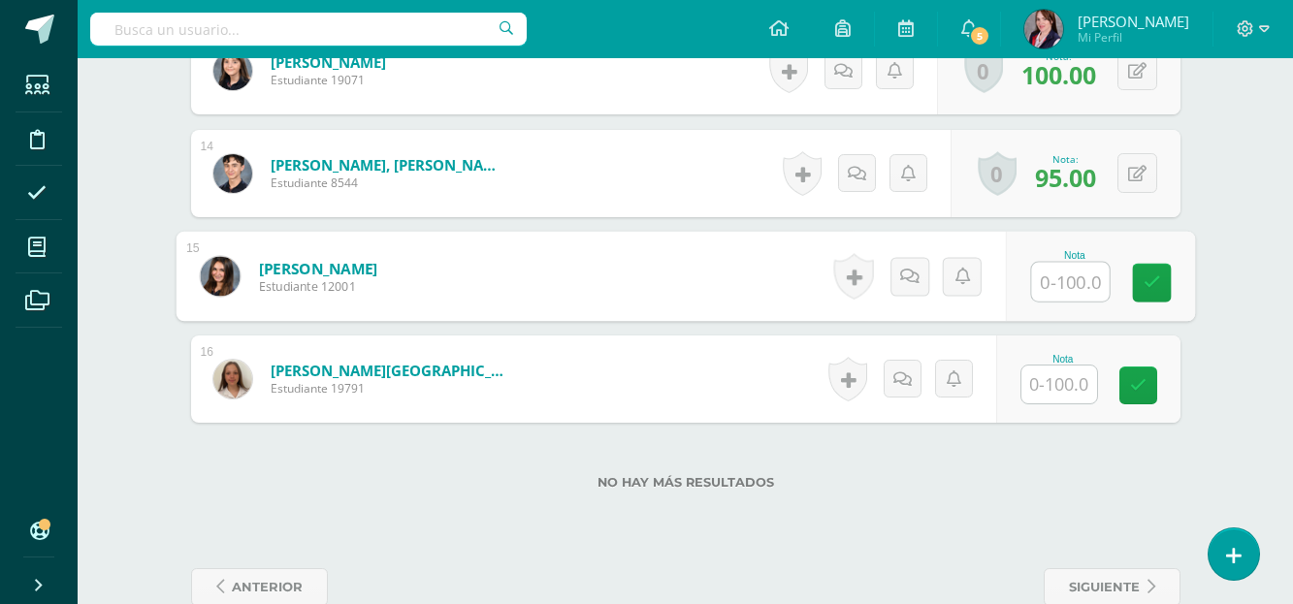
click at [1075, 277] on input "text" at bounding box center [1070, 282] width 78 height 39
type input "60"
click at [1069, 381] on input "text" at bounding box center [1060, 385] width 76 height 38
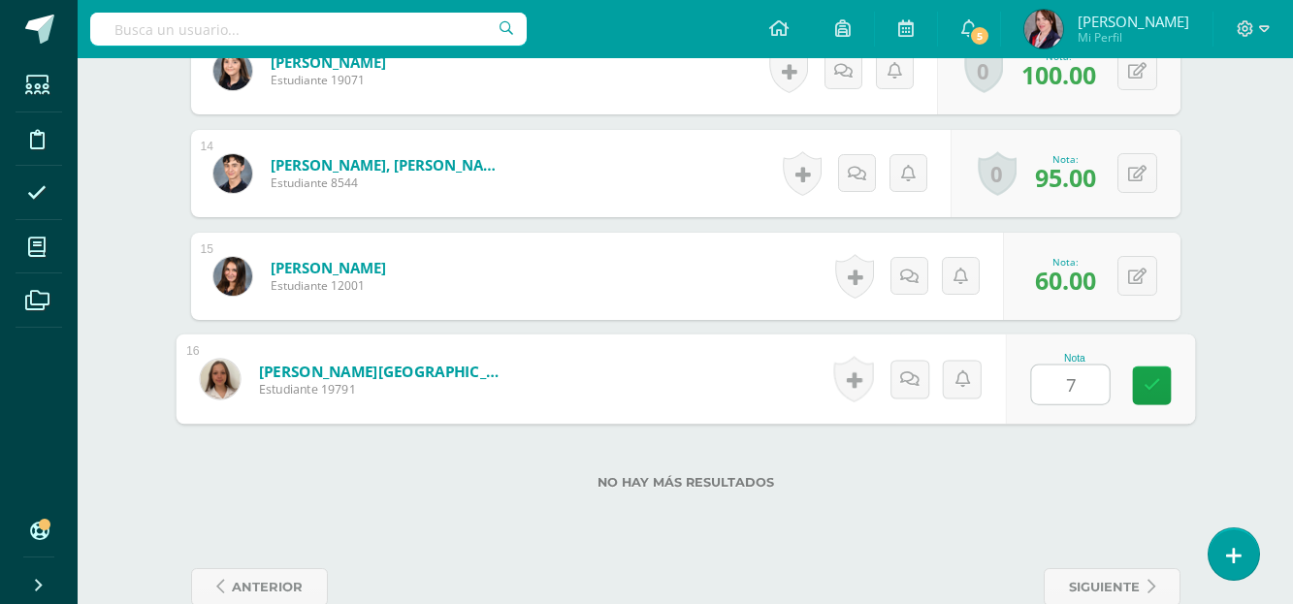
type input "76"
click at [1147, 387] on icon at bounding box center [1151, 385] width 17 height 16
